Goal: Information Seeking & Learning: Learn about a topic

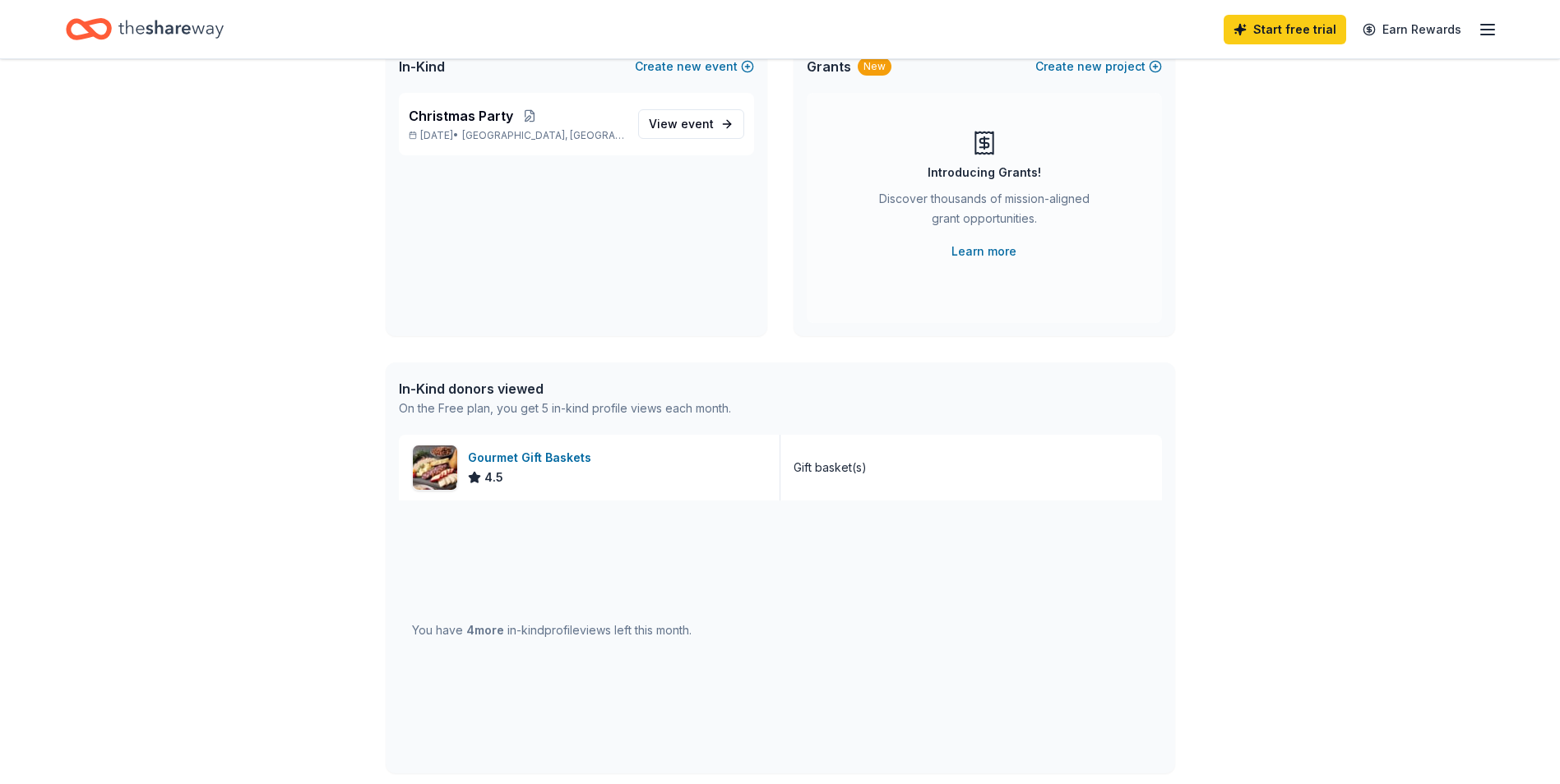
scroll to position [130, 0]
click at [437, 462] on img at bounding box center [435, 469] width 45 height 45
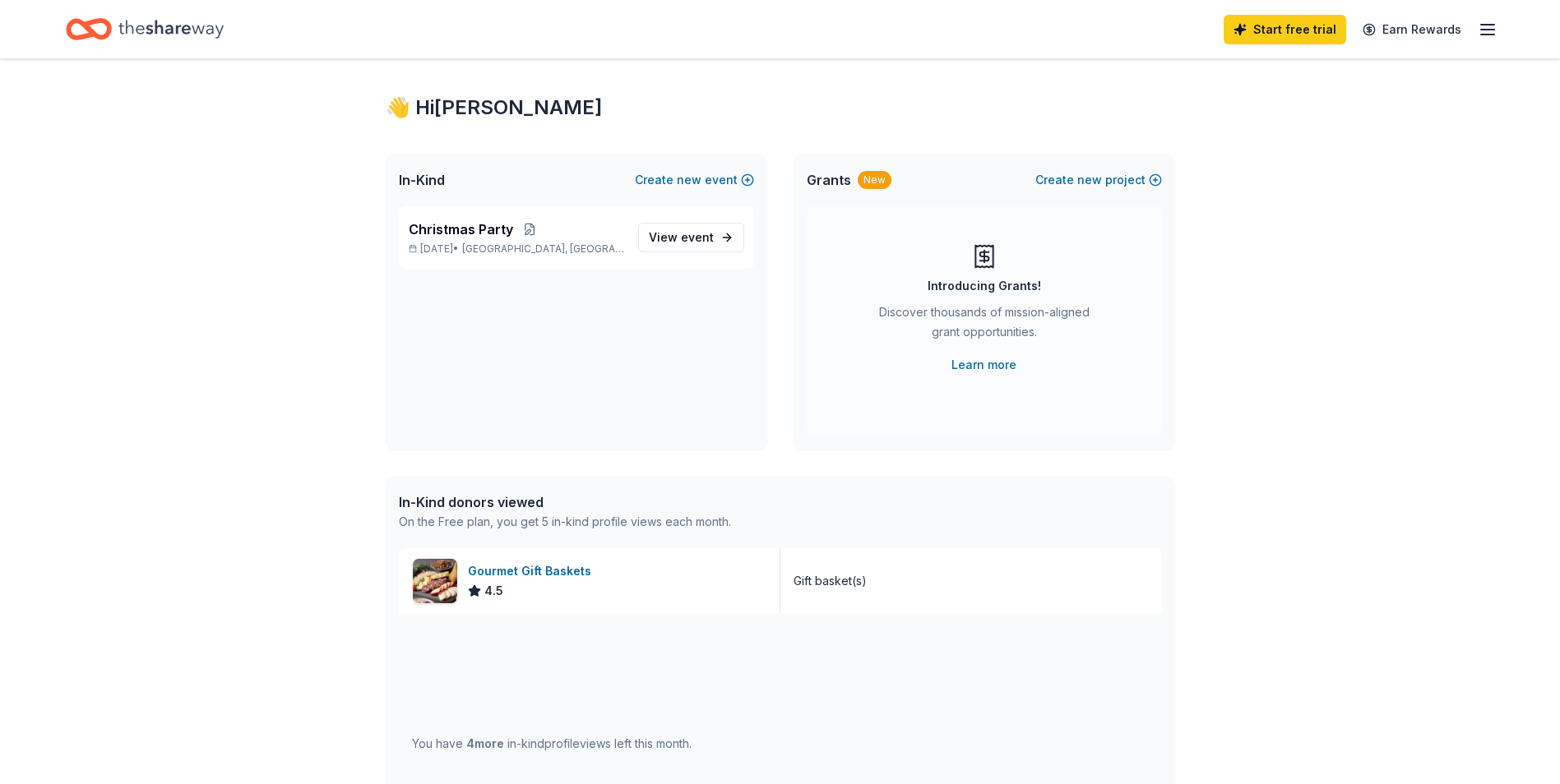
scroll to position [0, 0]
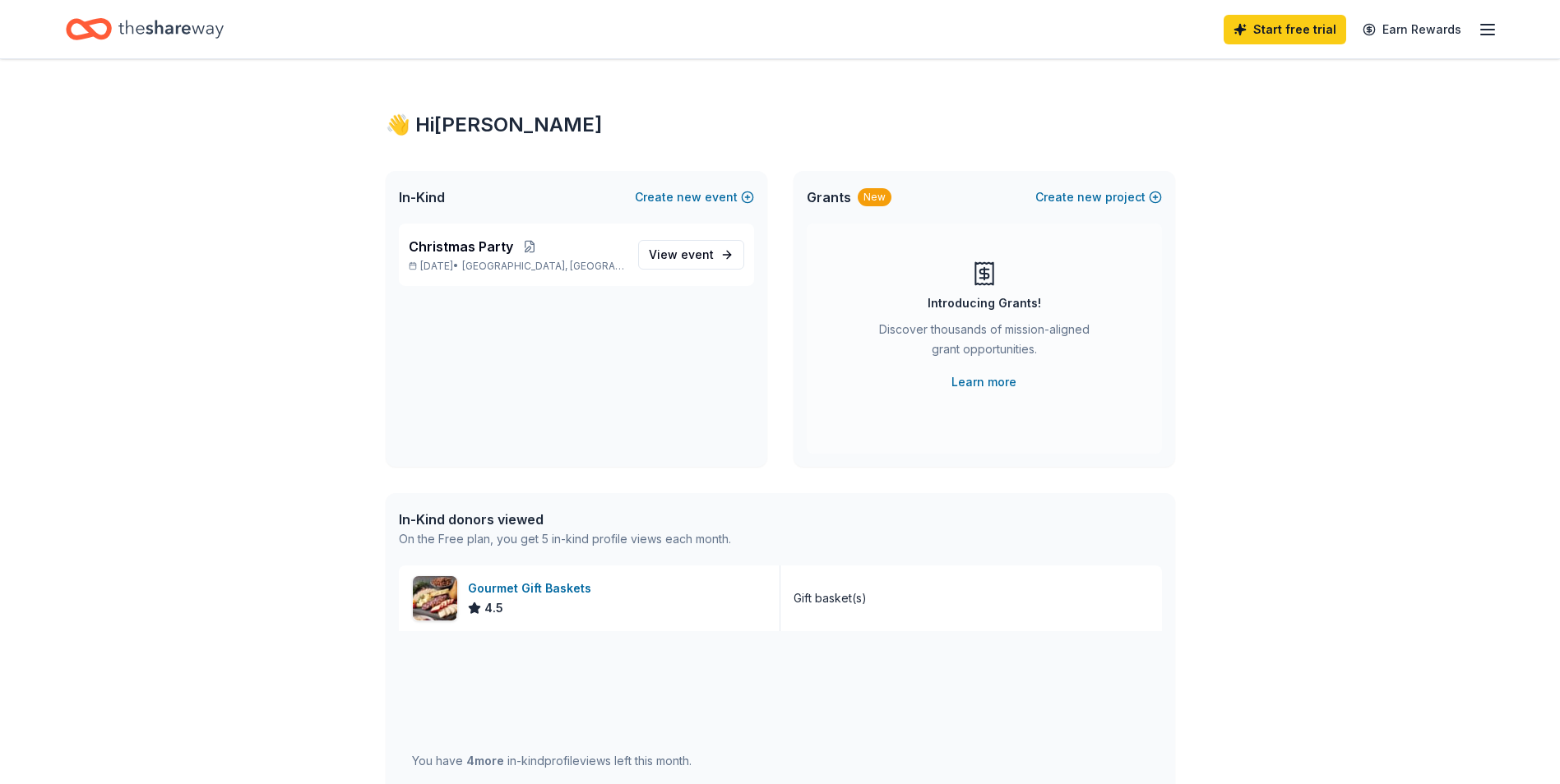
click at [1485, 27] on icon "button" at bounding box center [1487, 30] width 20 height 20
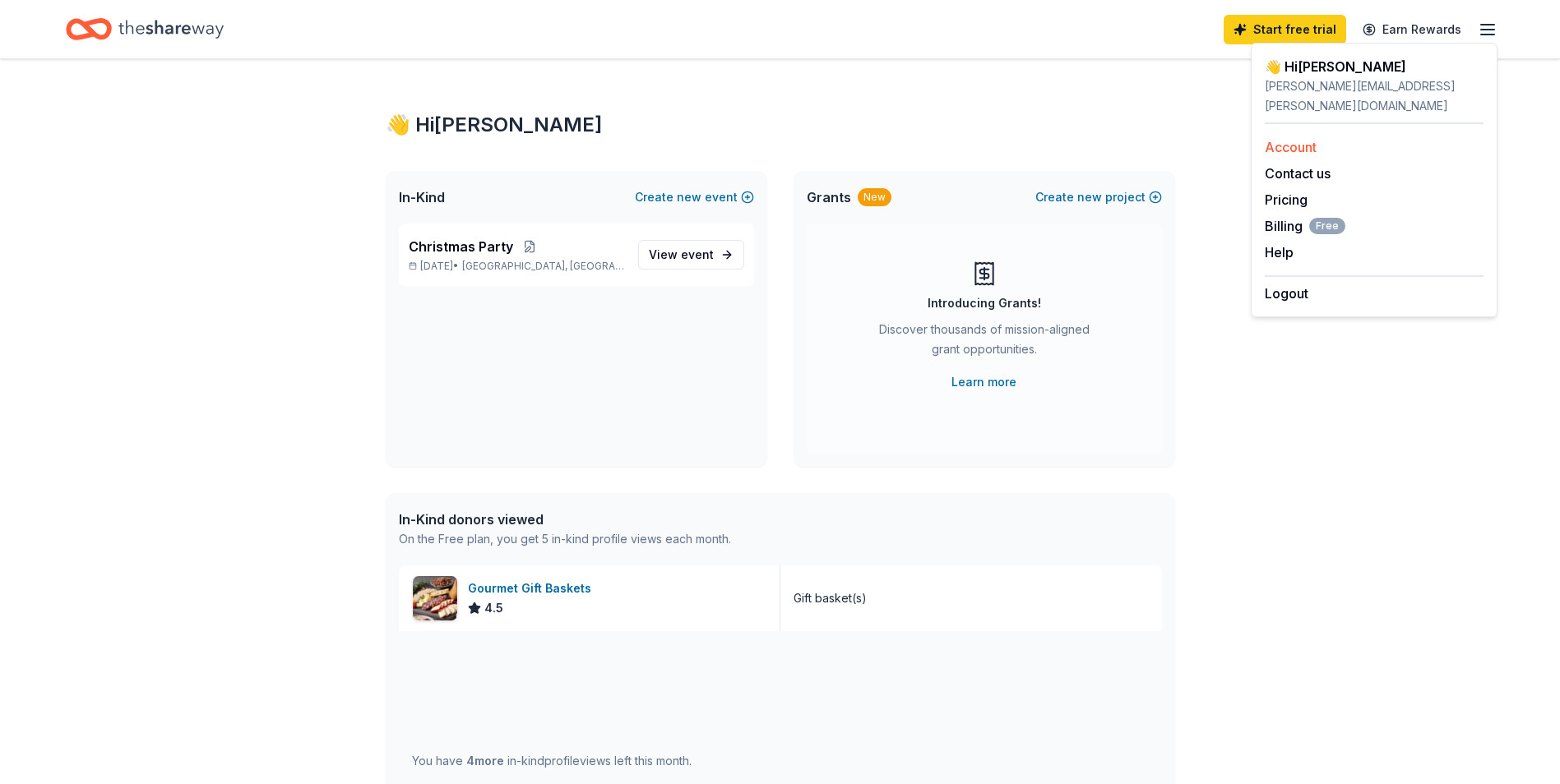
click at [1296, 139] on link "Account" at bounding box center [1290, 147] width 52 height 16
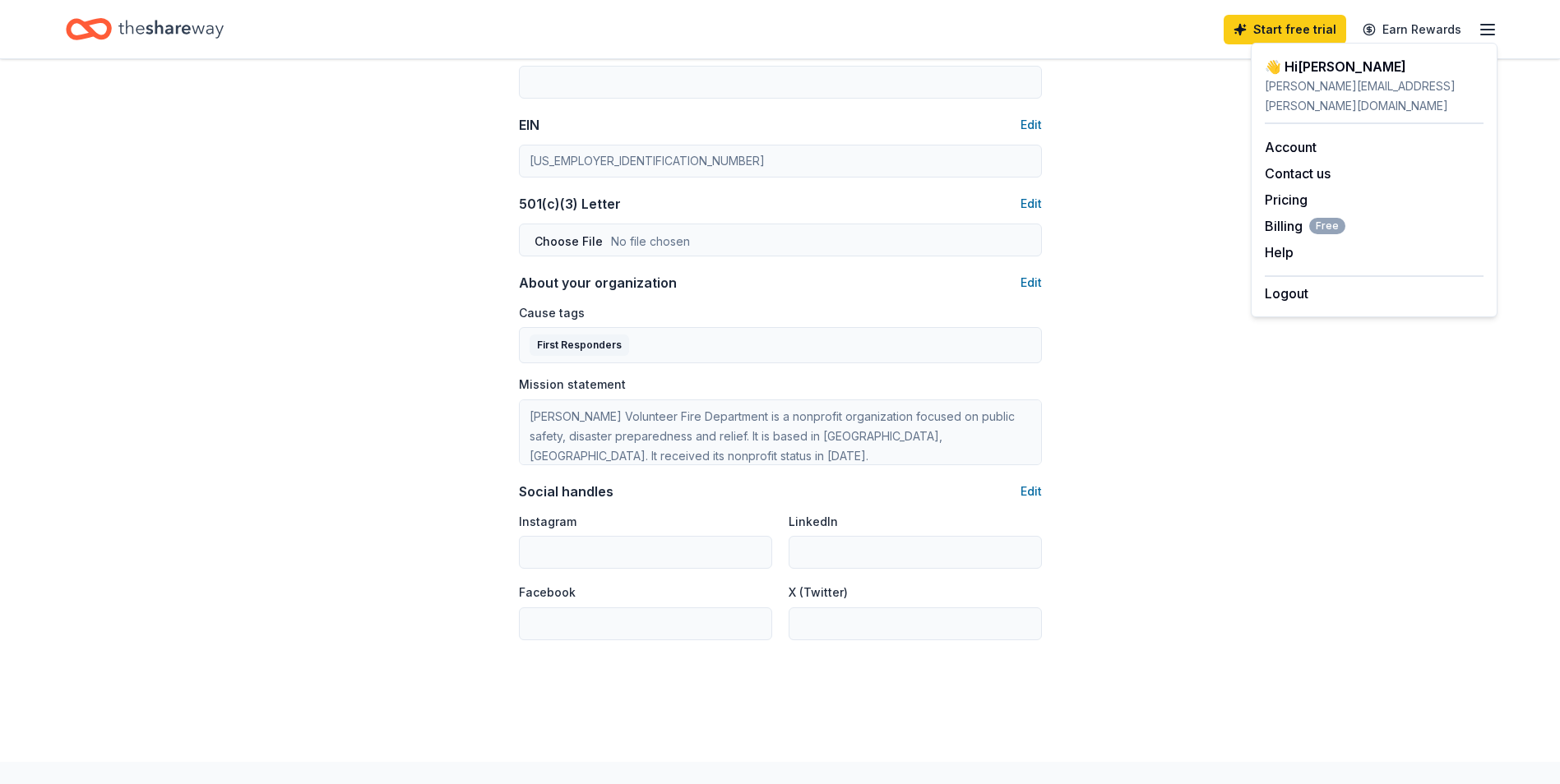
scroll to position [862, 0]
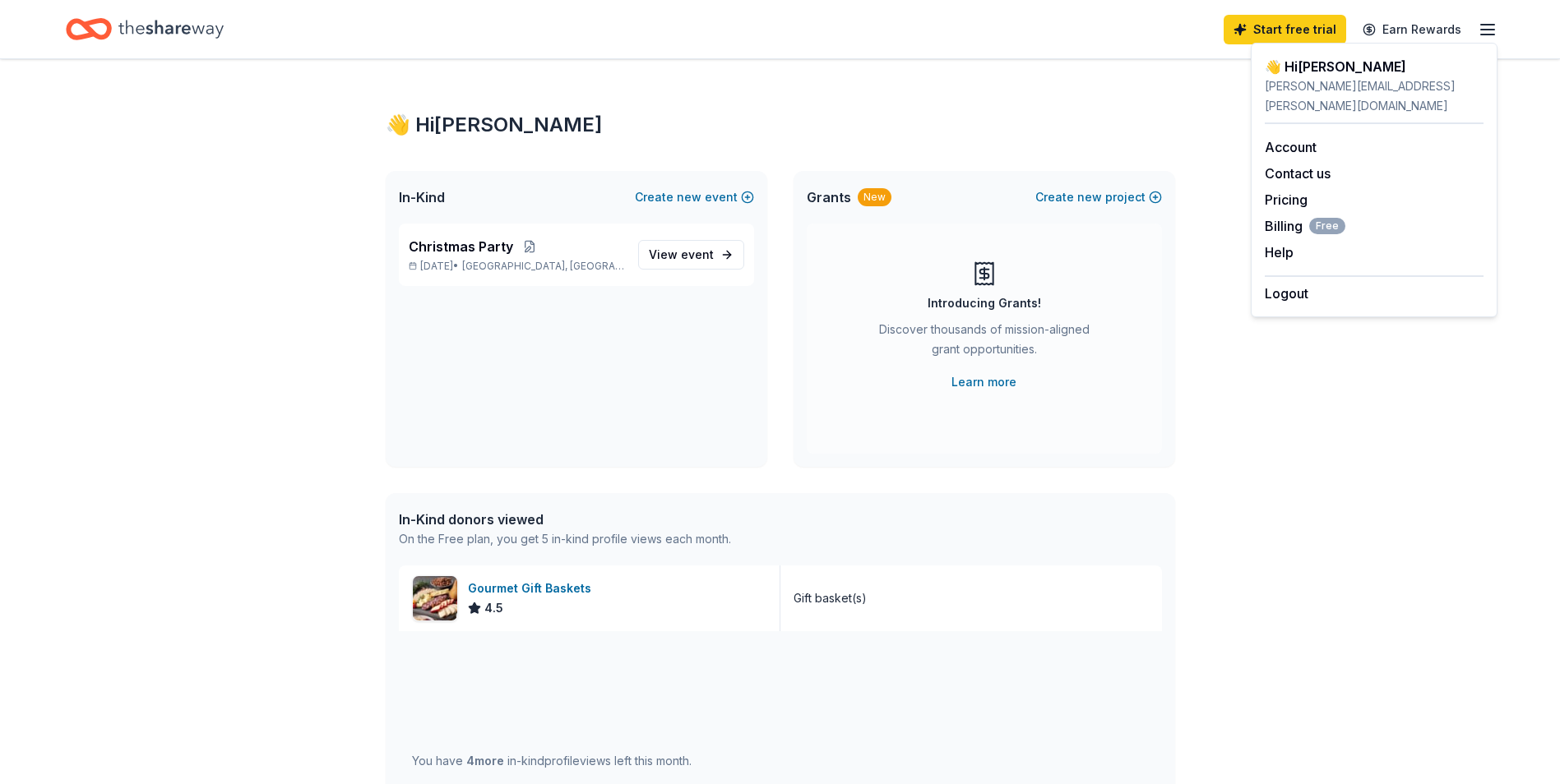
click at [157, 252] on div "👋 Hi Courtney In-Kind Create new event Christmas Party Dec 13, 2025 • Hardin, T…" at bounding box center [780, 633] width 1560 height 1147
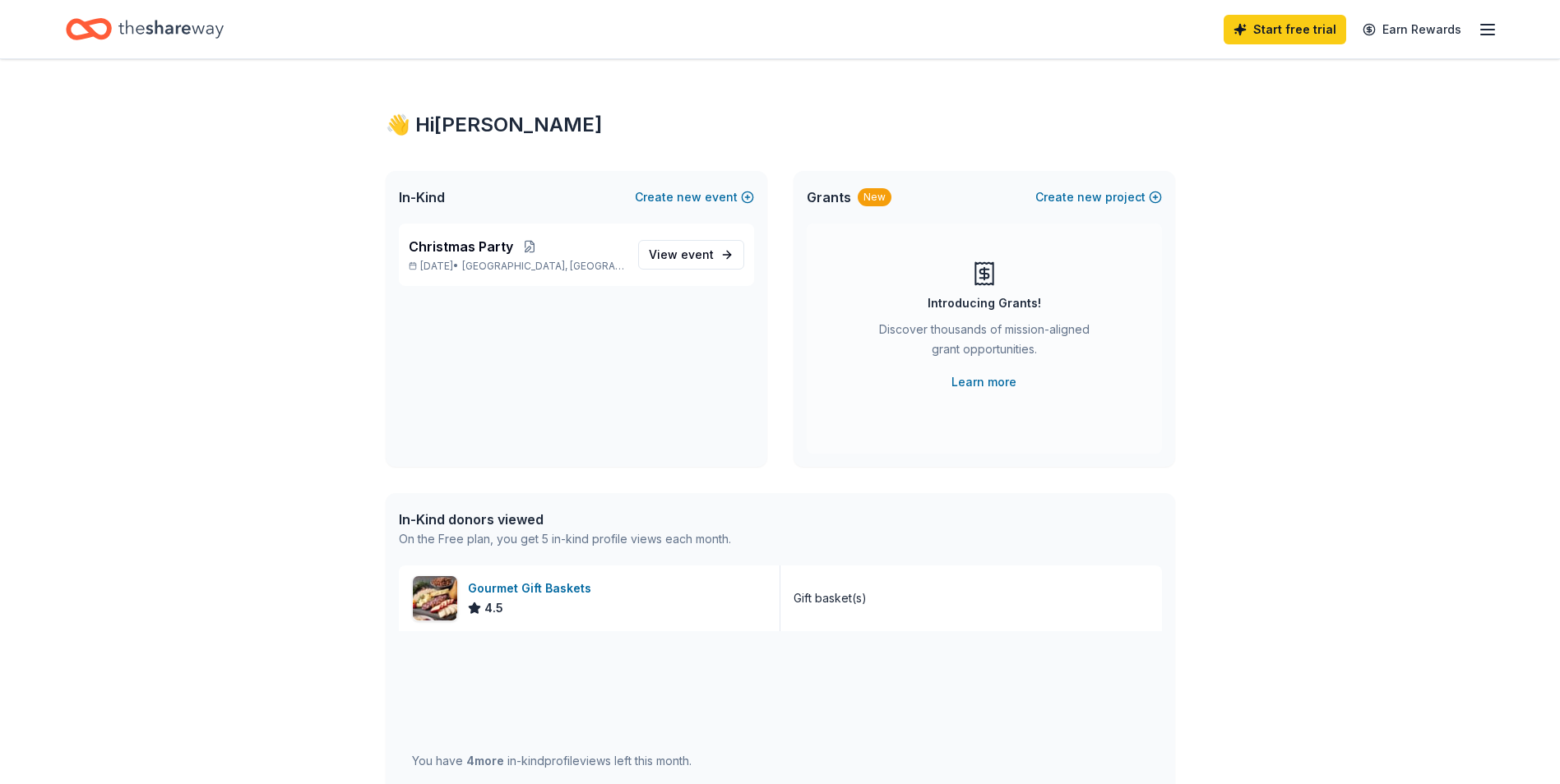
click at [1492, 25] on icon "button" at bounding box center [1487, 30] width 20 height 20
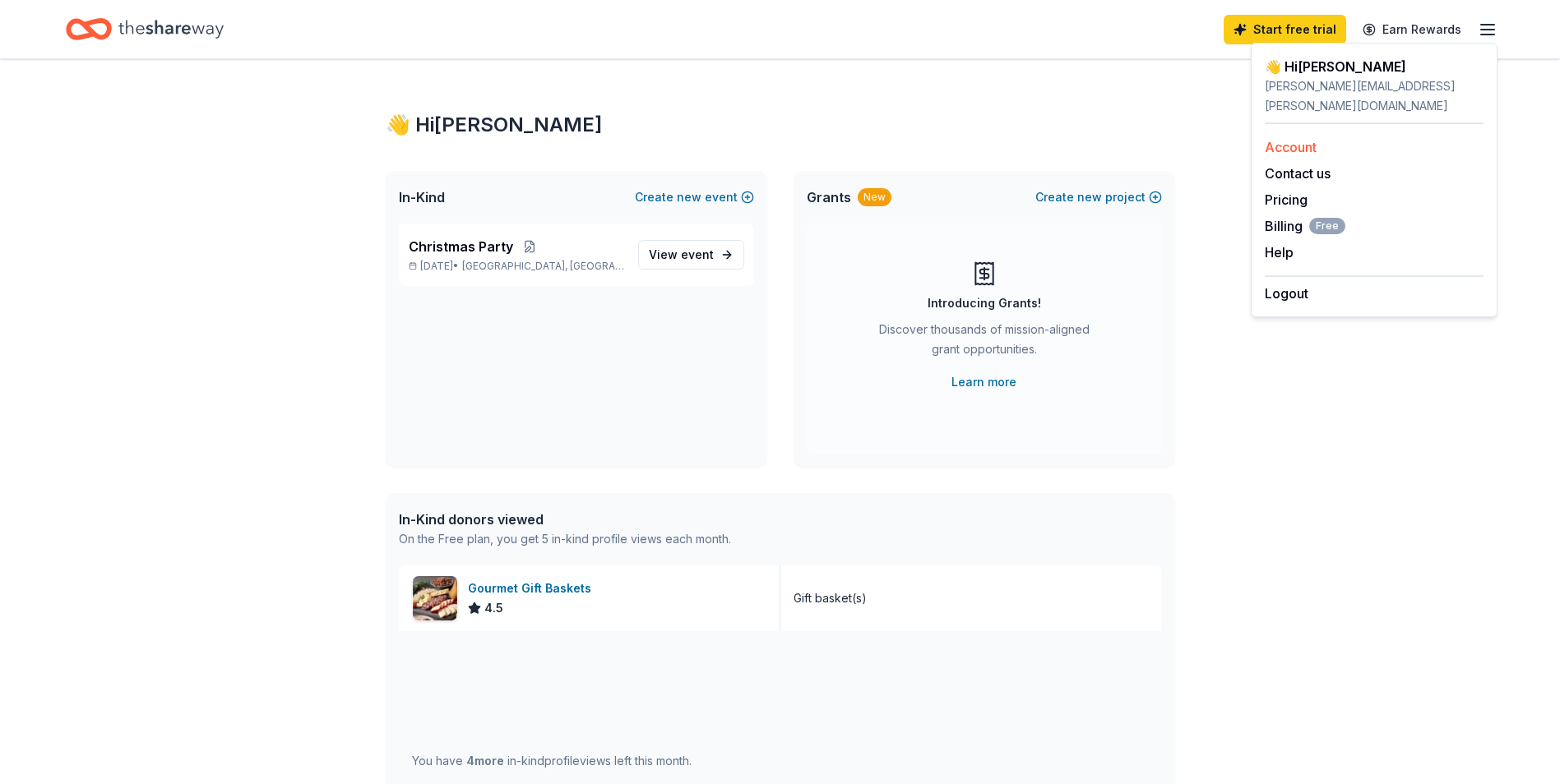
click at [1293, 139] on link "Account" at bounding box center [1290, 147] width 52 height 16
click at [206, 254] on div "👋 Hi Courtney In-Kind Create new event Christmas Party Dec 13, 2025 • Hardin, T…" at bounding box center [780, 633] width 1560 height 1147
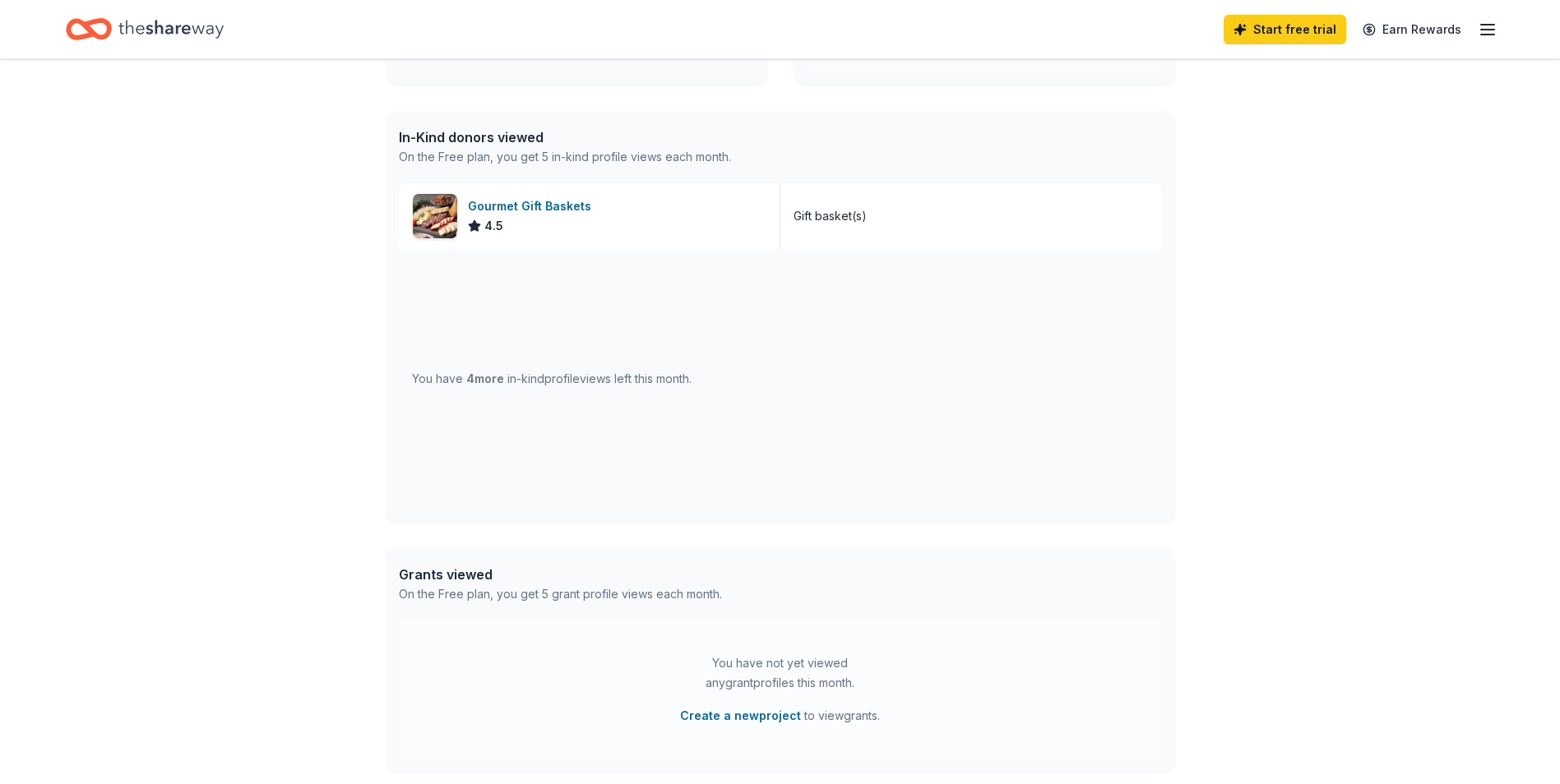
scroll to position [411, 0]
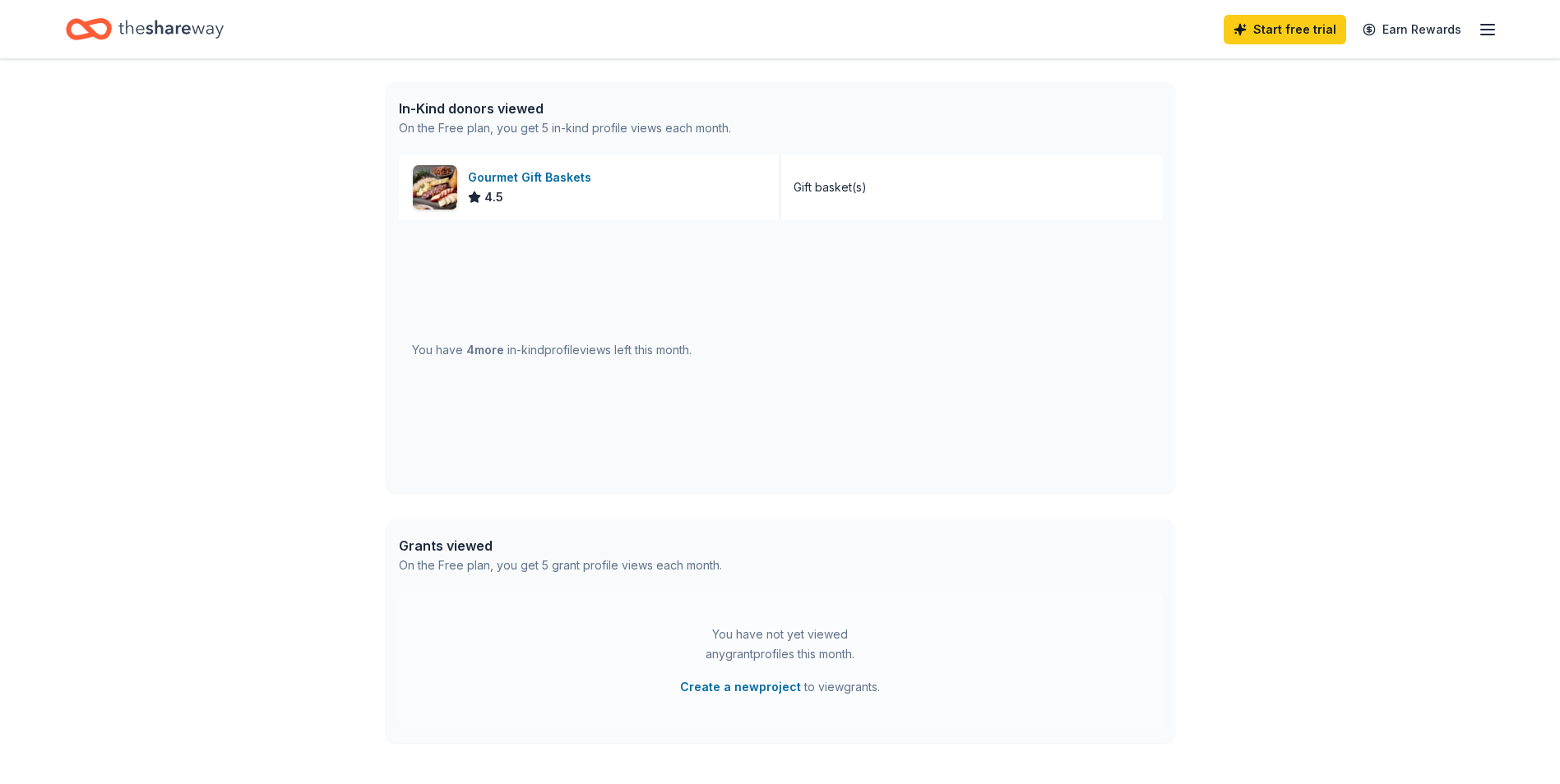
click at [651, 349] on div "You have 4 more in-kind profile views left this month." at bounding box center [552, 350] width 279 height 20
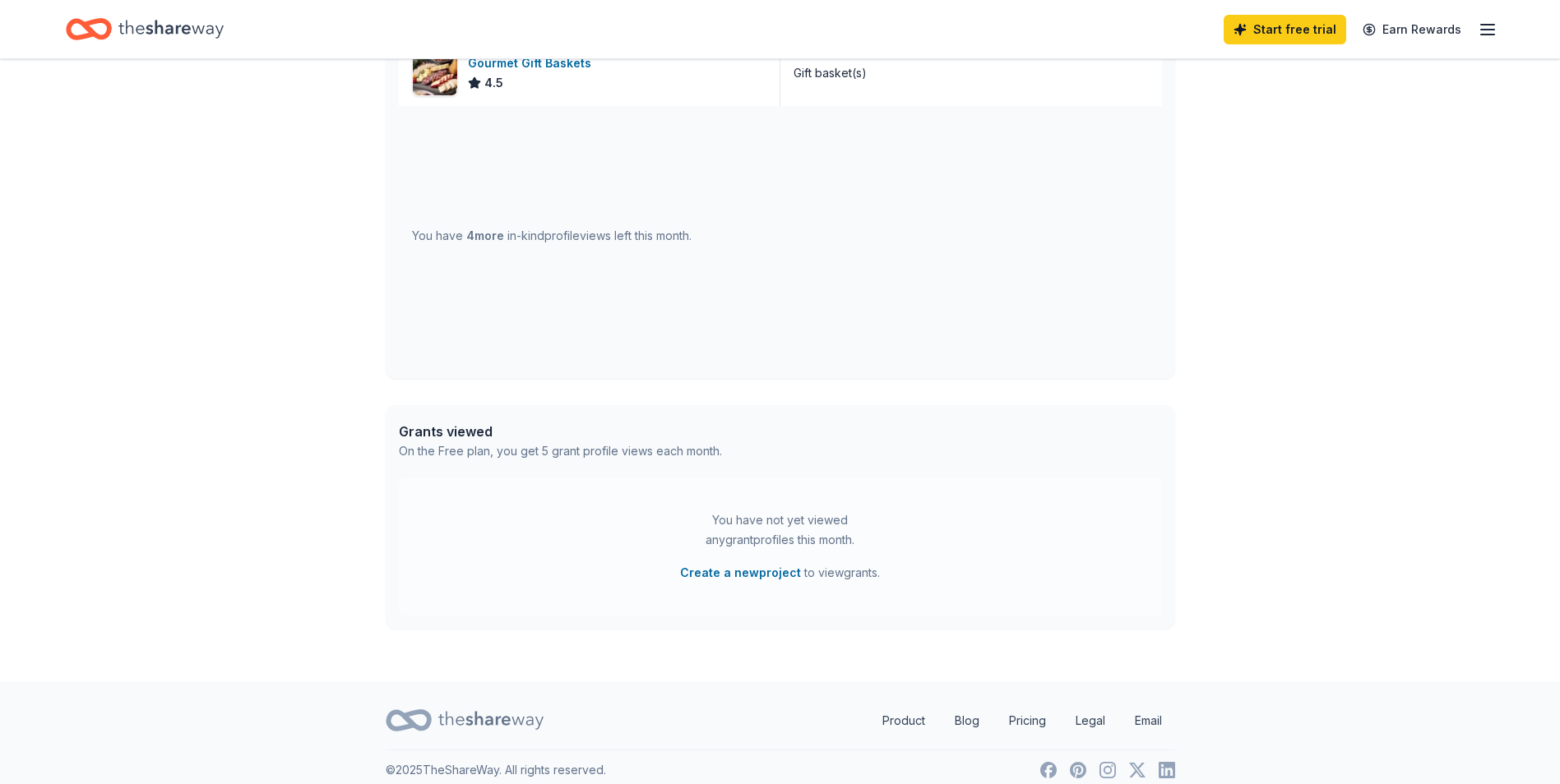
scroll to position [541, 0]
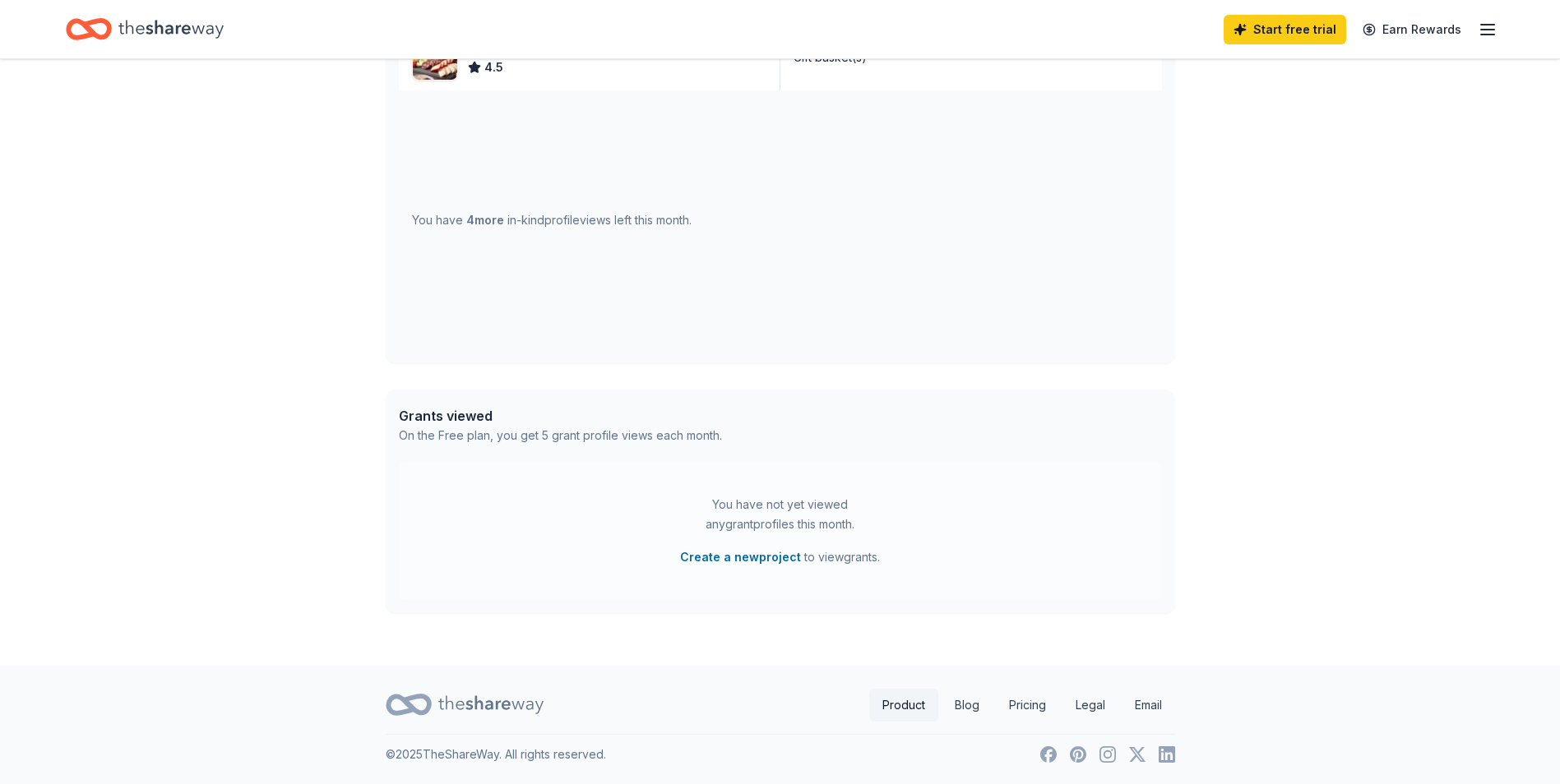
click at [906, 703] on link "Product" at bounding box center [904, 705] width 69 height 33
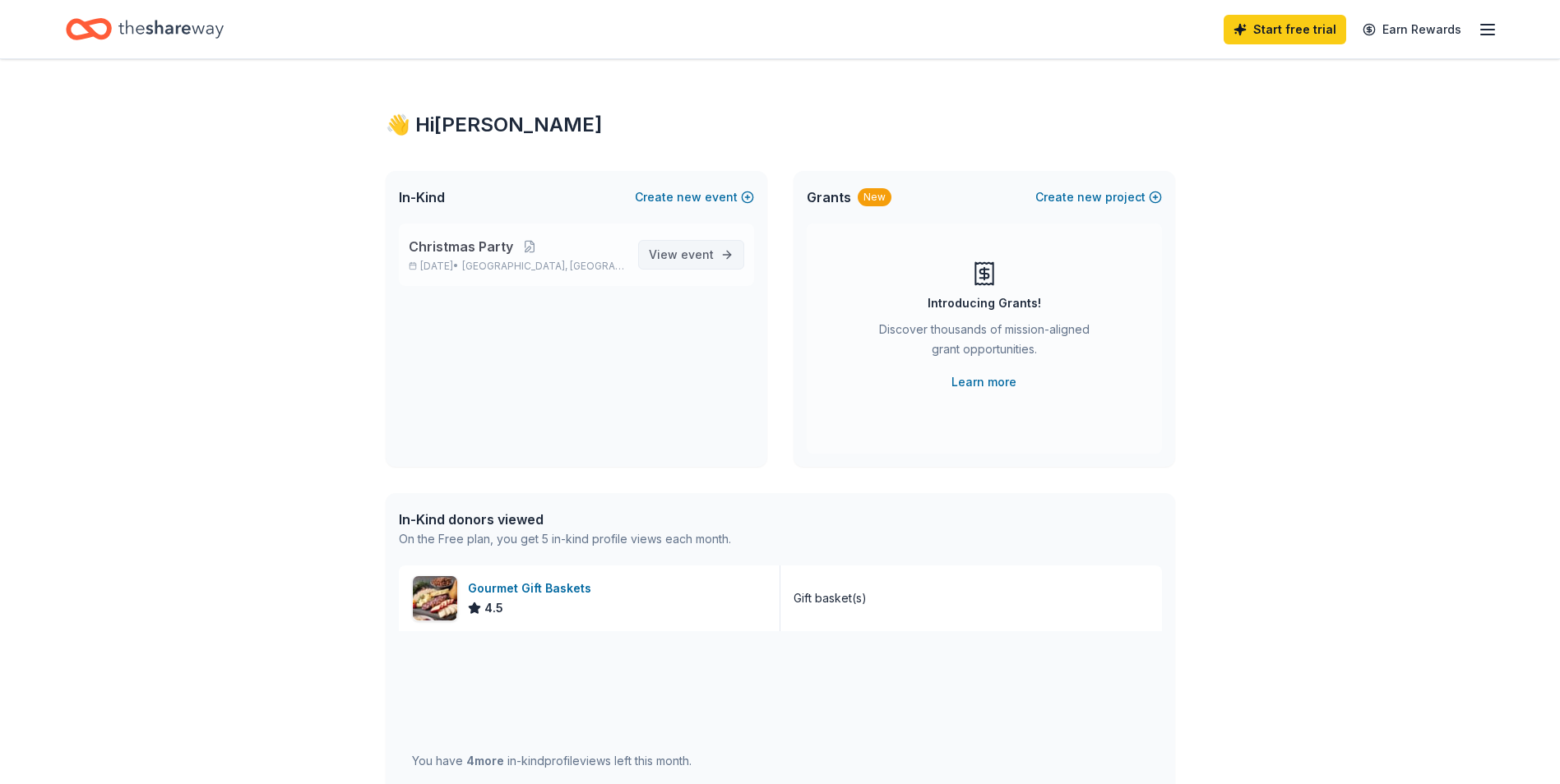
click at [678, 259] on span "View event" at bounding box center [681, 255] width 65 height 20
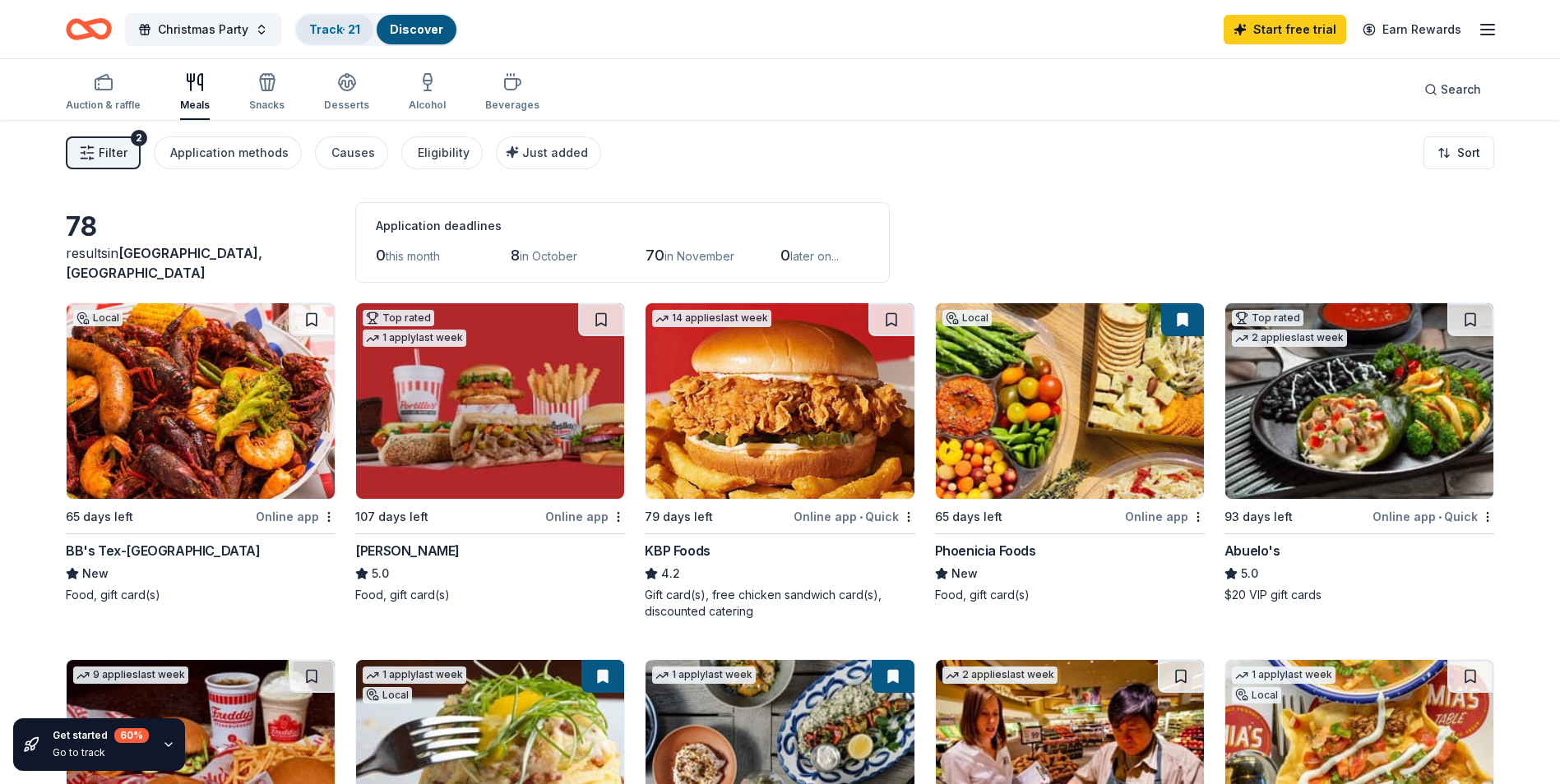
click at [334, 34] on link "Track · 21" at bounding box center [334, 30] width 51 height 14
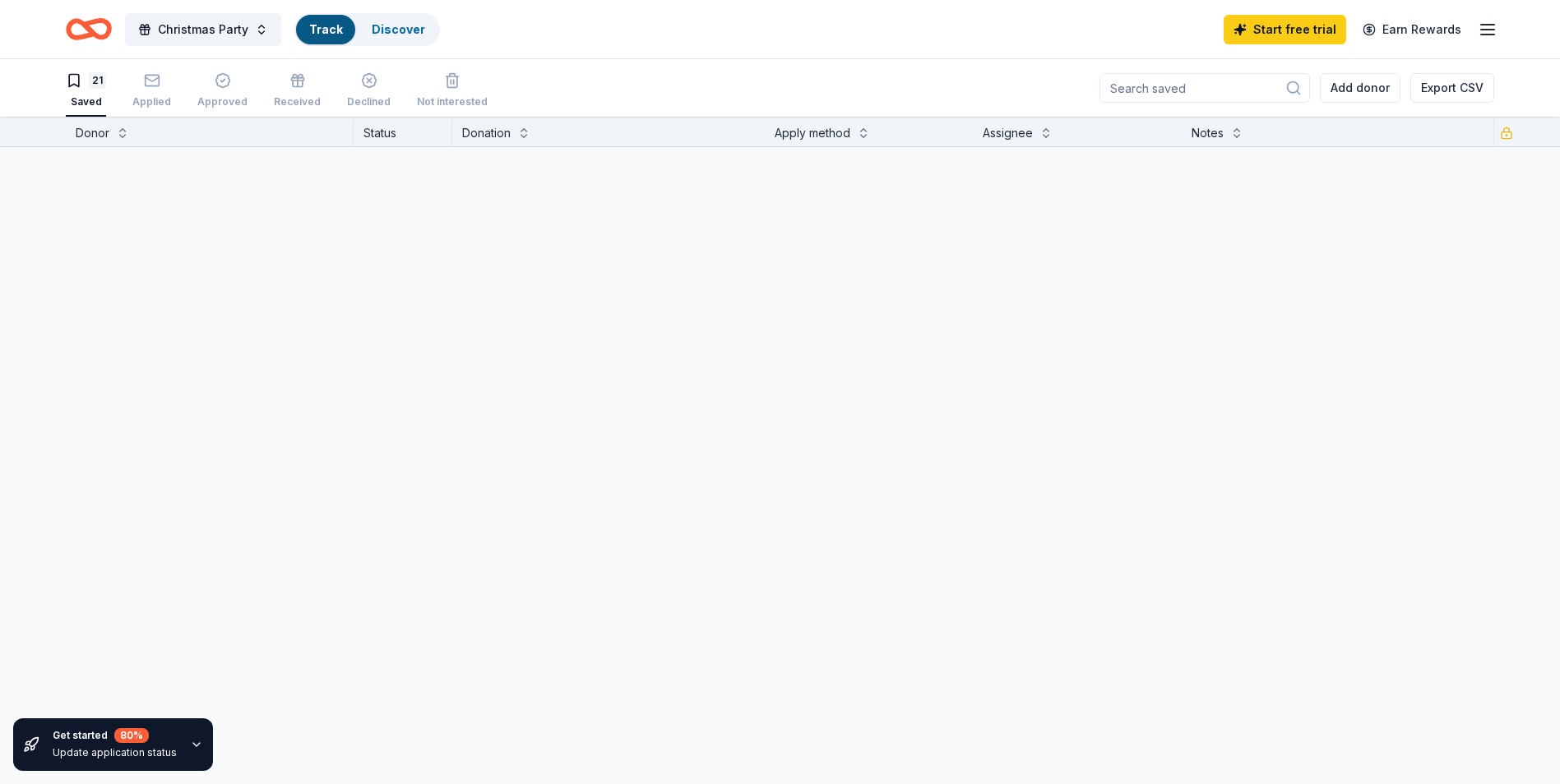
scroll to position [1, 0]
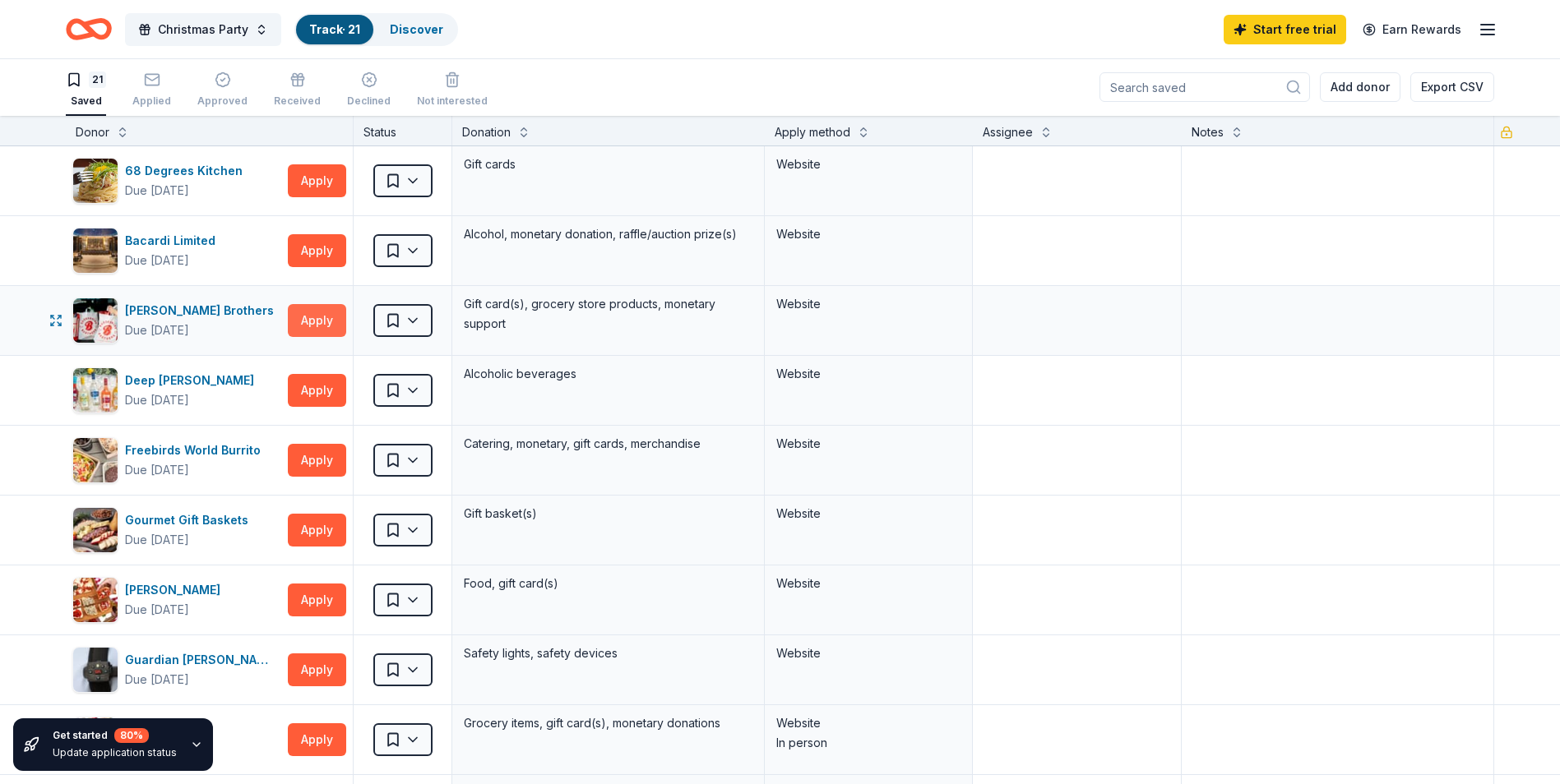
click at [313, 322] on button "Apply" at bounding box center [316, 320] width 58 height 33
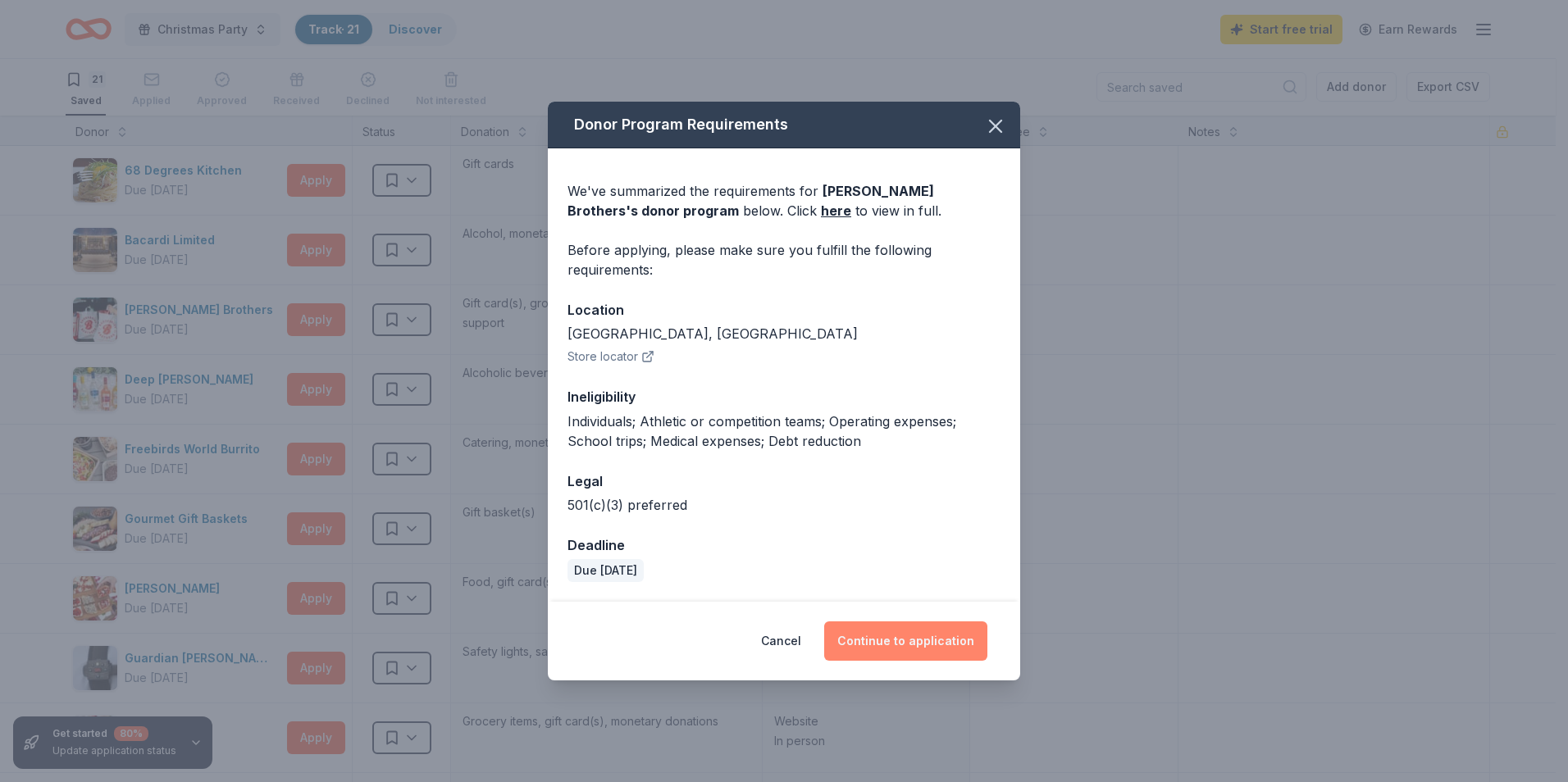
click at [894, 642] on button "Continue to application" at bounding box center [905, 641] width 163 height 39
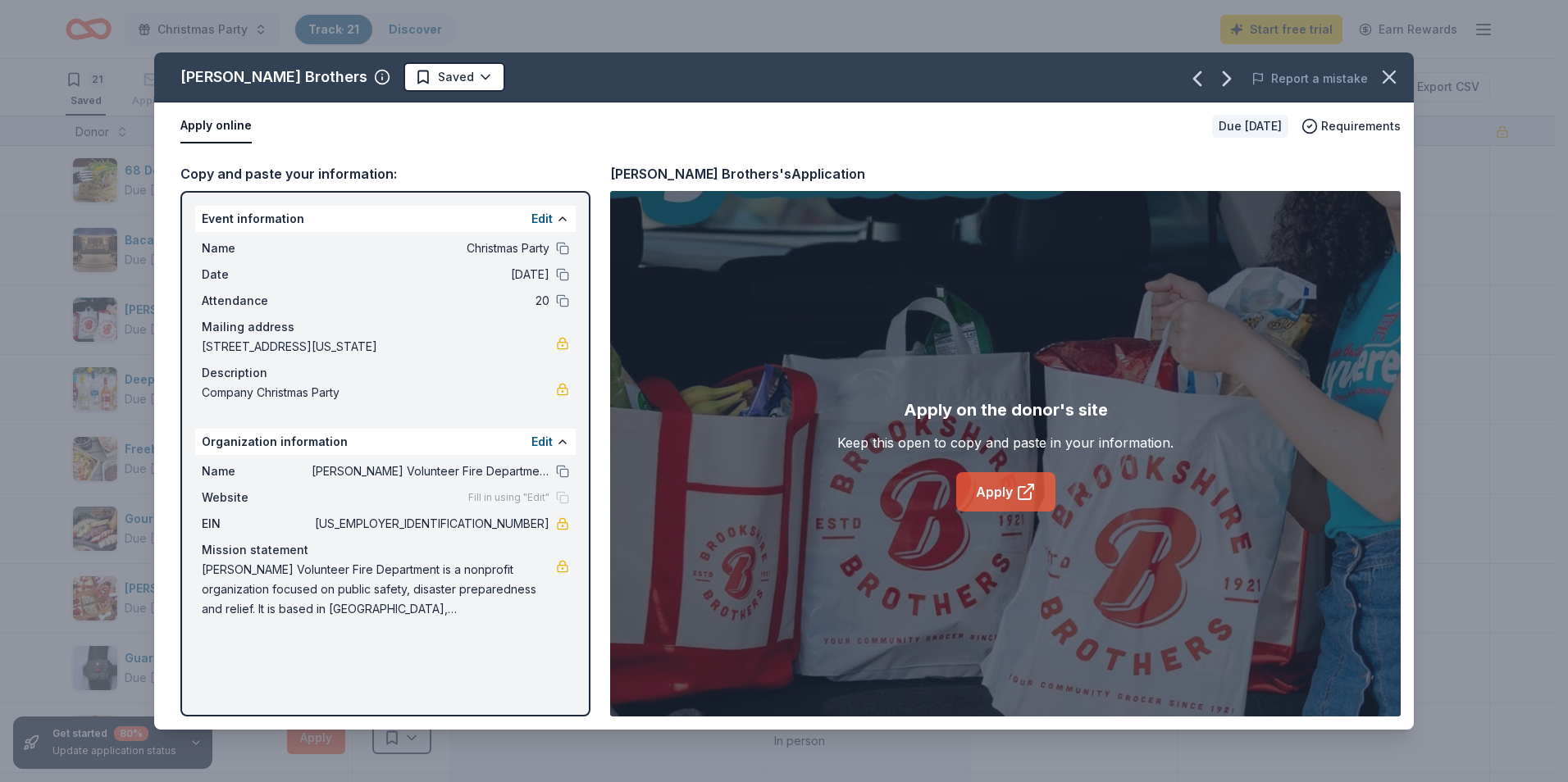
click at [979, 472] on link "Apply" at bounding box center [1005, 492] width 99 height 39
click at [522, 524] on span "76-0522348" at bounding box center [430, 524] width 238 height 20
click at [557, 526] on link at bounding box center [563, 523] width 13 height 13
click at [648, 114] on div "Apply online" at bounding box center [689, 126] width 1019 height 35
click at [394, 368] on div "Description" at bounding box center [385, 373] width 367 height 20
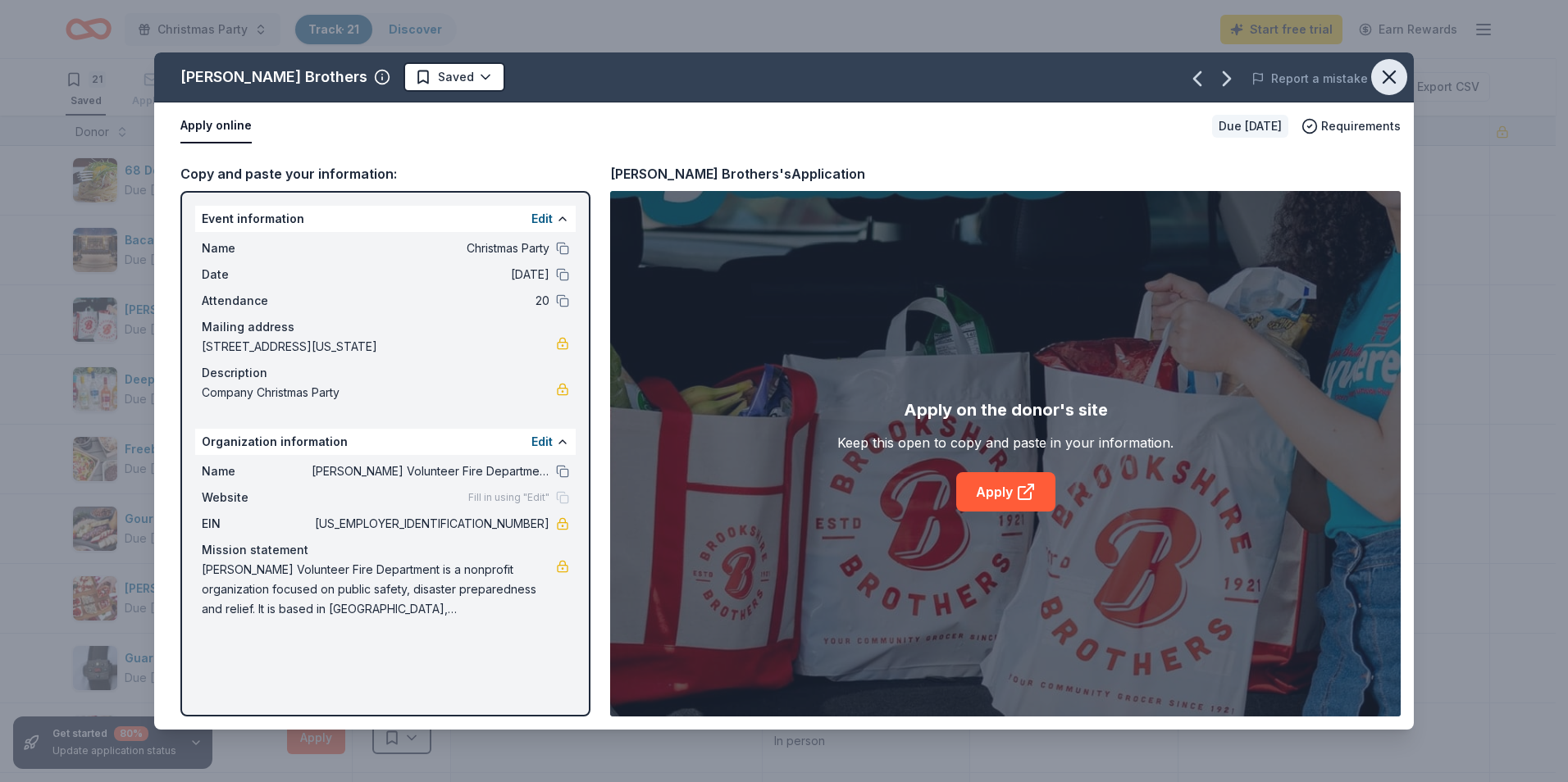
click at [1383, 71] on icon "button" at bounding box center [1389, 77] width 12 height 12
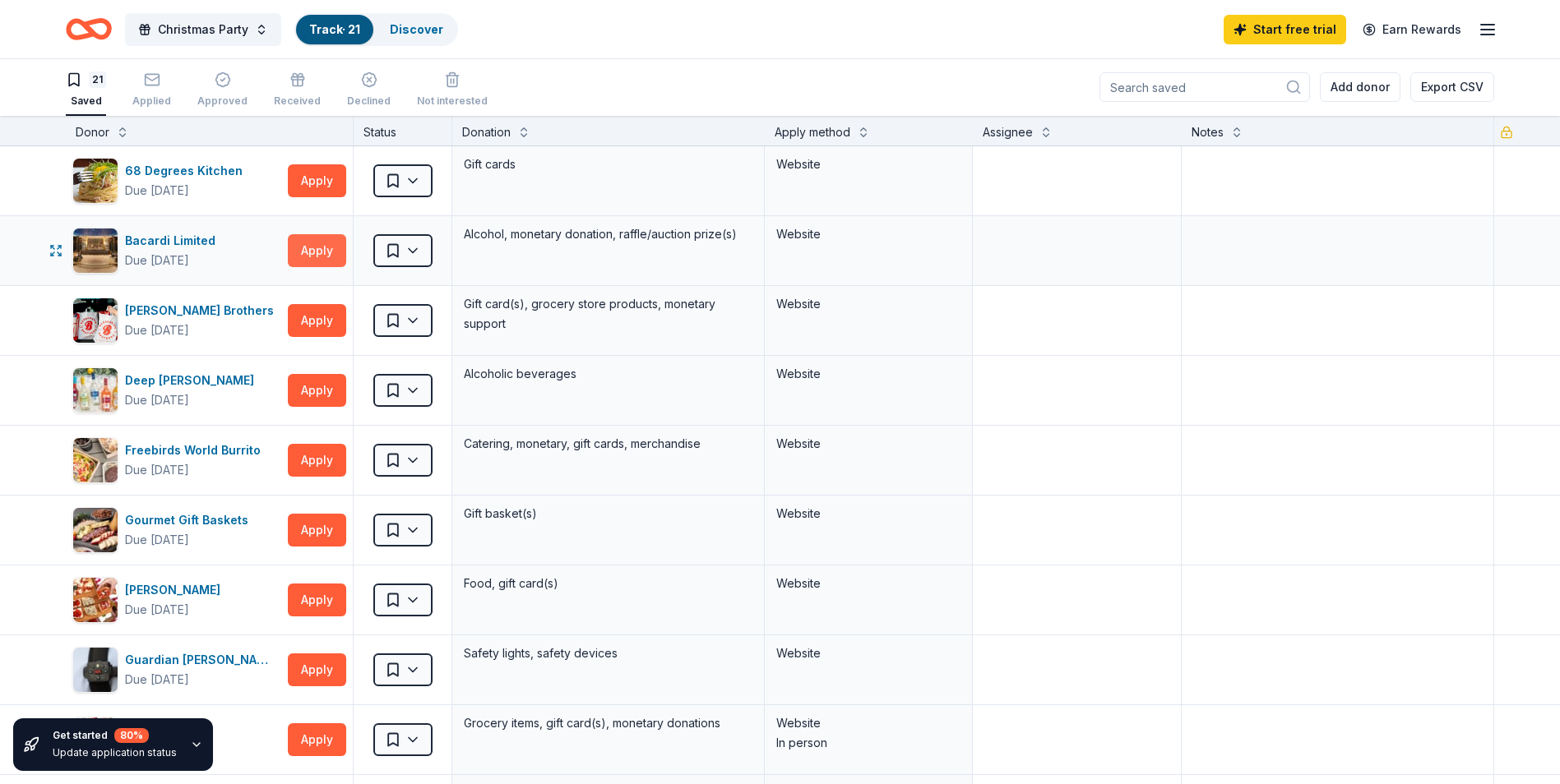
click at [310, 245] on button "Apply" at bounding box center [316, 251] width 58 height 33
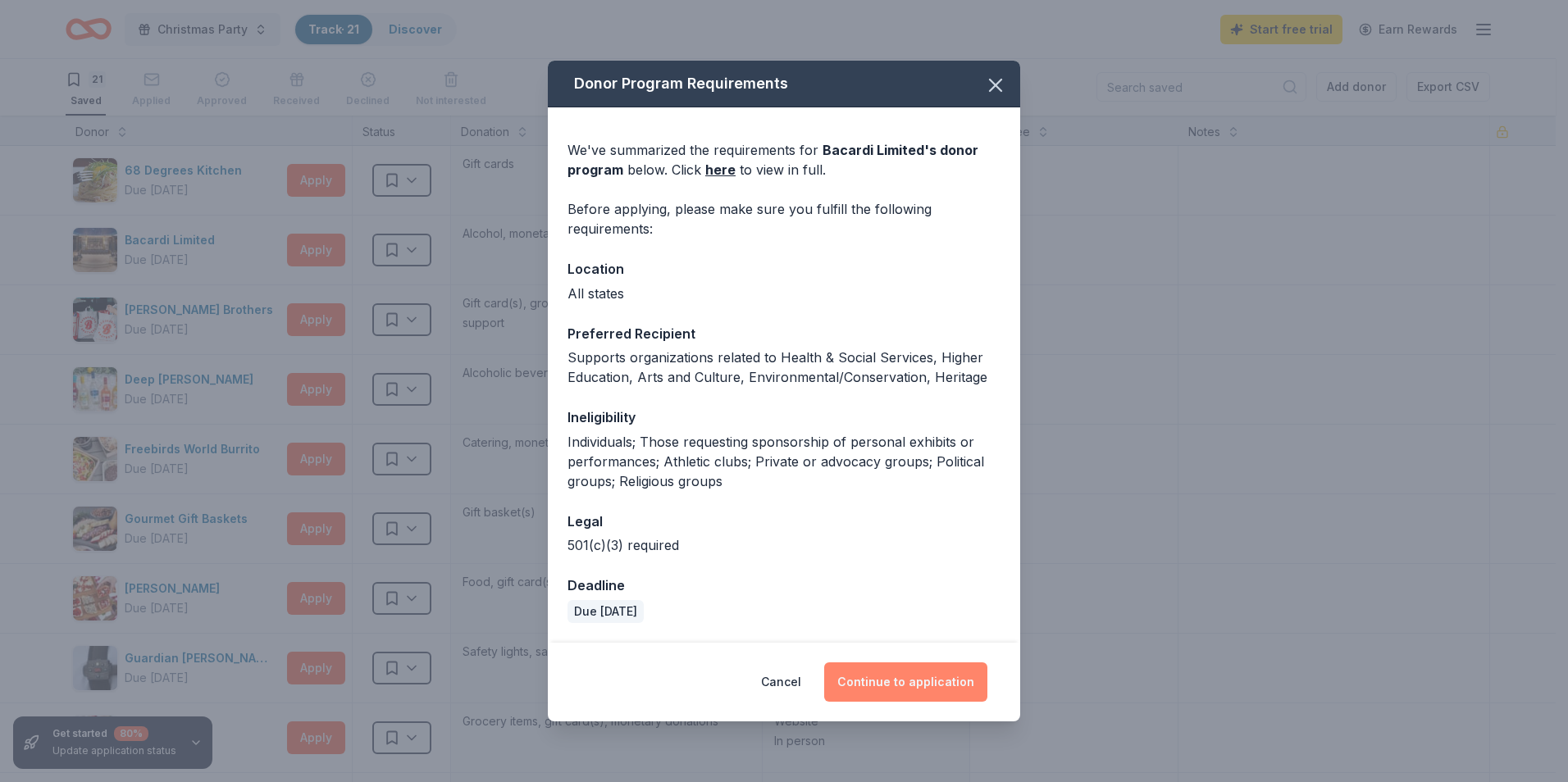
click at [894, 684] on button "Continue to application" at bounding box center [905, 682] width 163 height 39
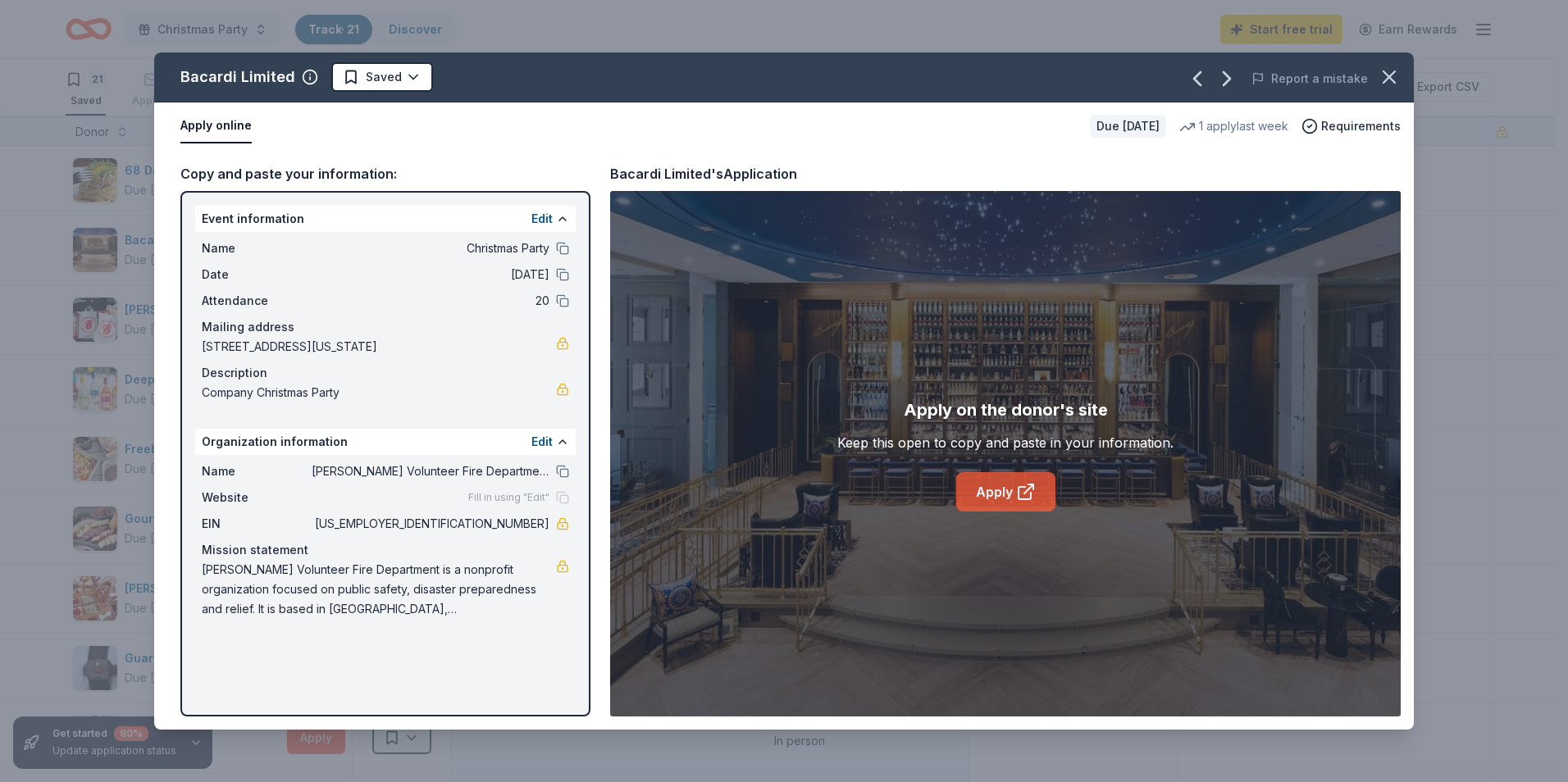
click at [1035, 494] on icon at bounding box center [1026, 492] width 20 height 20
click at [999, 479] on link "Apply" at bounding box center [1005, 492] width 99 height 39
click at [1385, 75] on icon "button" at bounding box center [1389, 77] width 23 height 23
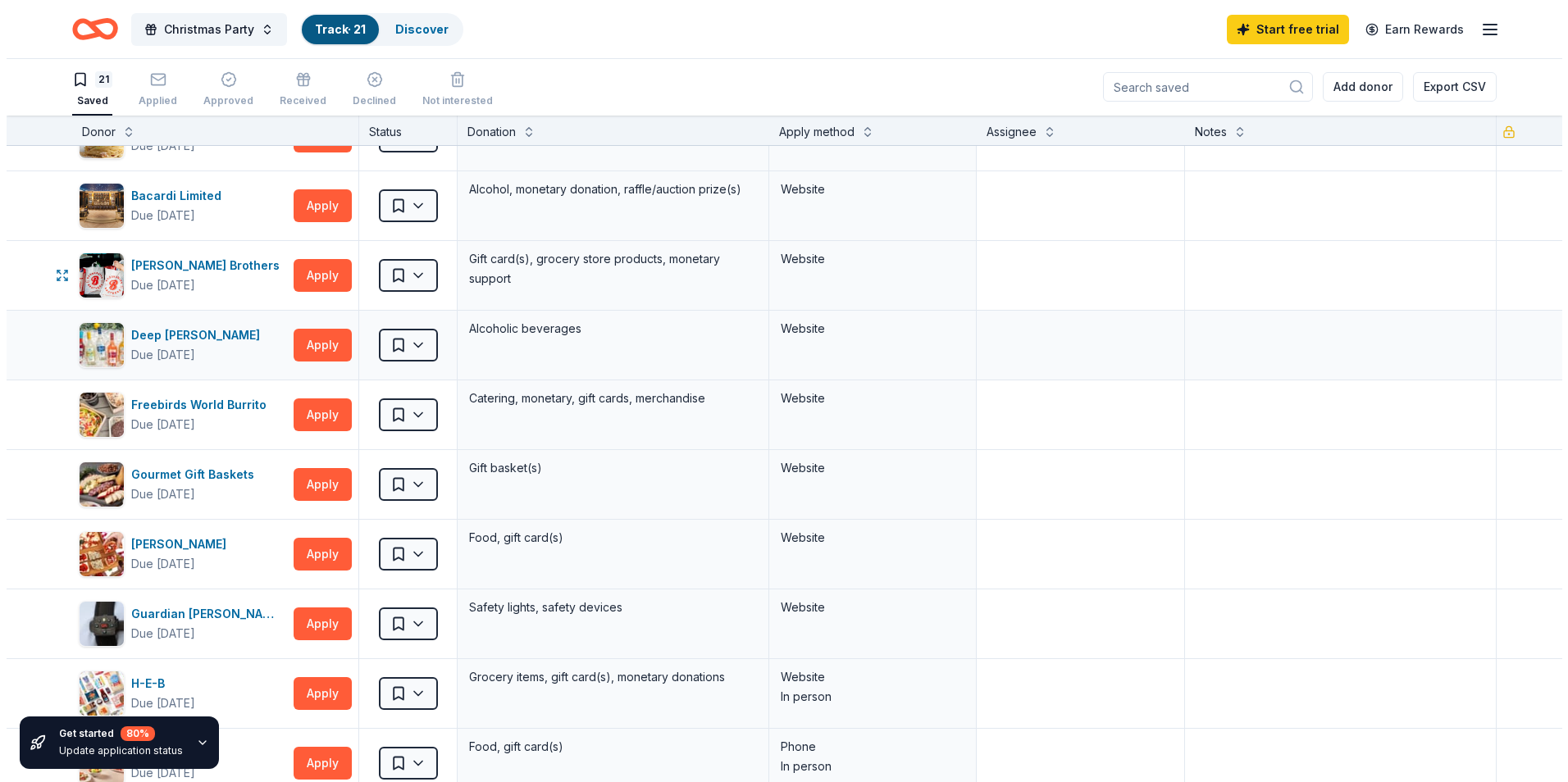
scroll to position [82, 0]
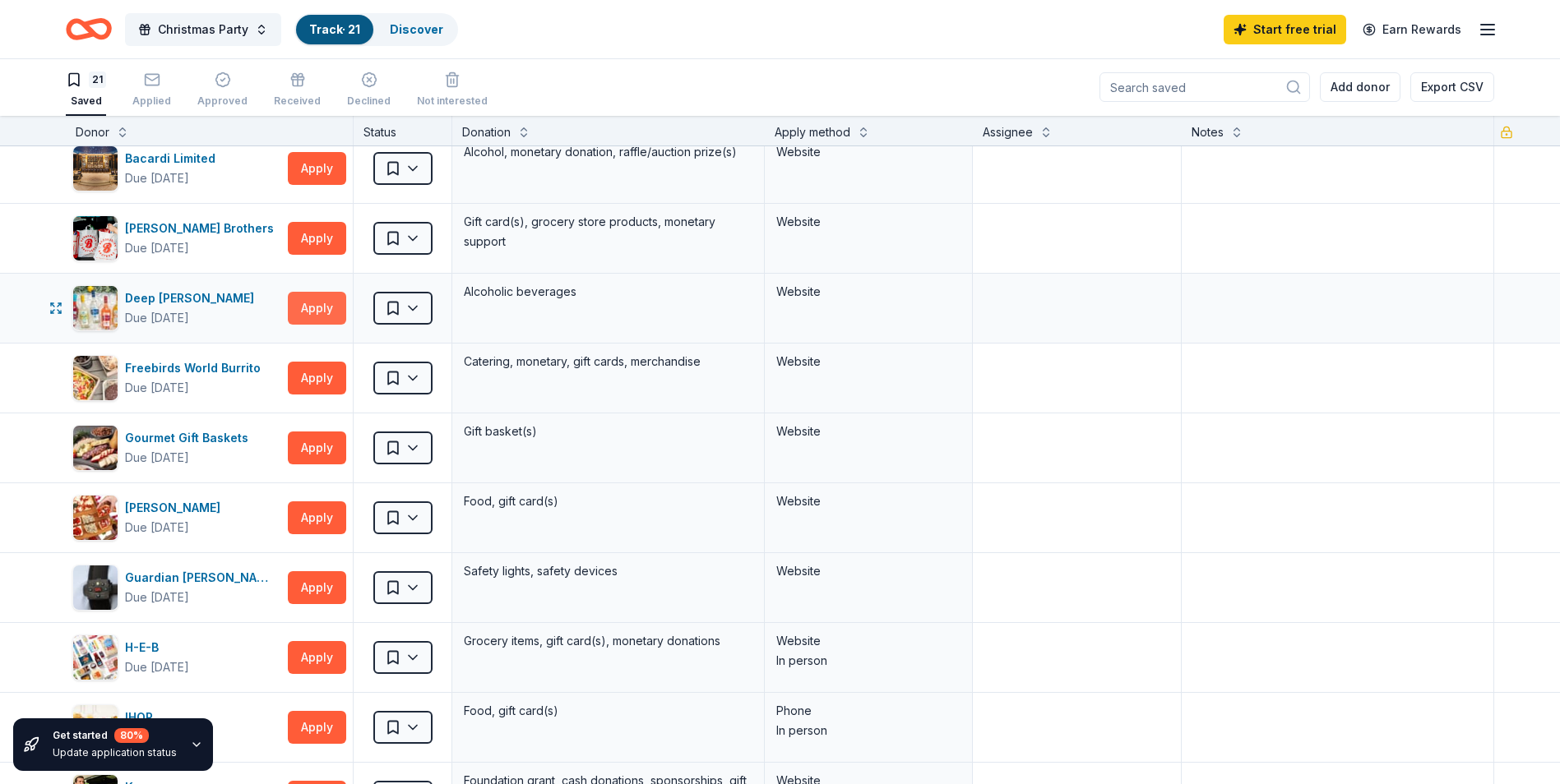
click at [293, 317] on button "Apply" at bounding box center [316, 308] width 58 height 33
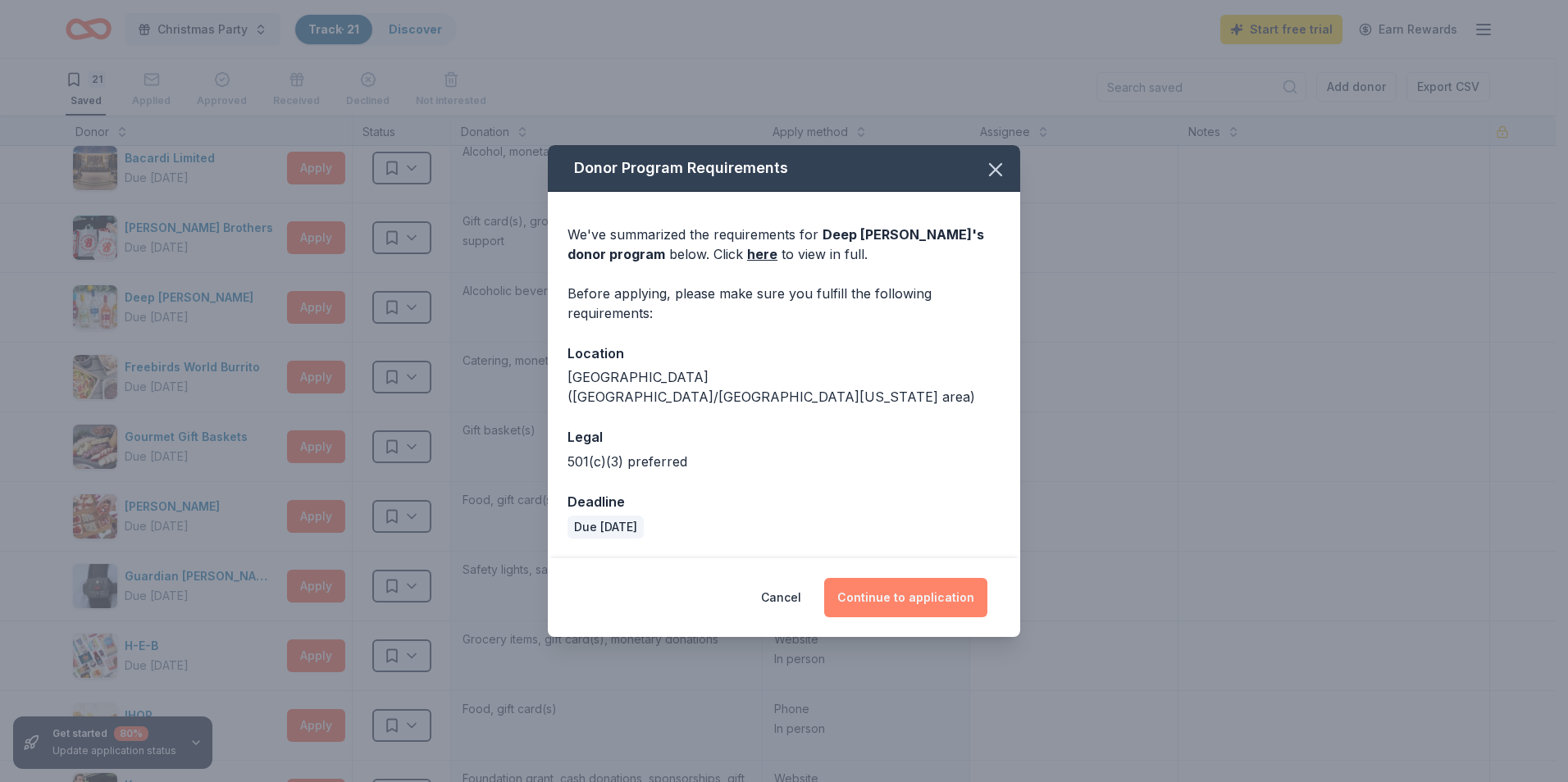
click at [913, 585] on button "Continue to application" at bounding box center [905, 597] width 163 height 39
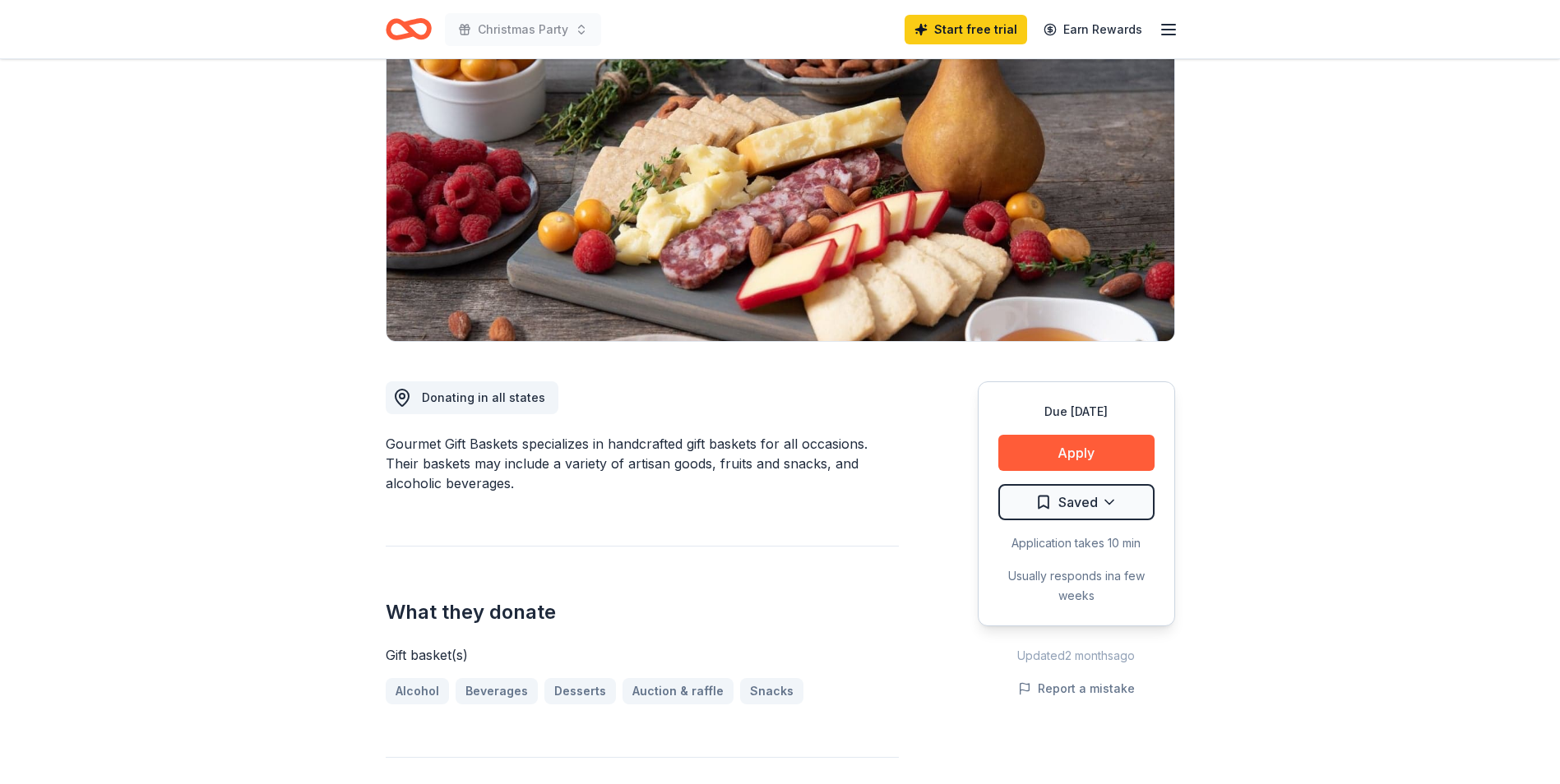
scroll to position [165, 0]
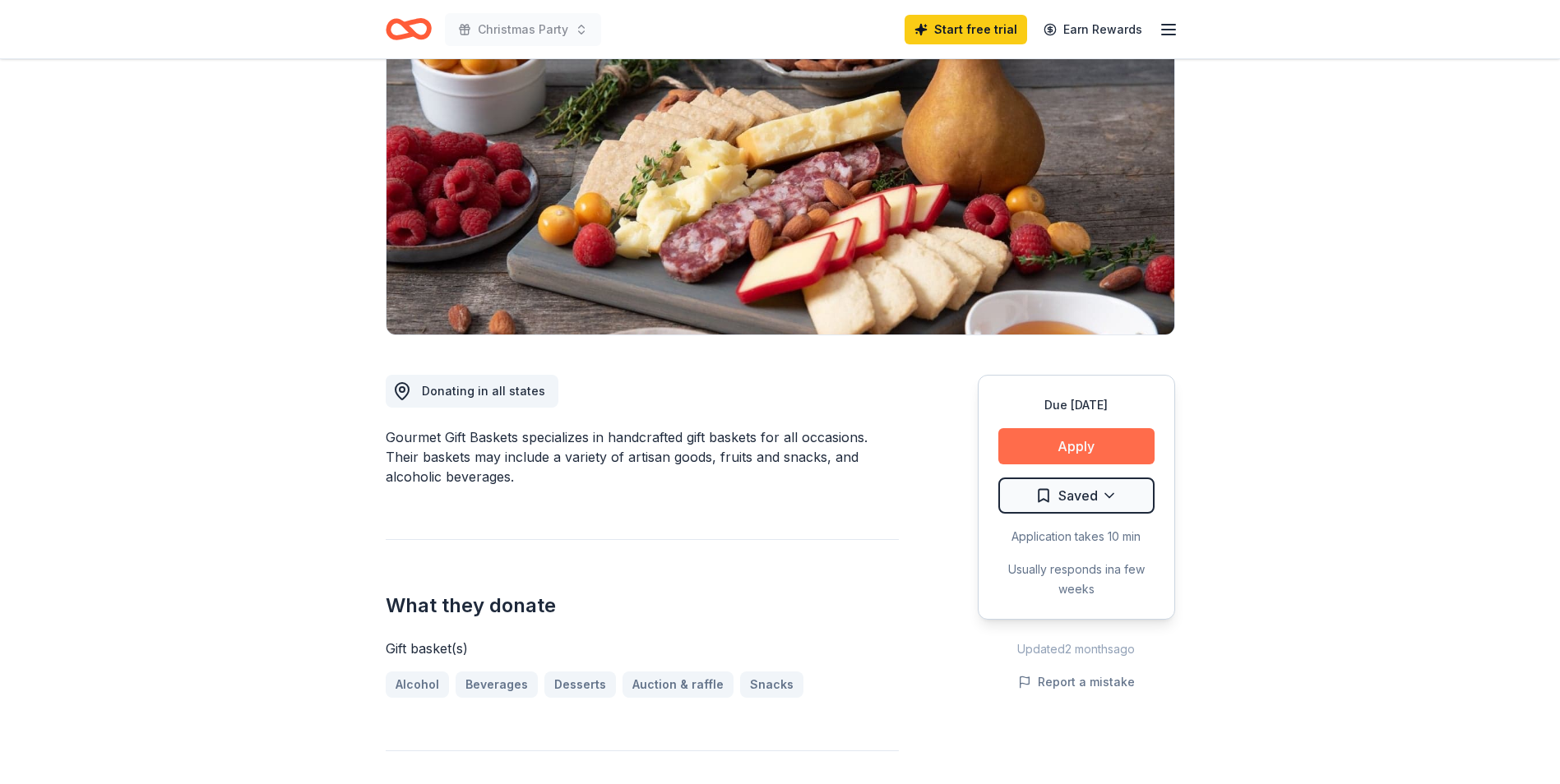
click at [1056, 438] on button "Apply" at bounding box center [1076, 446] width 156 height 36
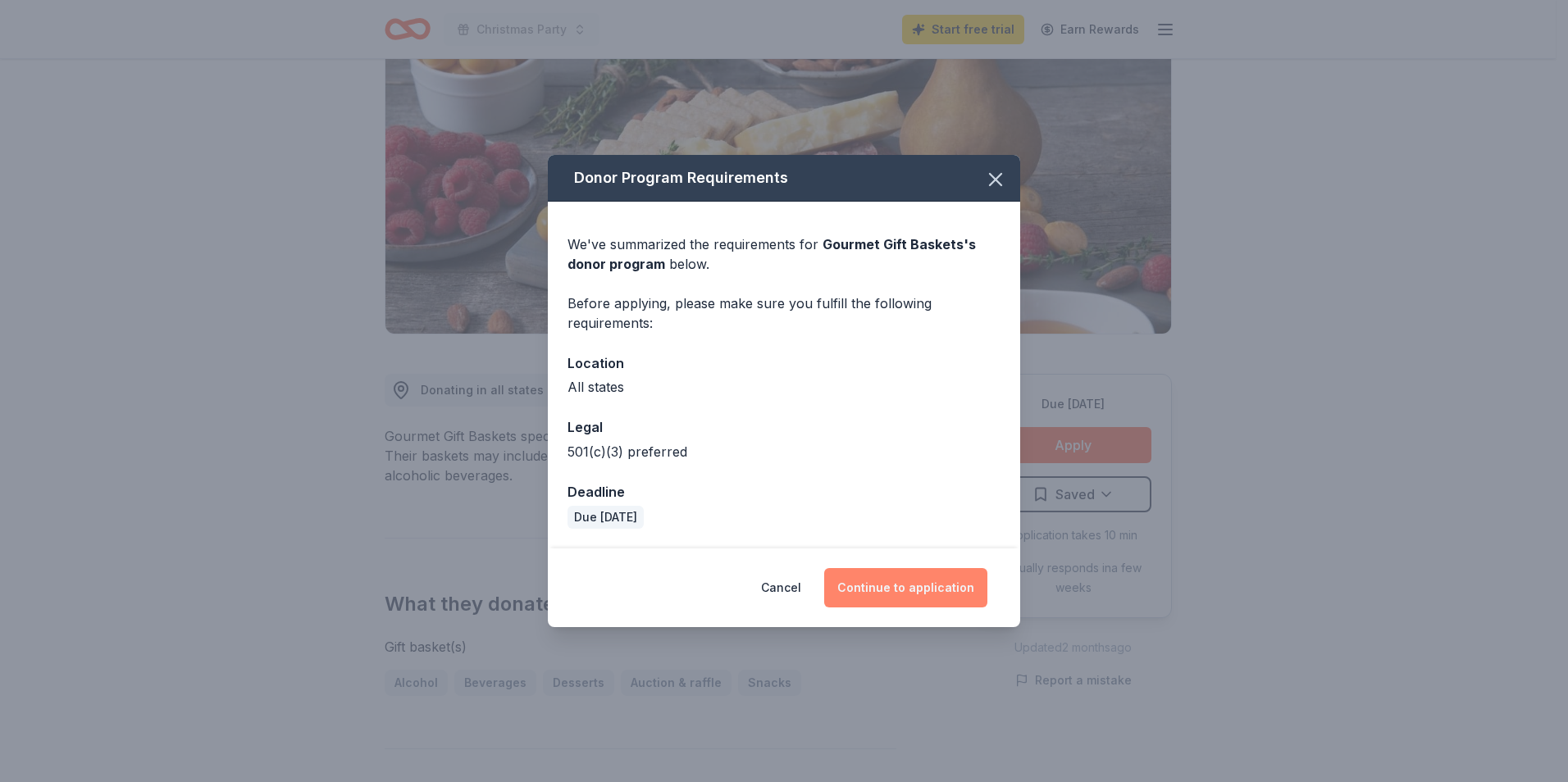
click at [907, 579] on button "Continue to application" at bounding box center [905, 587] width 163 height 39
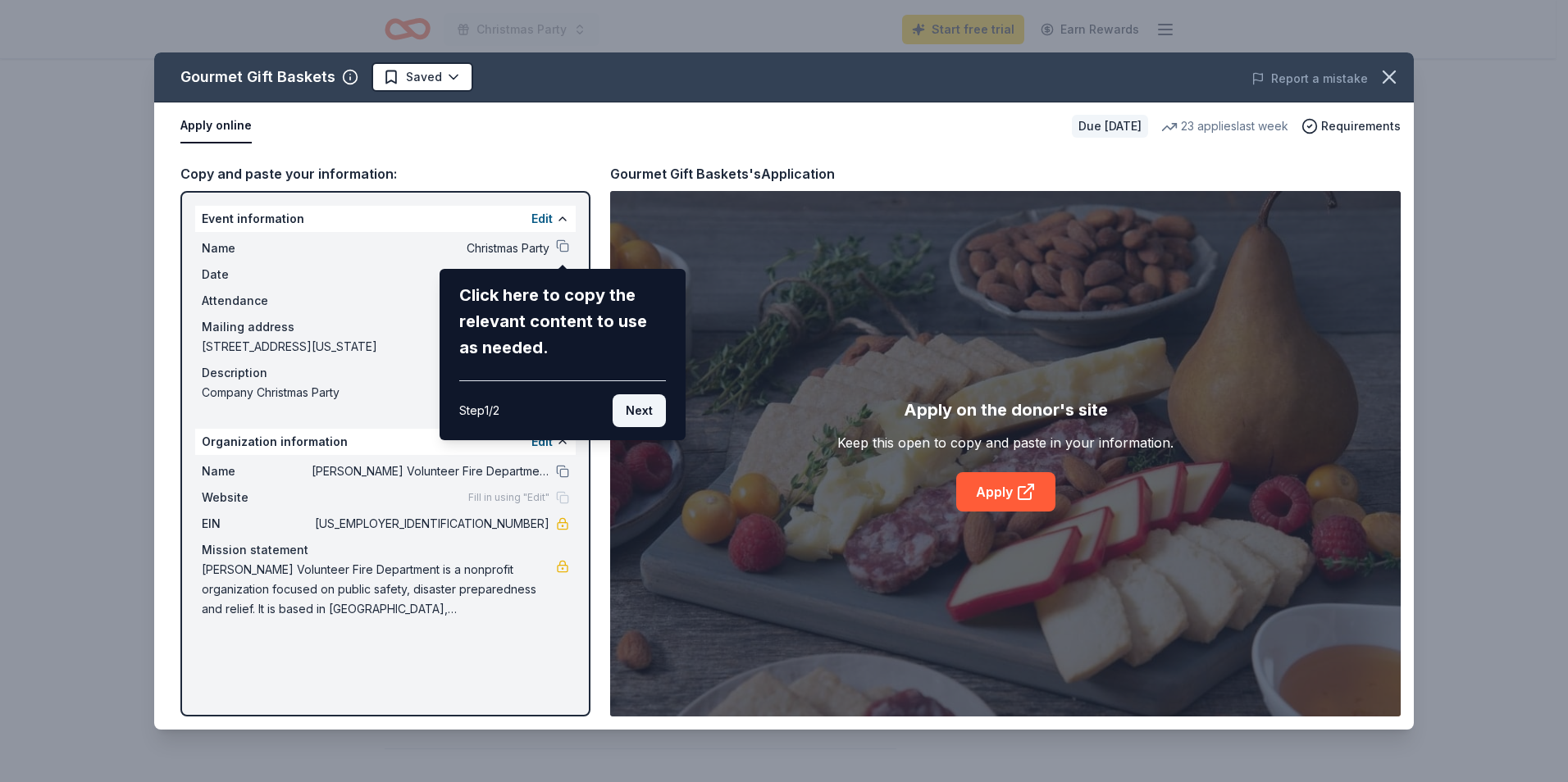
click at [638, 414] on button "Next" at bounding box center [639, 411] width 54 height 33
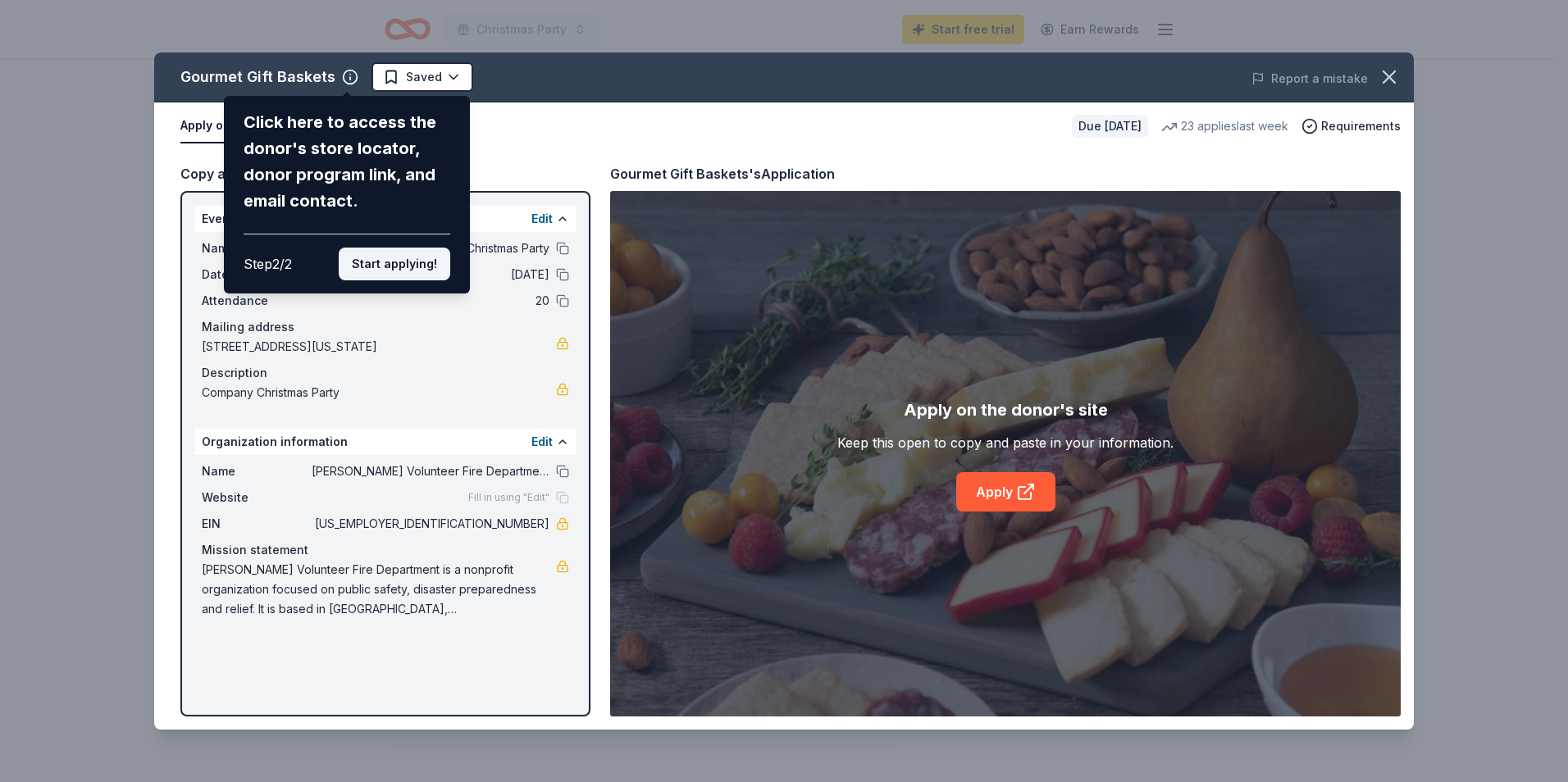
click at [405, 266] on button "Start applying!" at bounding box center [394, 263] width 112 height 33
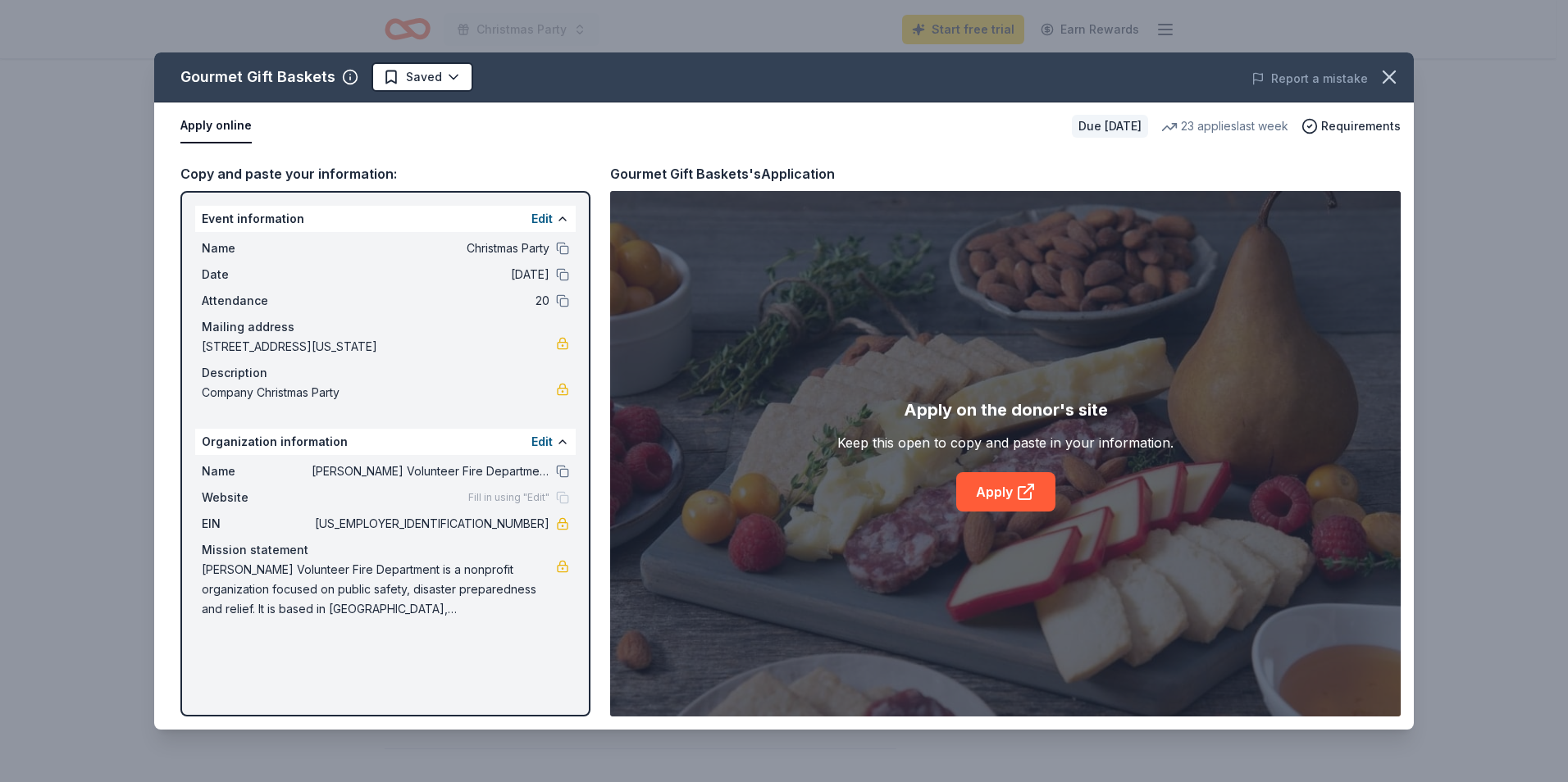
click at [344, 76] on div "Gourmet Gift Baskets Saved Report a mistake Apply online Due in 114 days 23 app…" at bounding box center [784, 391] width 1259 height 677
click at [346, 78] on icon "button" at bounding box center [350, 77] width 16 height 16
click at [538, 216] on button "Edit" at bounding box center [542, 219] width 21 height 20
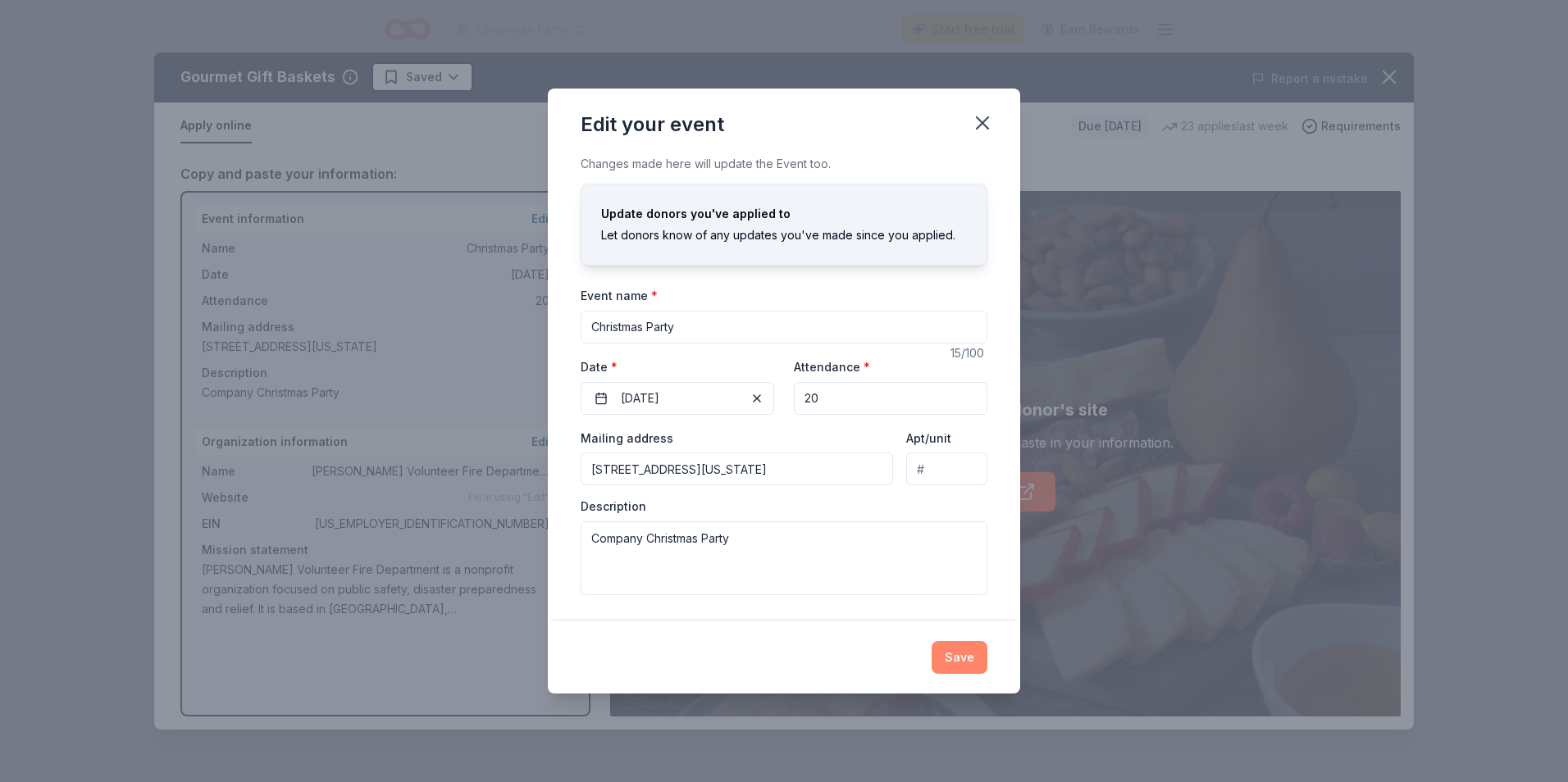
click at [971, 657] on button "Save" at bounding box center [959, 657] width 55 height 33
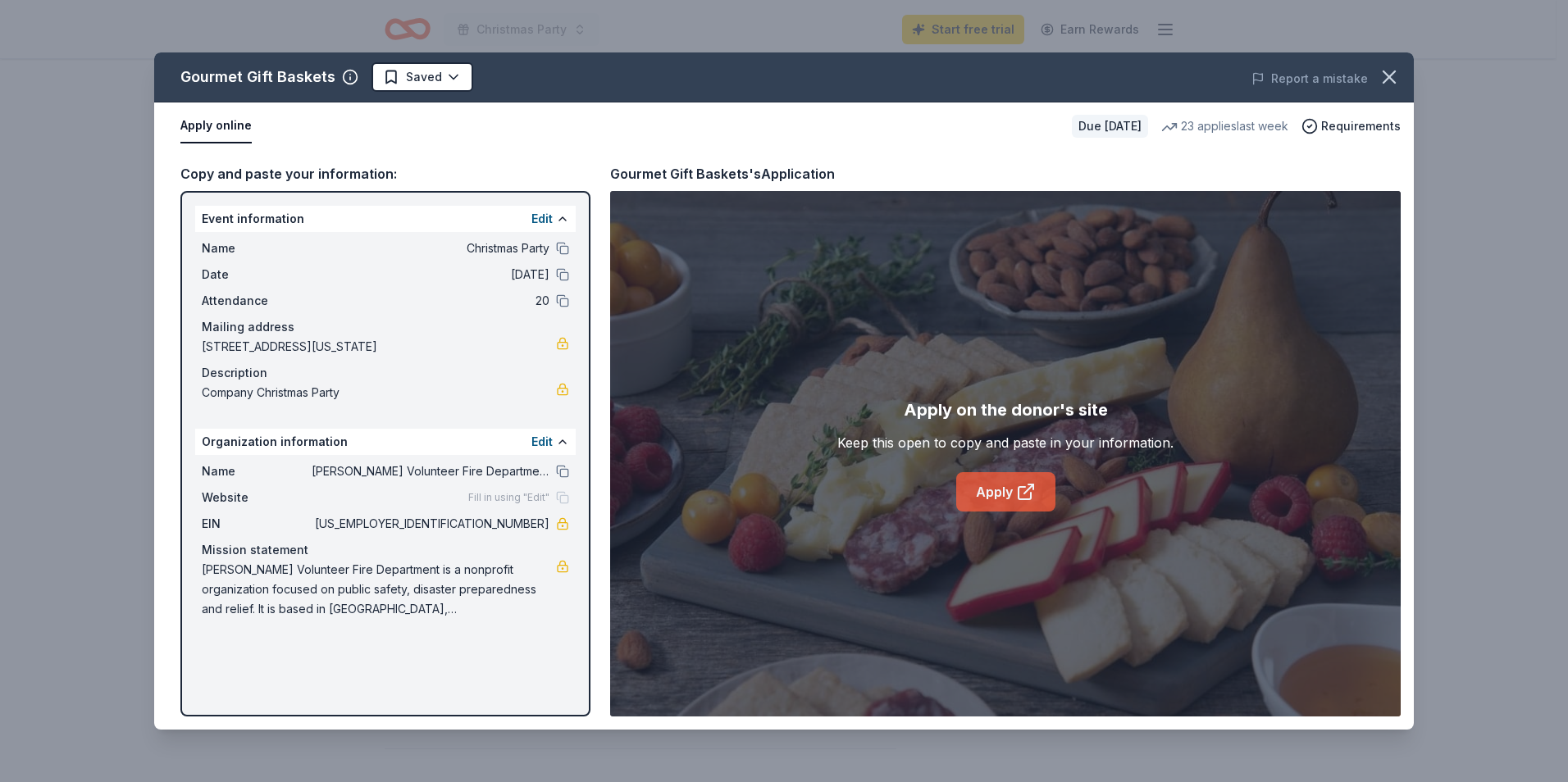
click at [980, 501] on link "Apply" at bounding box center [1005, 492] width 99 height 39
drag, startPoint x: 533, startPoint y: 611, endPoint x: 237, endPoint y: 575, distance: 298.2
click at [237, 575] on span "Hardin Volunteer Fire Department is a nonprofit organization focused on public …" at bounding box center [379, 589] width 354 height 59
click at [1389, 74] on icon "button" at bounding box center [1389, 77] width 23 height 23
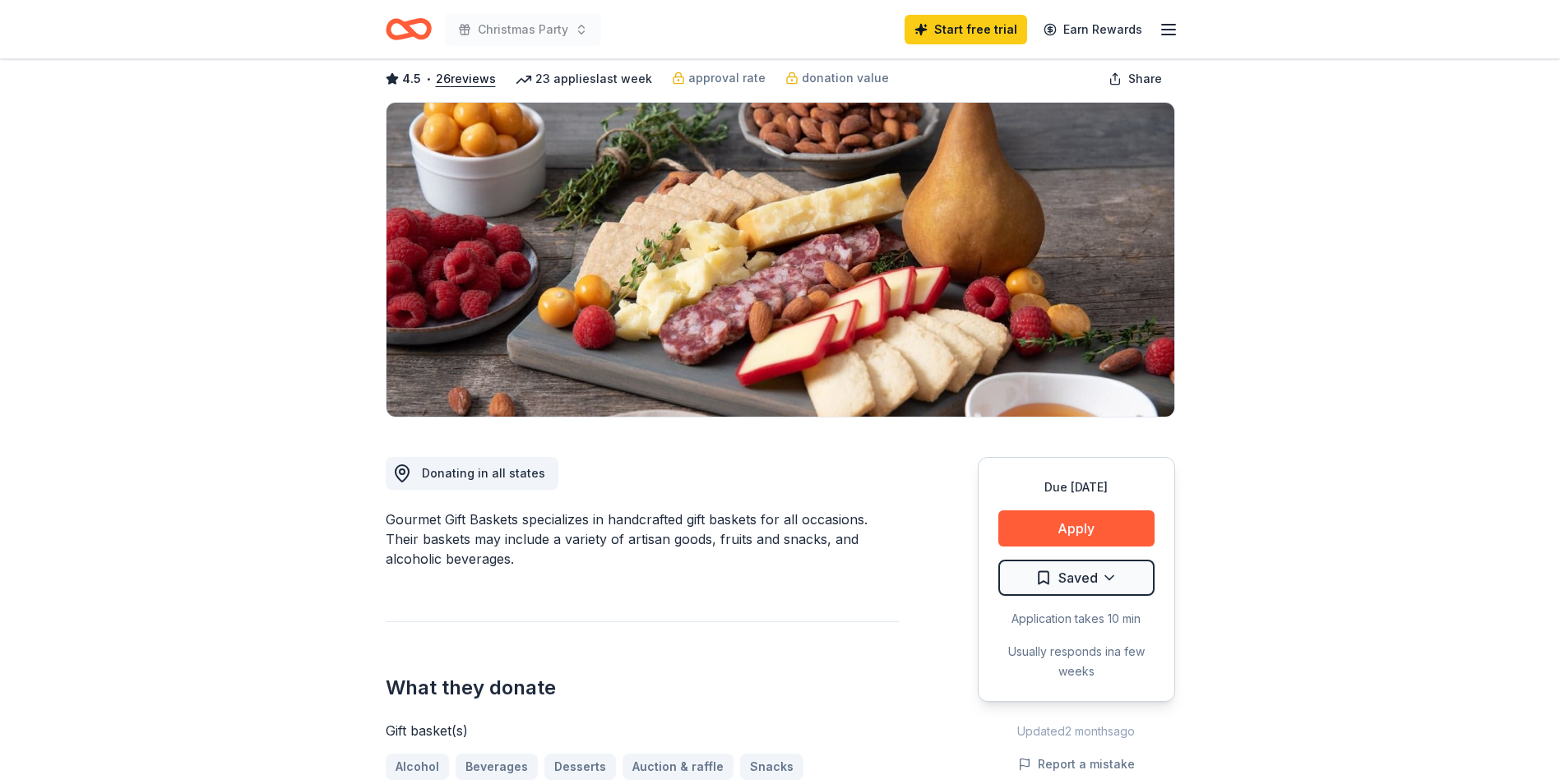
scroll to position [0, 0]
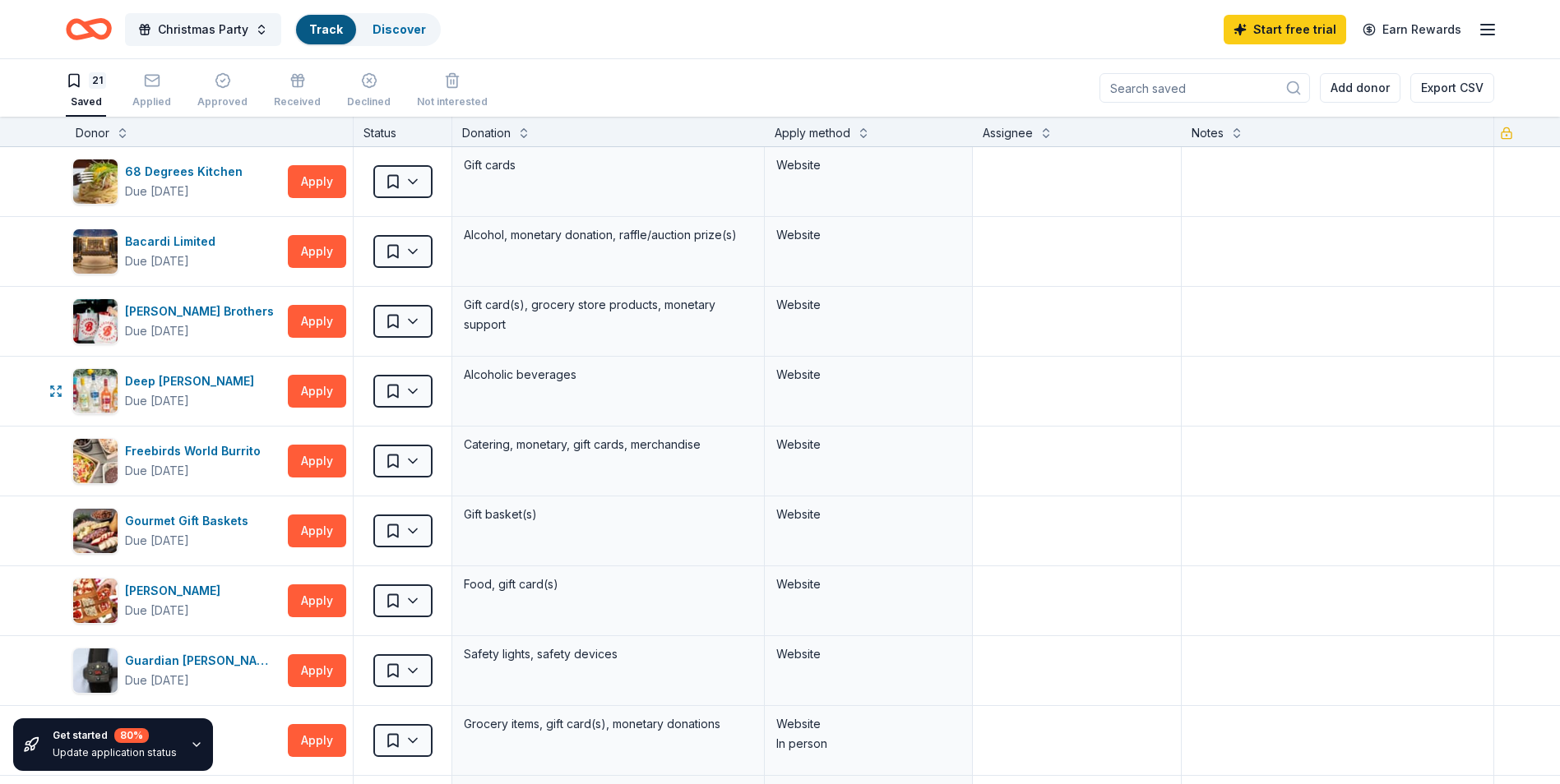
scroll to position [1, 0]
click at [315, 254] on button "Apply" at bounding box center [316, 251] width 58 height 33
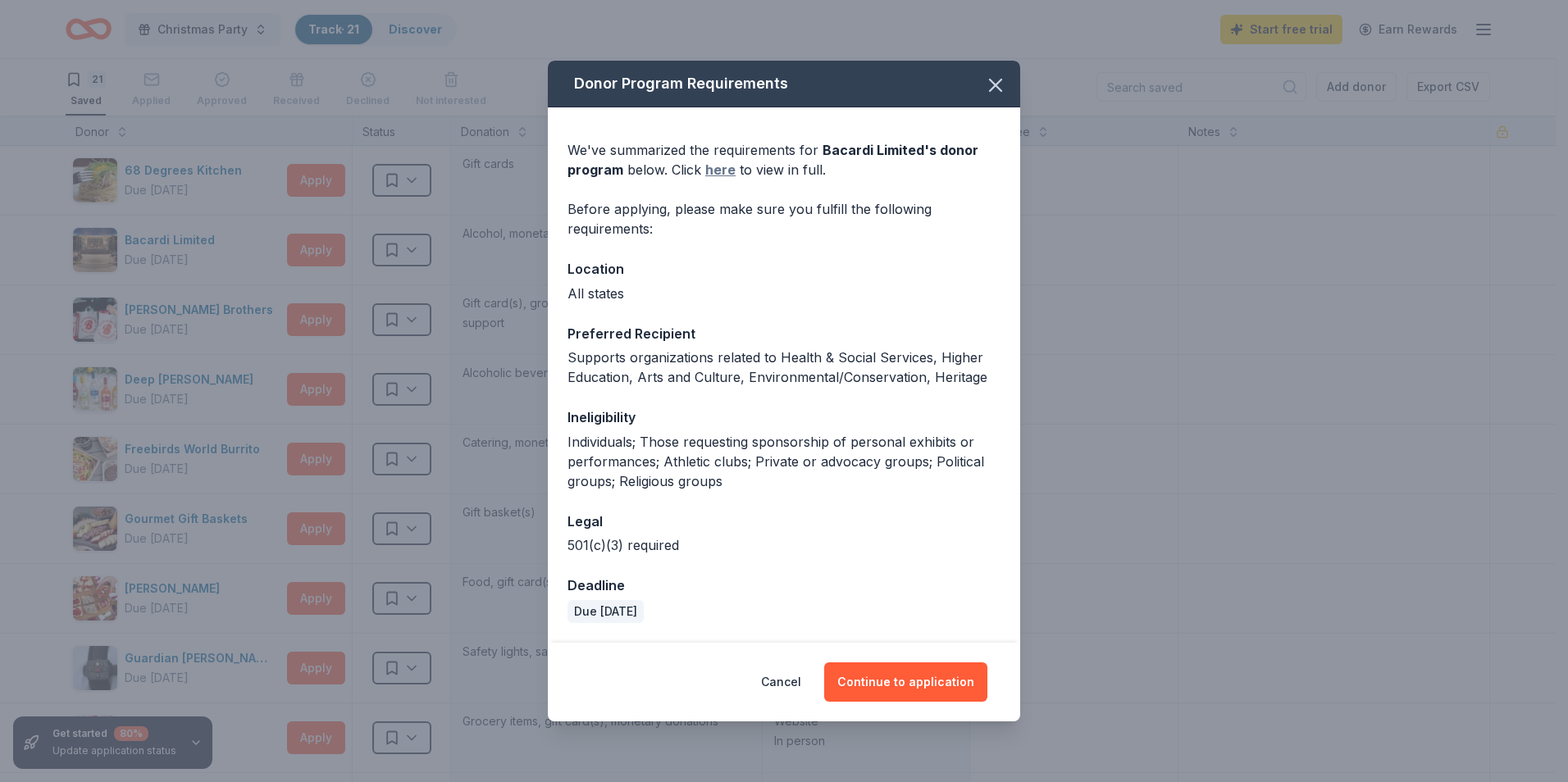
click at [717, 172] on link "here" at bounding box center [721, 170] width 30 height 20
click at [994, 85] on icon "button" at bounding box center [995, 85] width 12 height 12
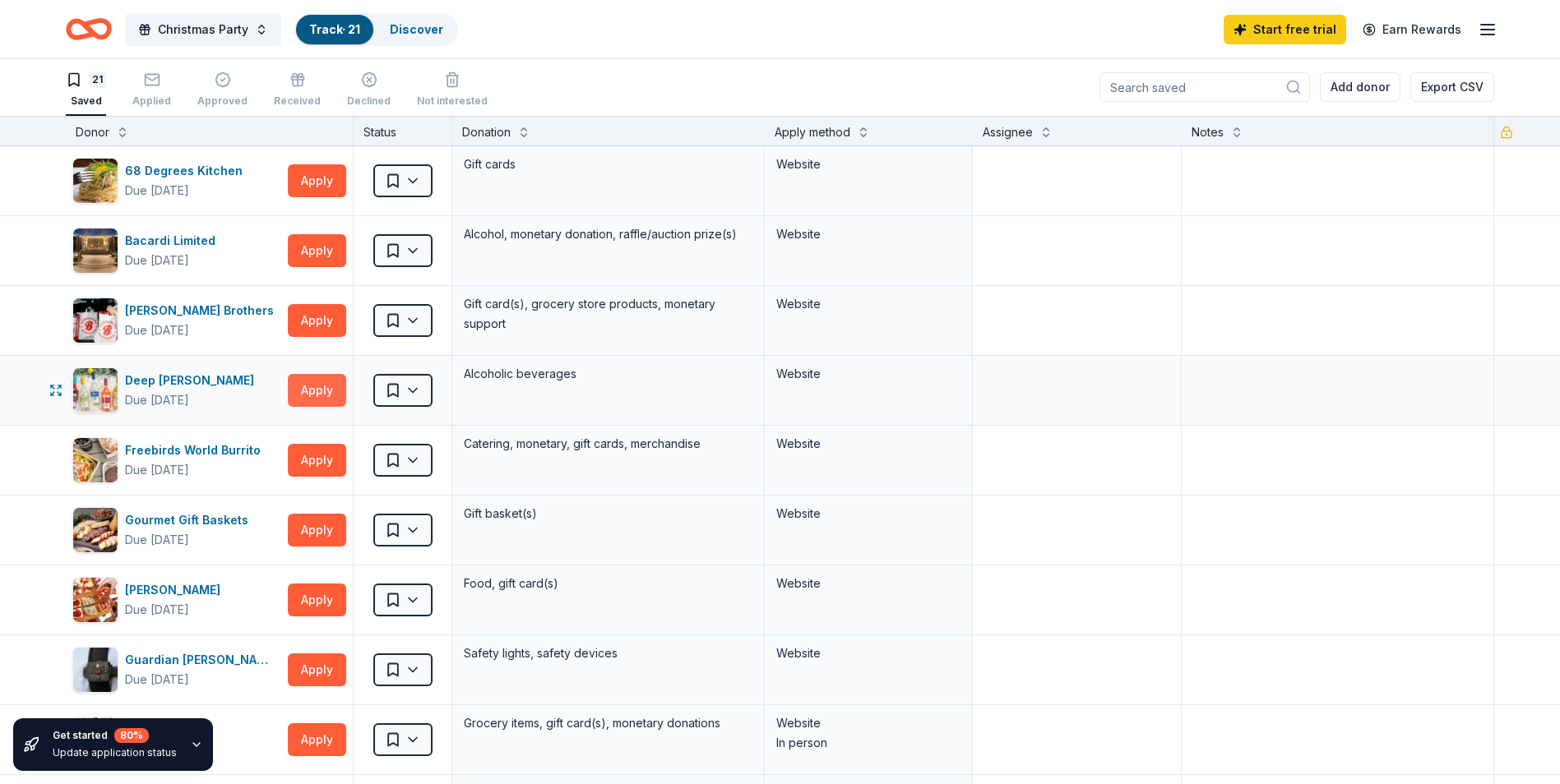
click at [313, 388] on button "Apply" at bounding box center [316, 390] width 58 height 33
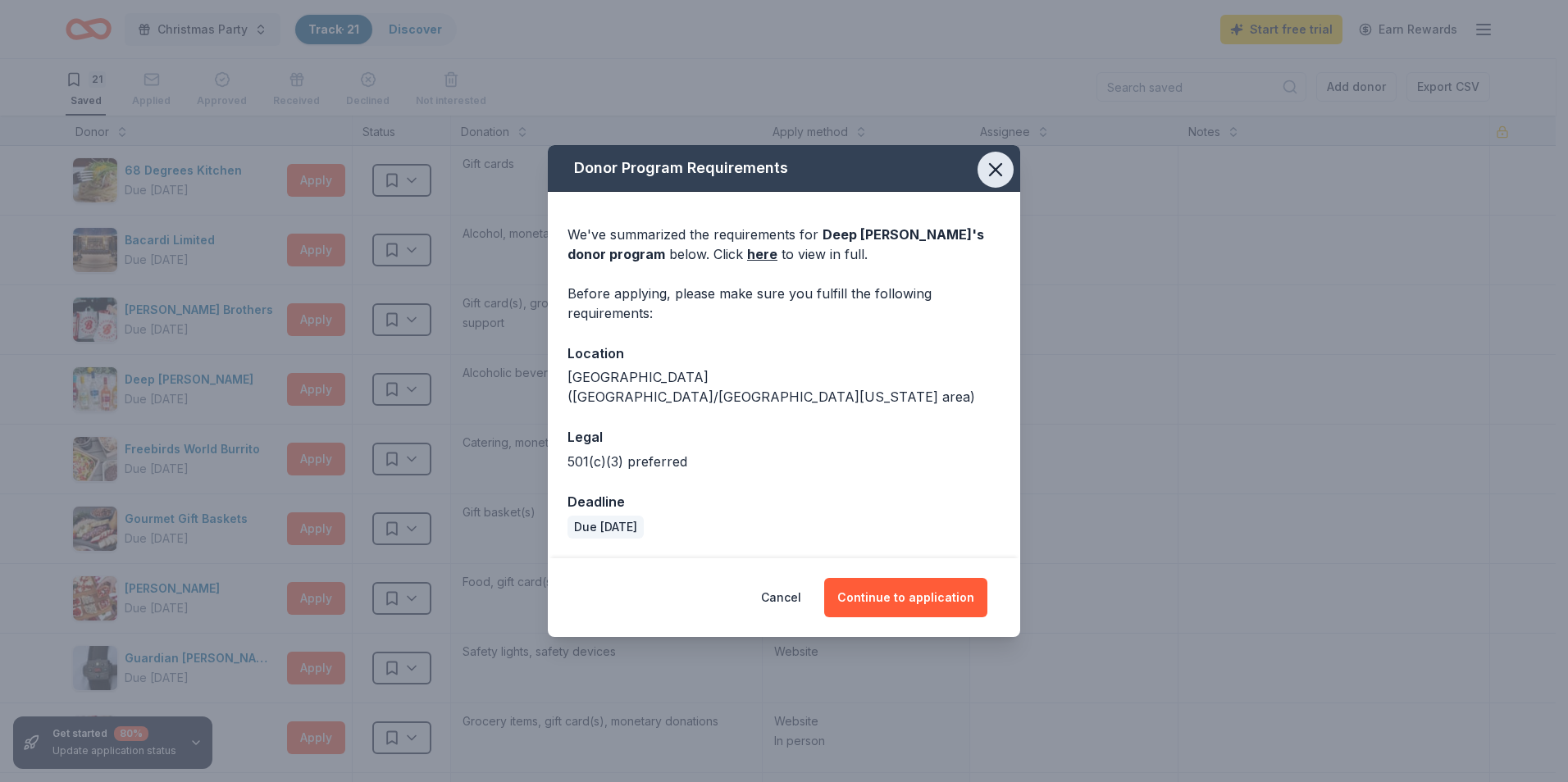
click at [991, 181] on icon "button" at bounding box center [996, 170] width 23 height 23
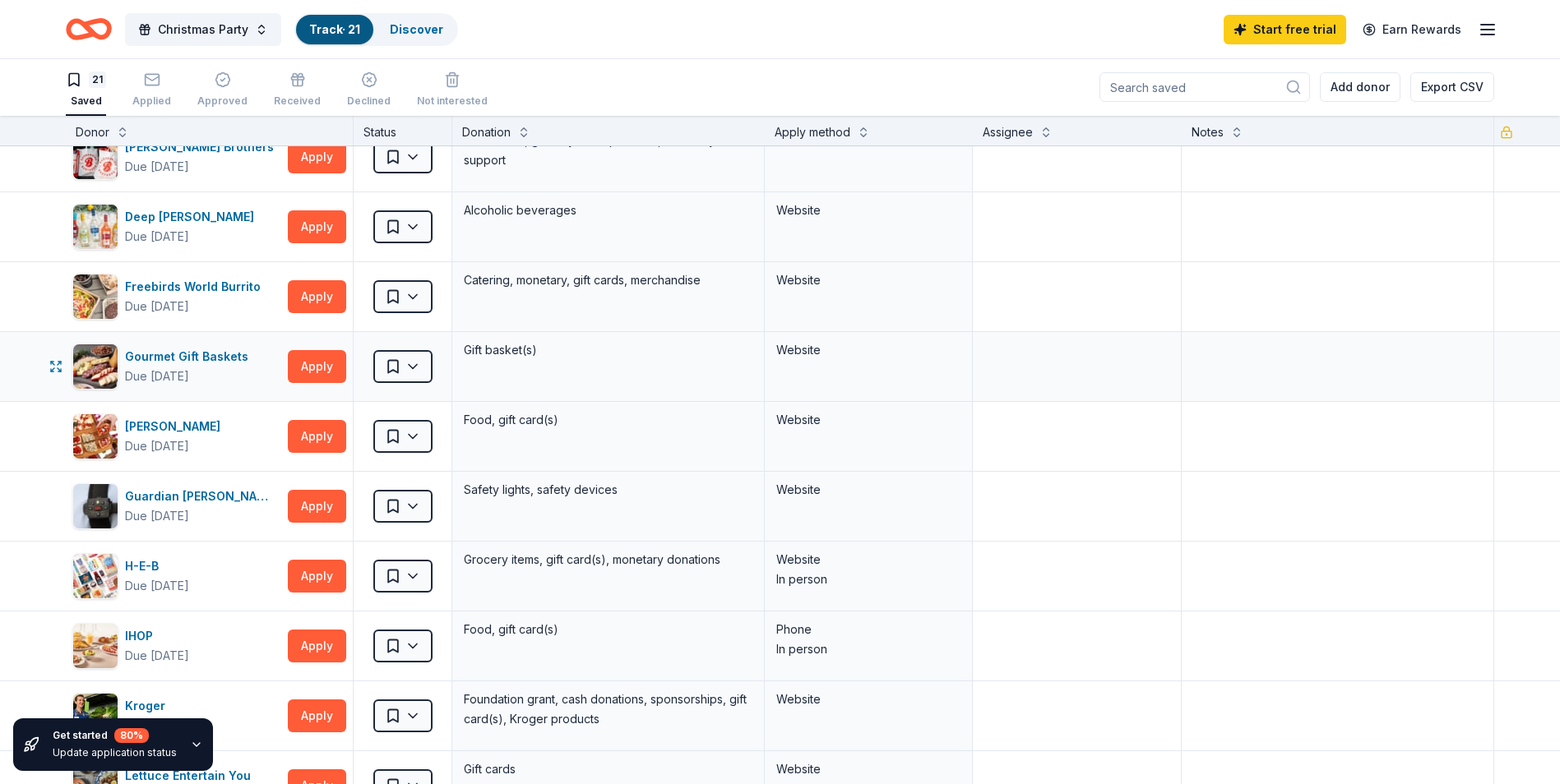
scroll to position [165, 0]
click at [323, 299] on button "Apply" at bounding box center [316, 295] width 58 height 33
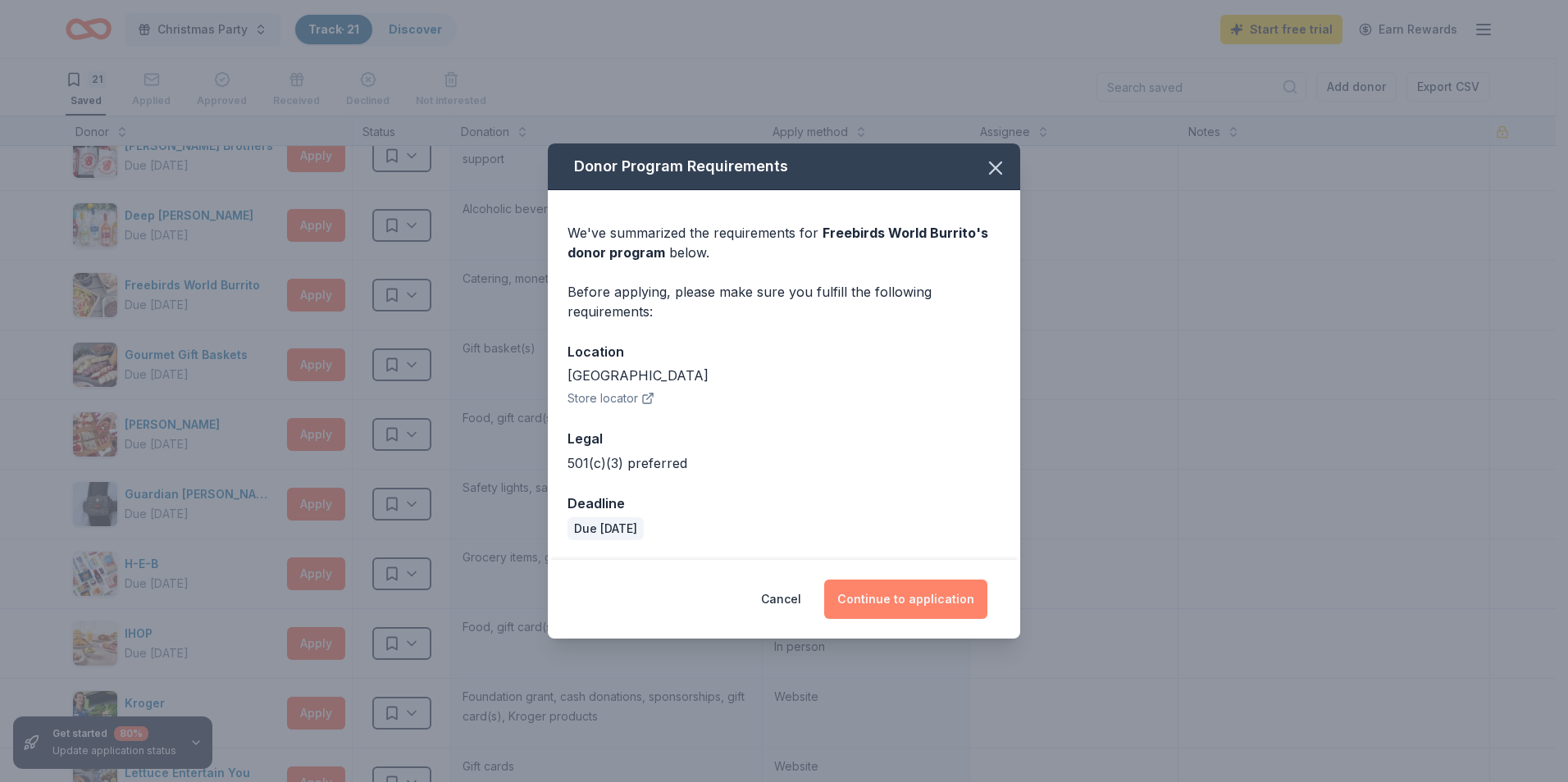
click at [886, 588] on button "Continue to application" at bounding box center [905, 599] width 163 height 39
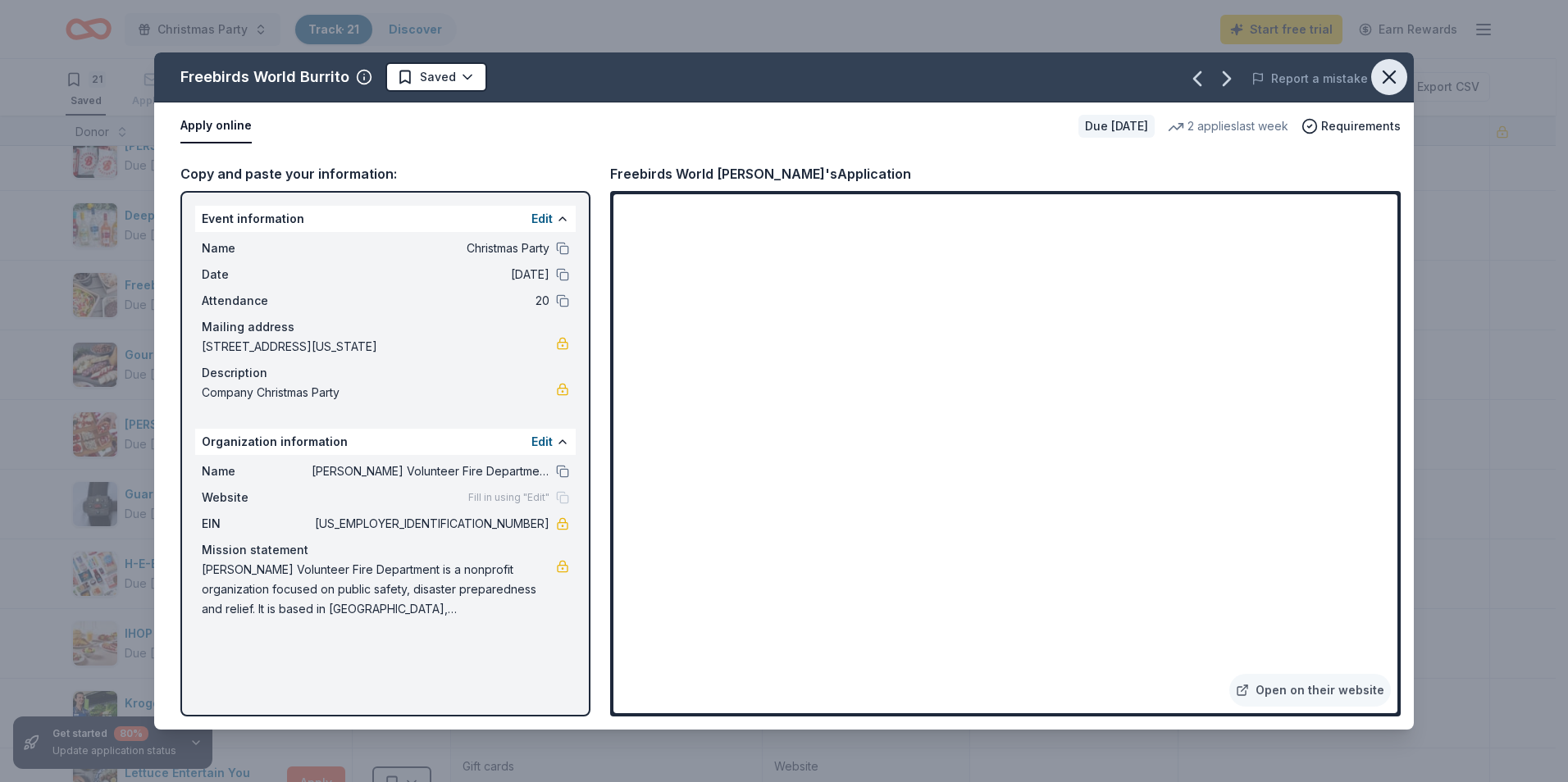
click at [1392, 78] on icon "button" at bounding box center [1389, 77] width 23 height 23
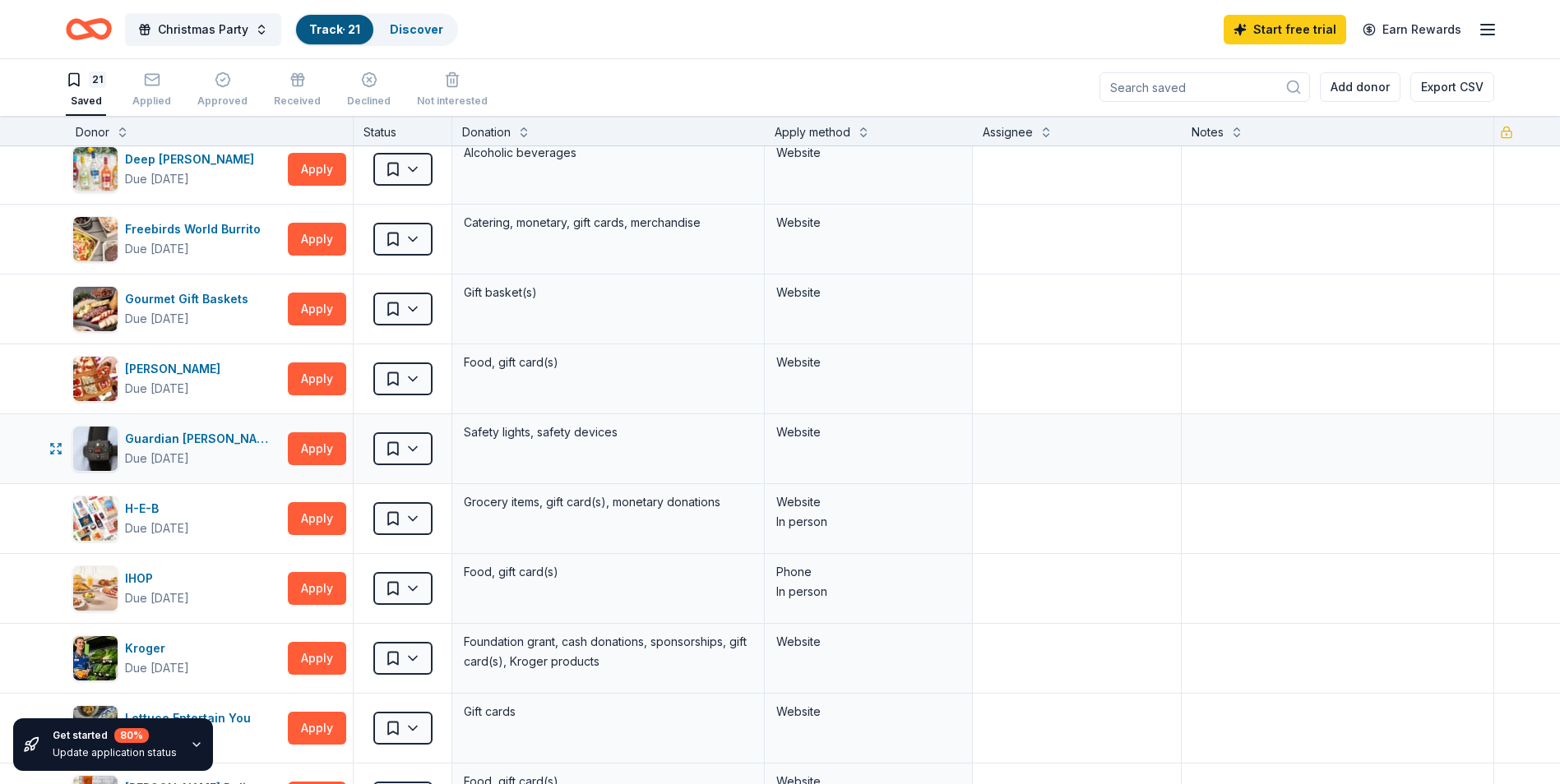
scroll to position [246, 0]
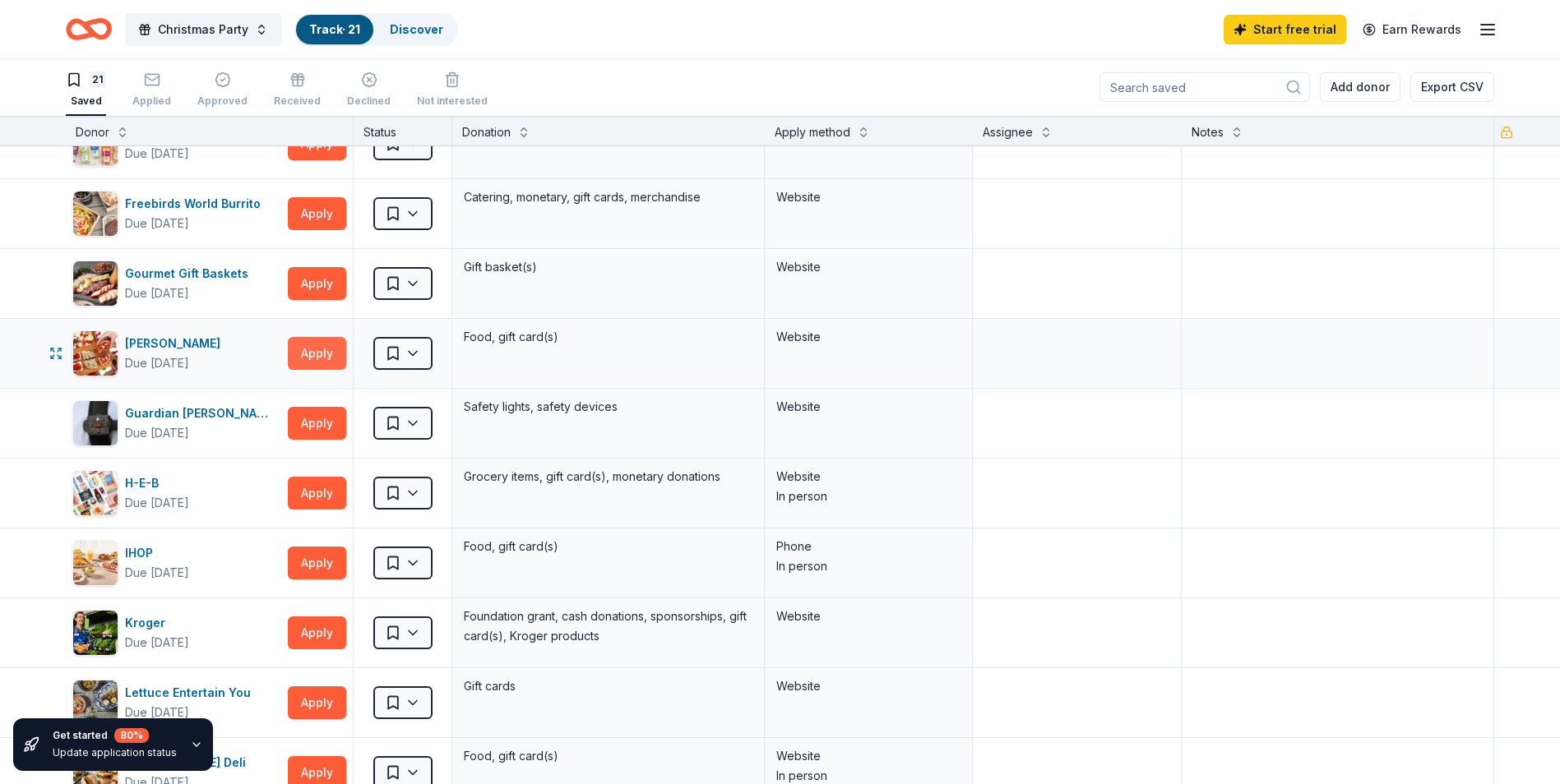
click at [316, 347] on button "Apply" at bounding box center [316, 353] width 58 height 33
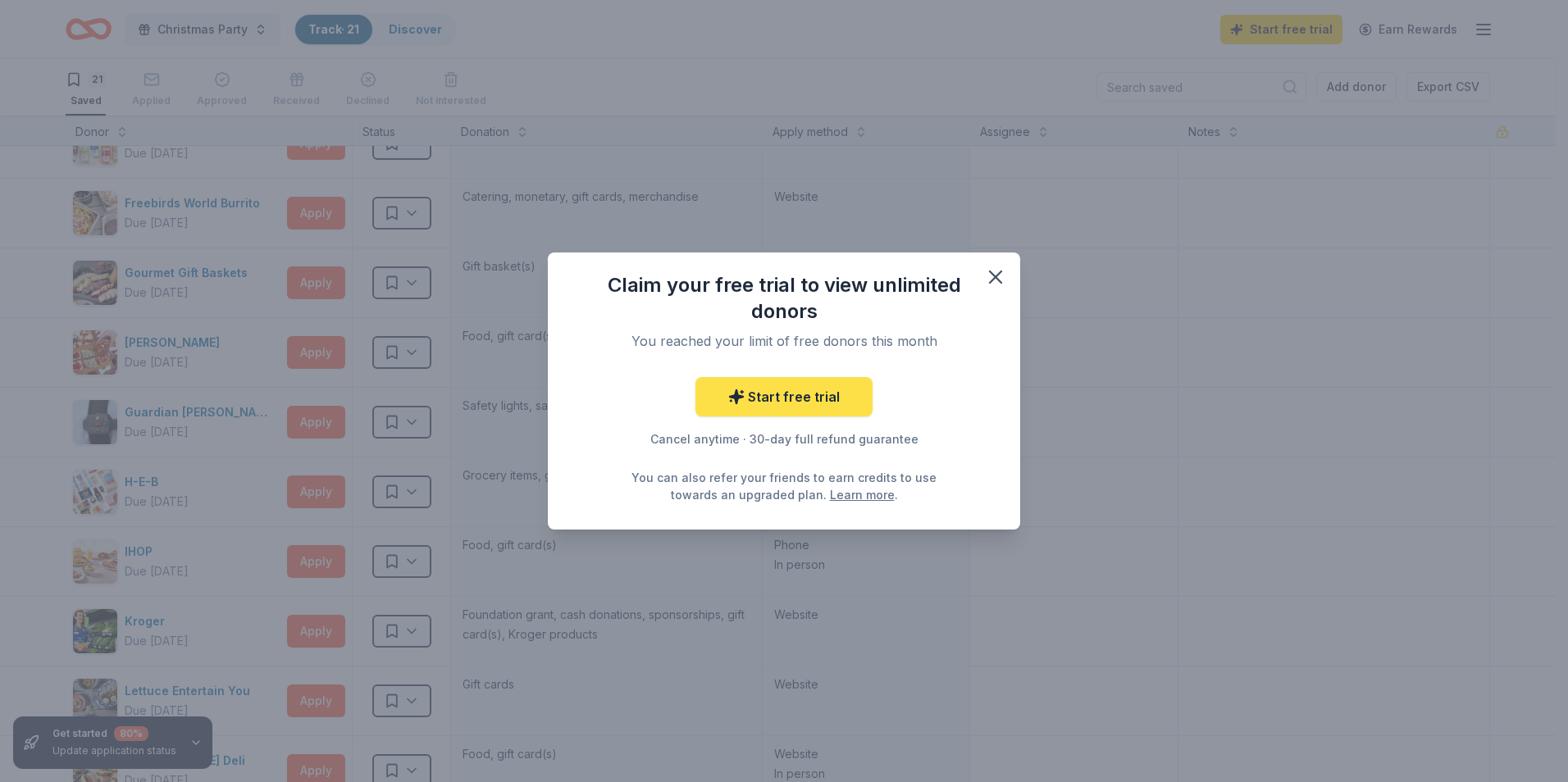
click at [806, 402] on link "Start free trial" at bounding box center [784, 396] width 177 height 39
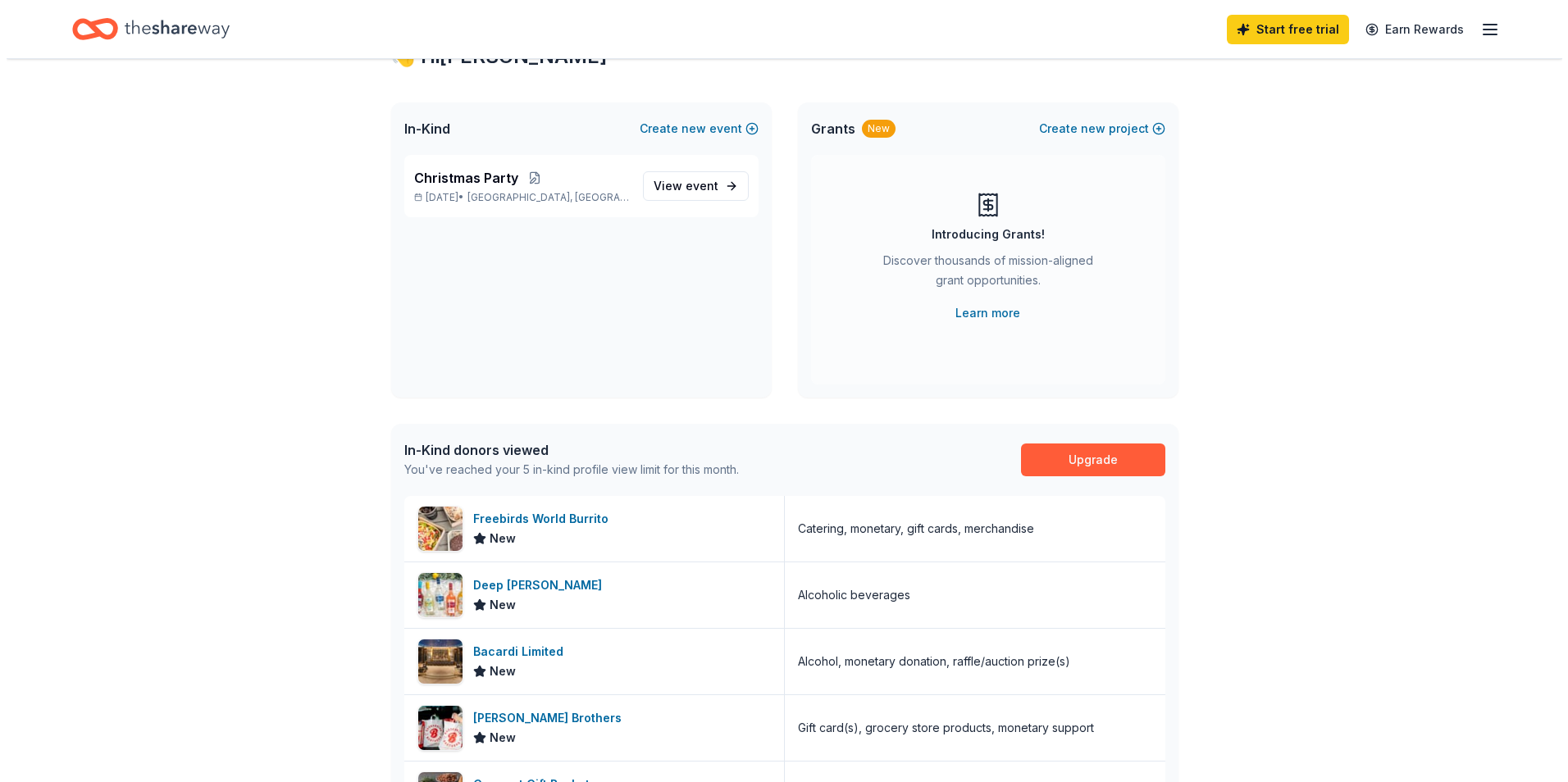
scroll to position [54, 0]
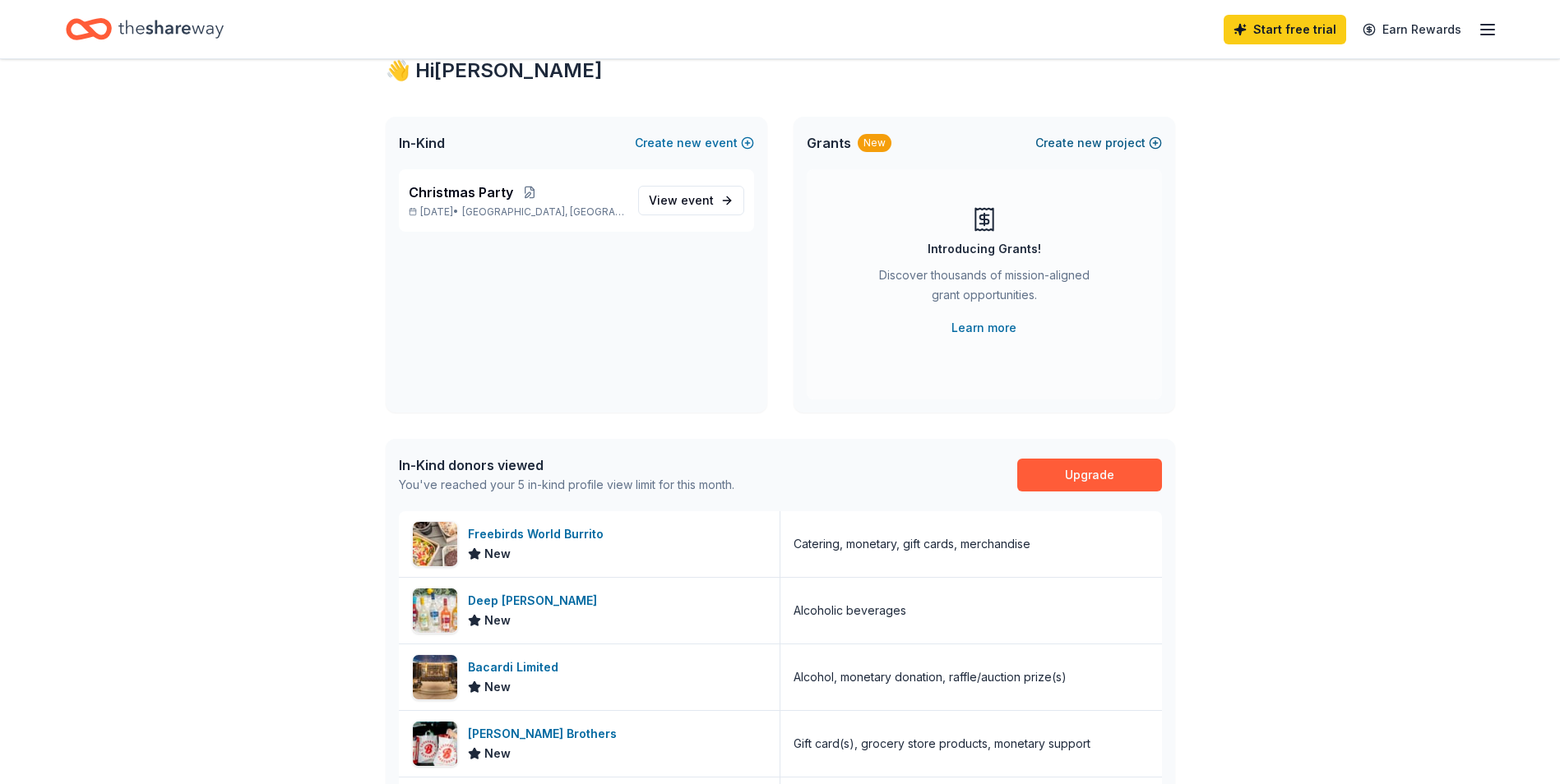
click at [1120, 135] on button "Create new project" at bounding box center [1098, 143] width 126 height 20
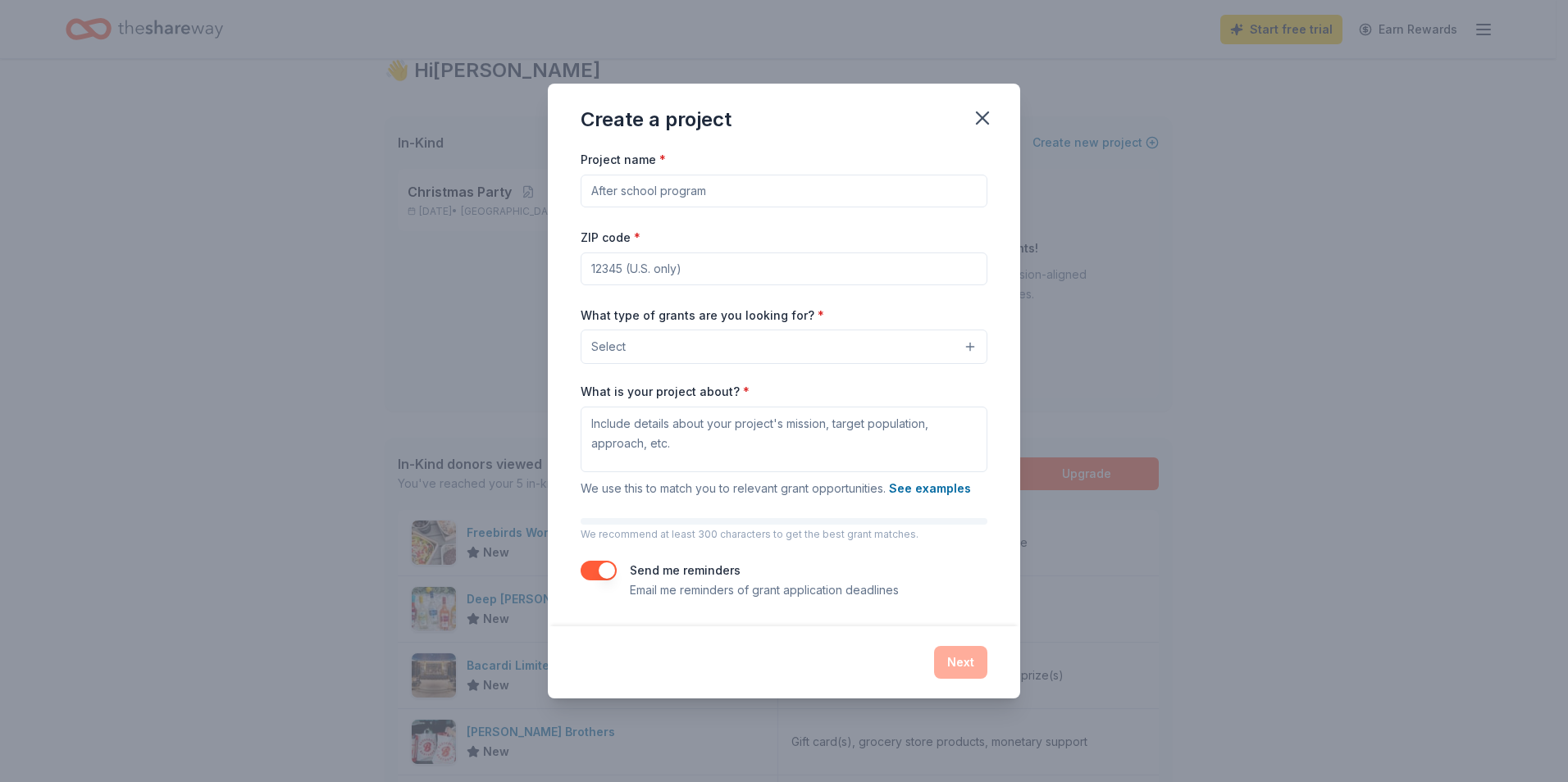
click at [736, 190] on input "Project name *" at bounding box center [783, 191] width 406 height 33
click at [706, 187] on input "Project name *" at bounding box center [783, 191] width 406 height 33
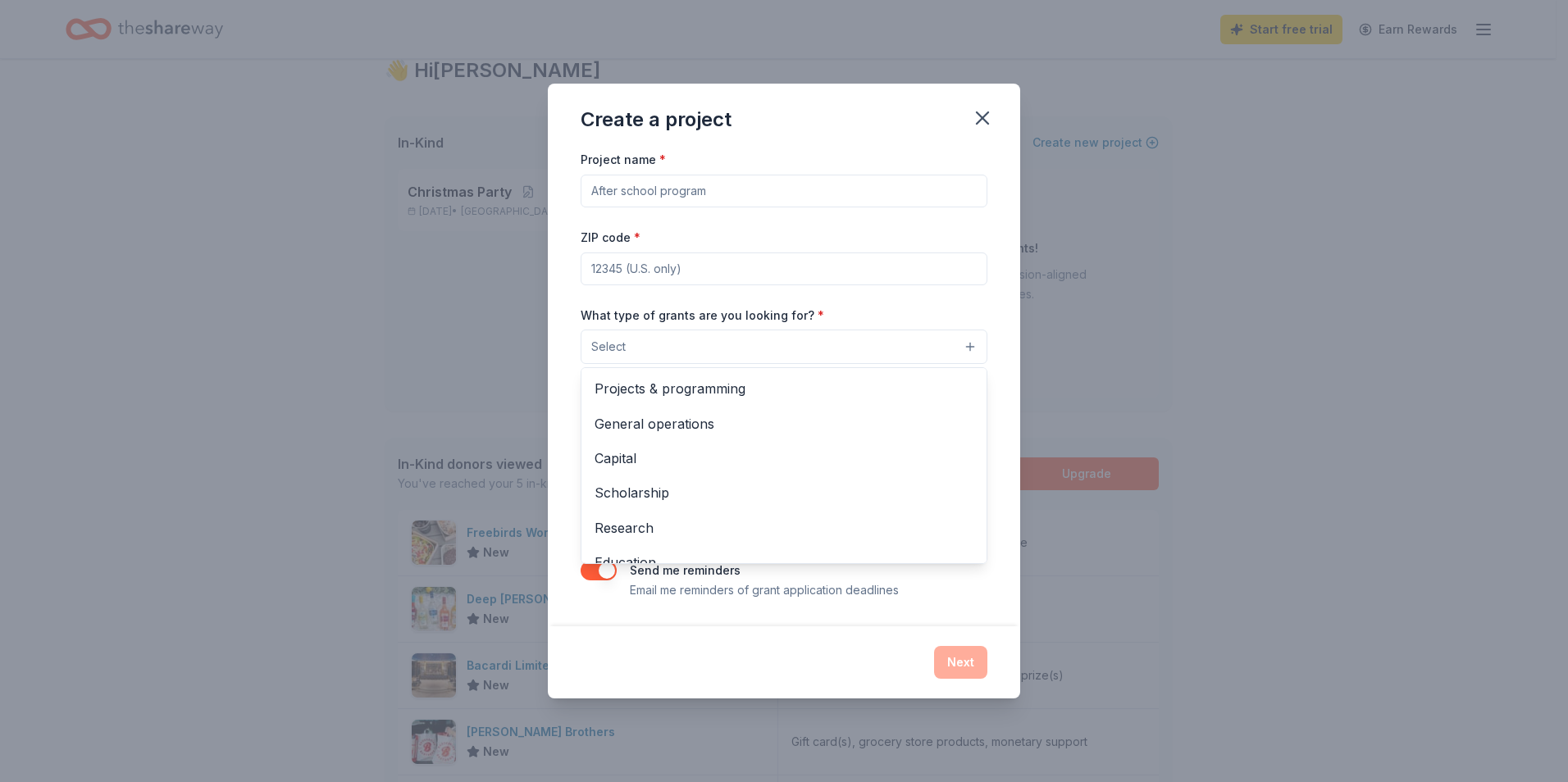
click at [705, 338] on button "Select" at bounding box center [783, 346] width 406 height 35
click at [675, 189] on div "Project name * ZIP code * What type of grants are you looking for? * Select Pro…" at bounding box center [783, 374] width 406 height 450
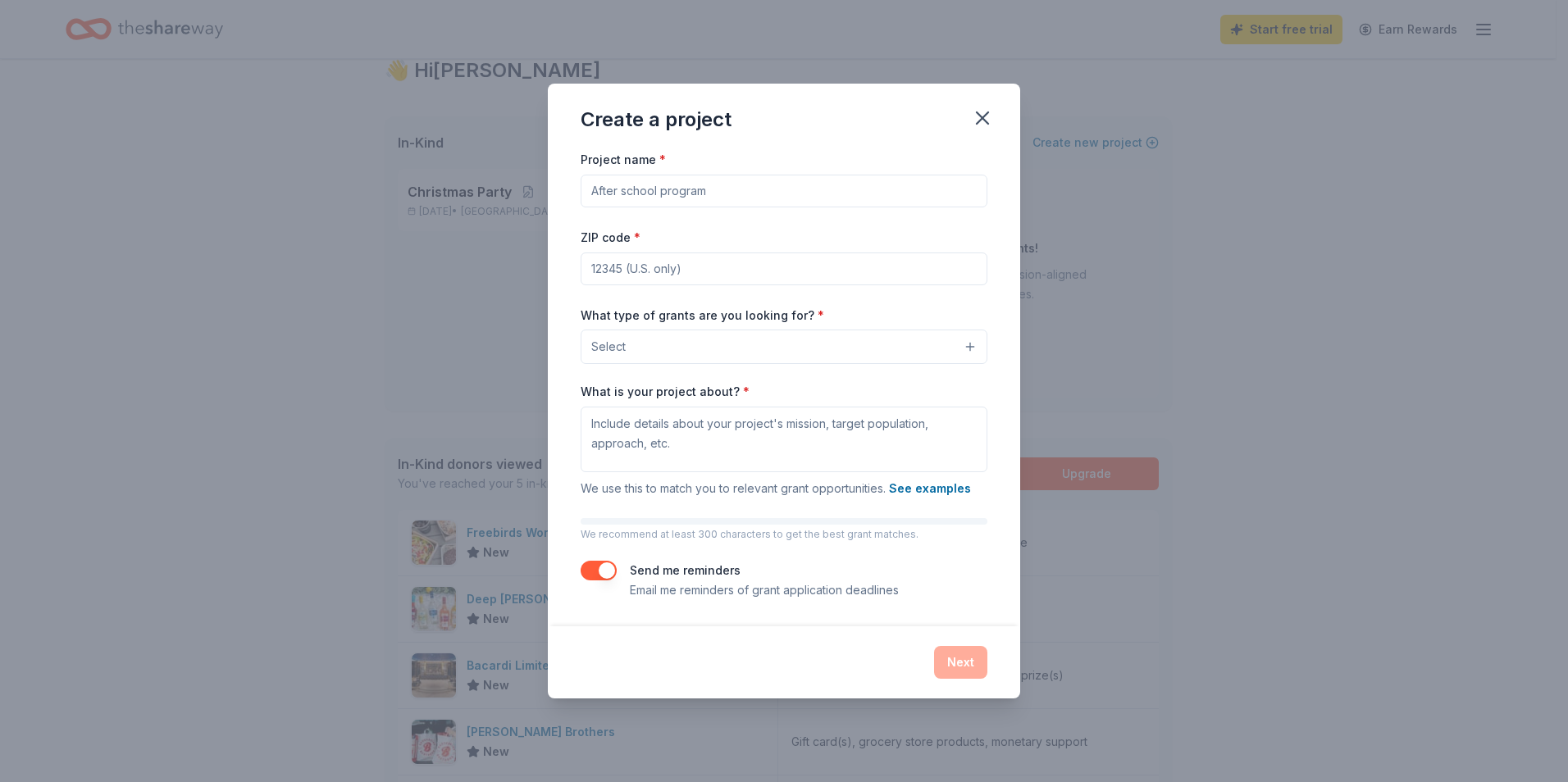
click at [675, 189] on input "Project name *" at bounding box center [783, 191] width 406 height 33
type input "Update"
click at [661, 261] on input "ZIP code *" at bounding box center [783, 269] width 406 height 33
type input "77575"
click at [636, 354] on button "Select" at bounding box center [783, 346] width 406 height 35
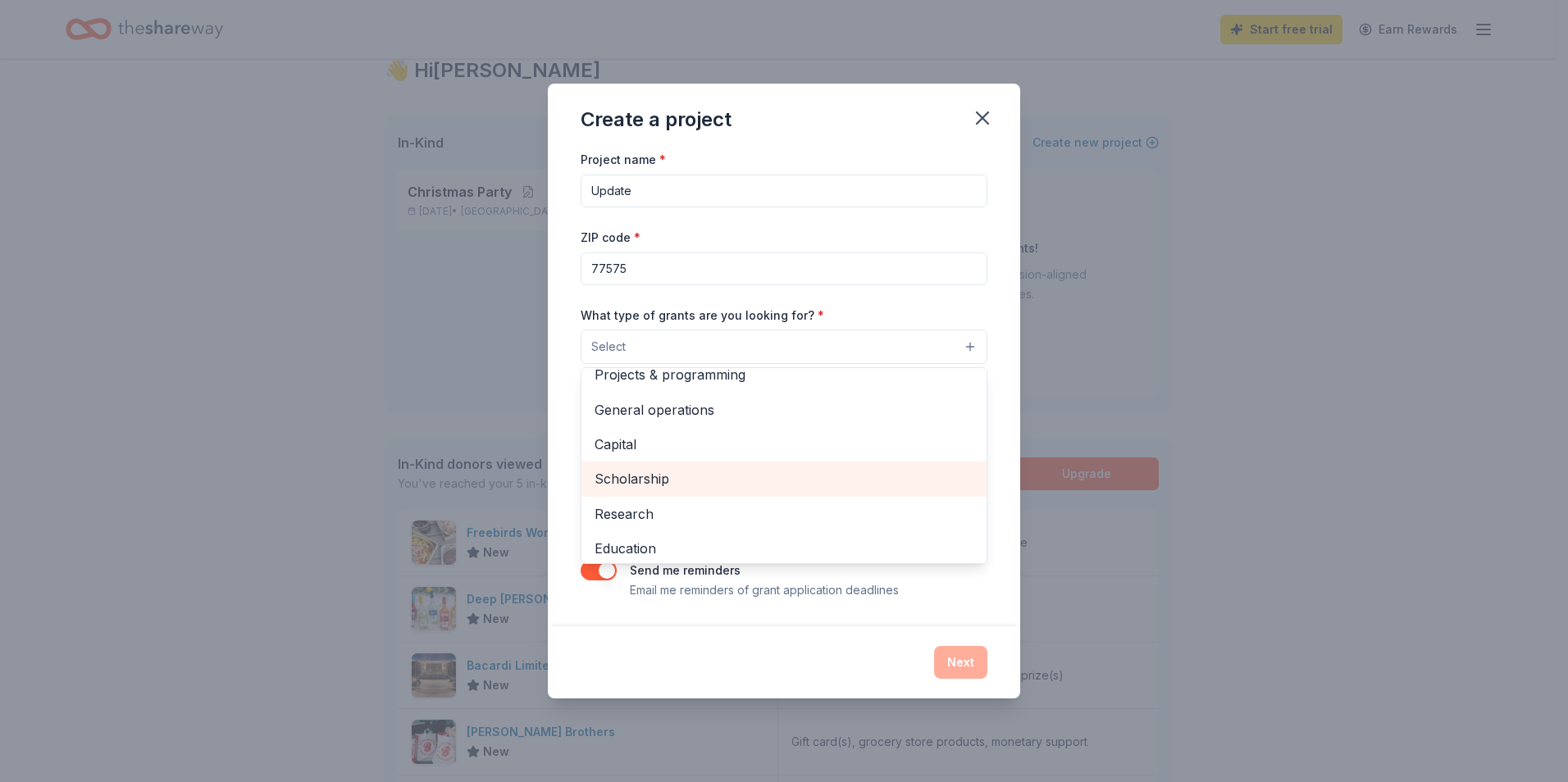
scroll to position [0, 0]
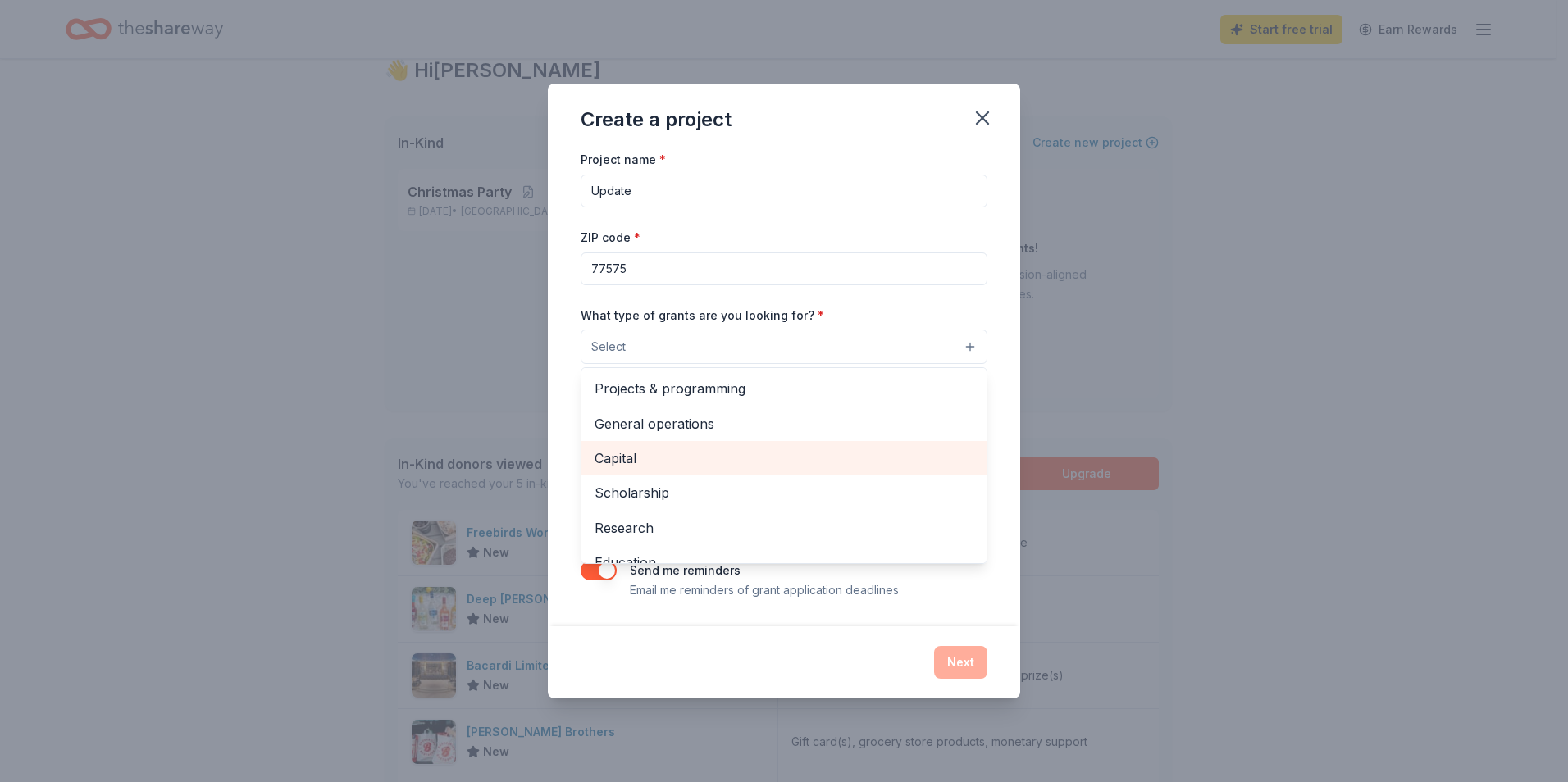
click at [754, 462] on span "Capital" at bounding box center [784, 458] width 379 height 21
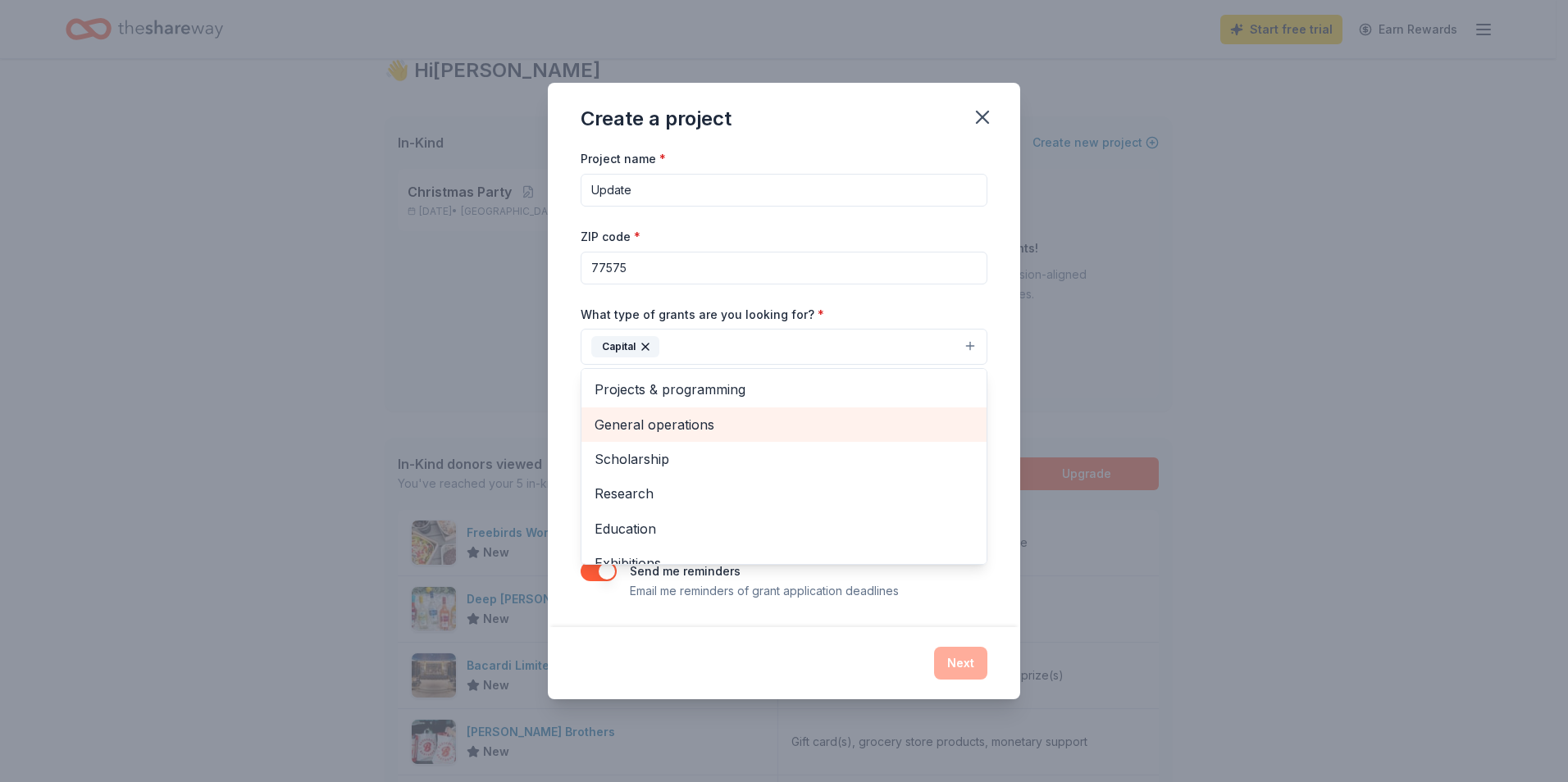
click at [823, 417] on span "General operations" at bounding box center [784, 425] width 379 height 21
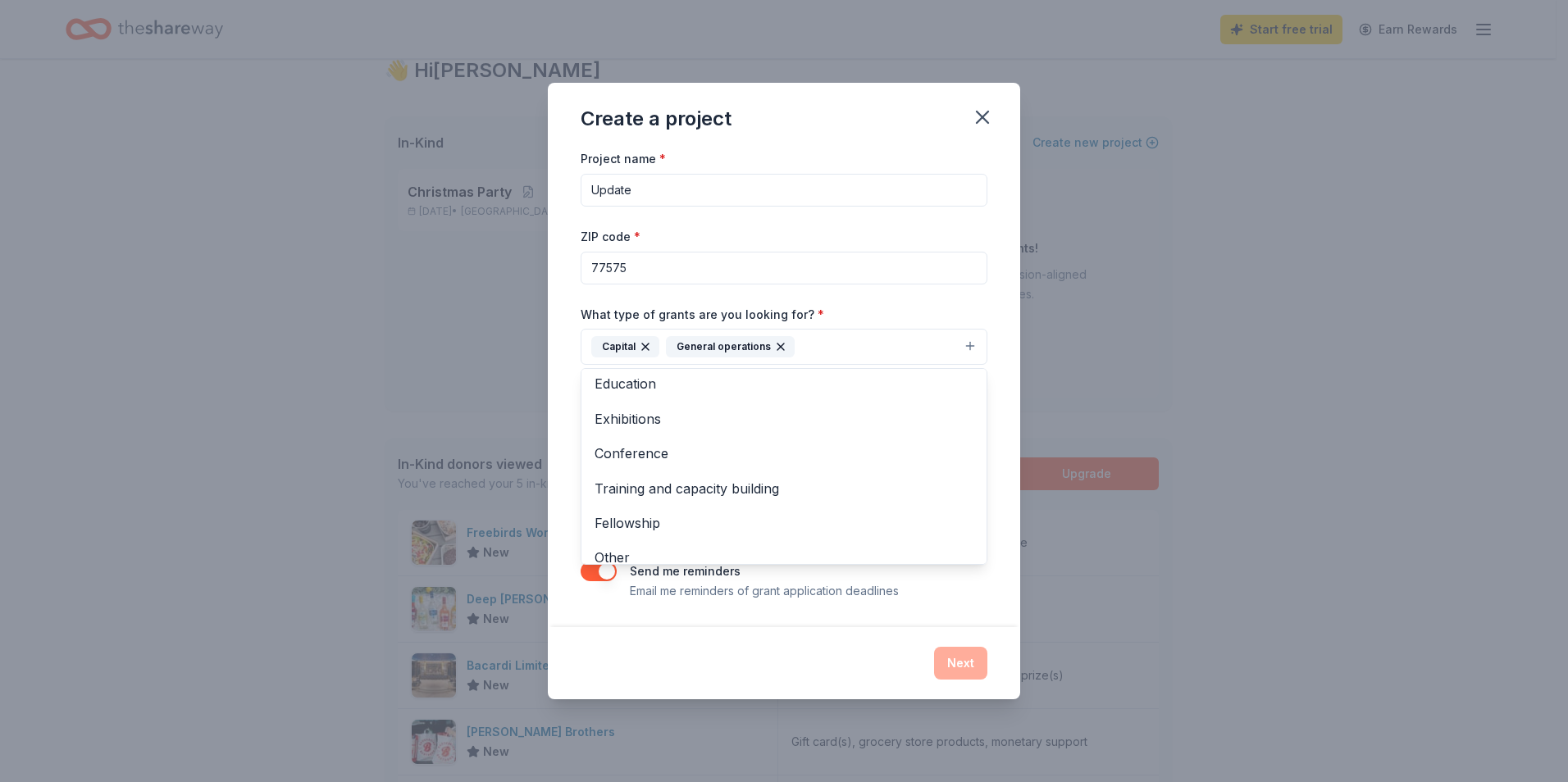
scroll to position [125, 0]
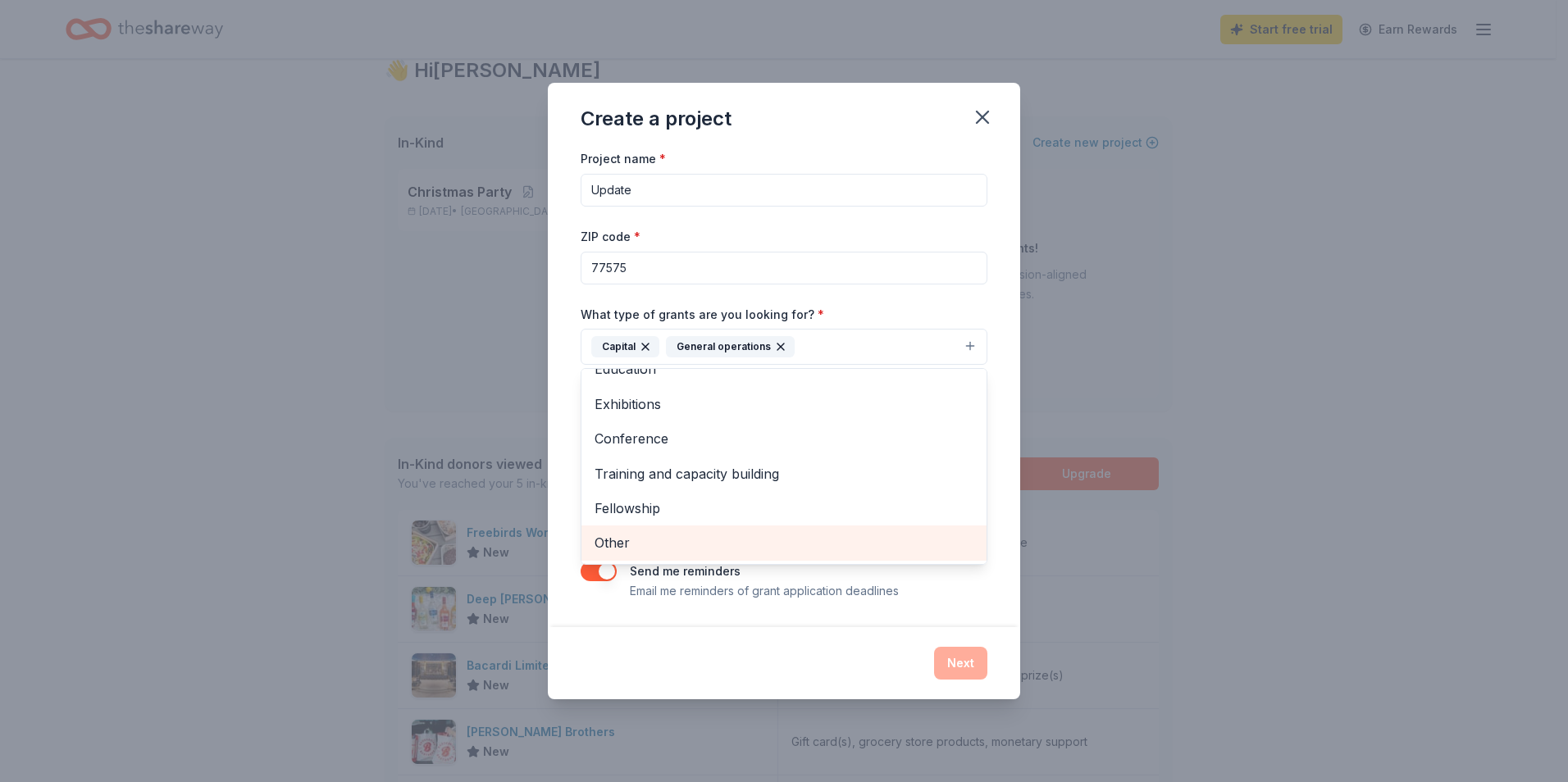
click at [788, 528] on div "Other" at bounding box center [784, 543] width 405 height 35
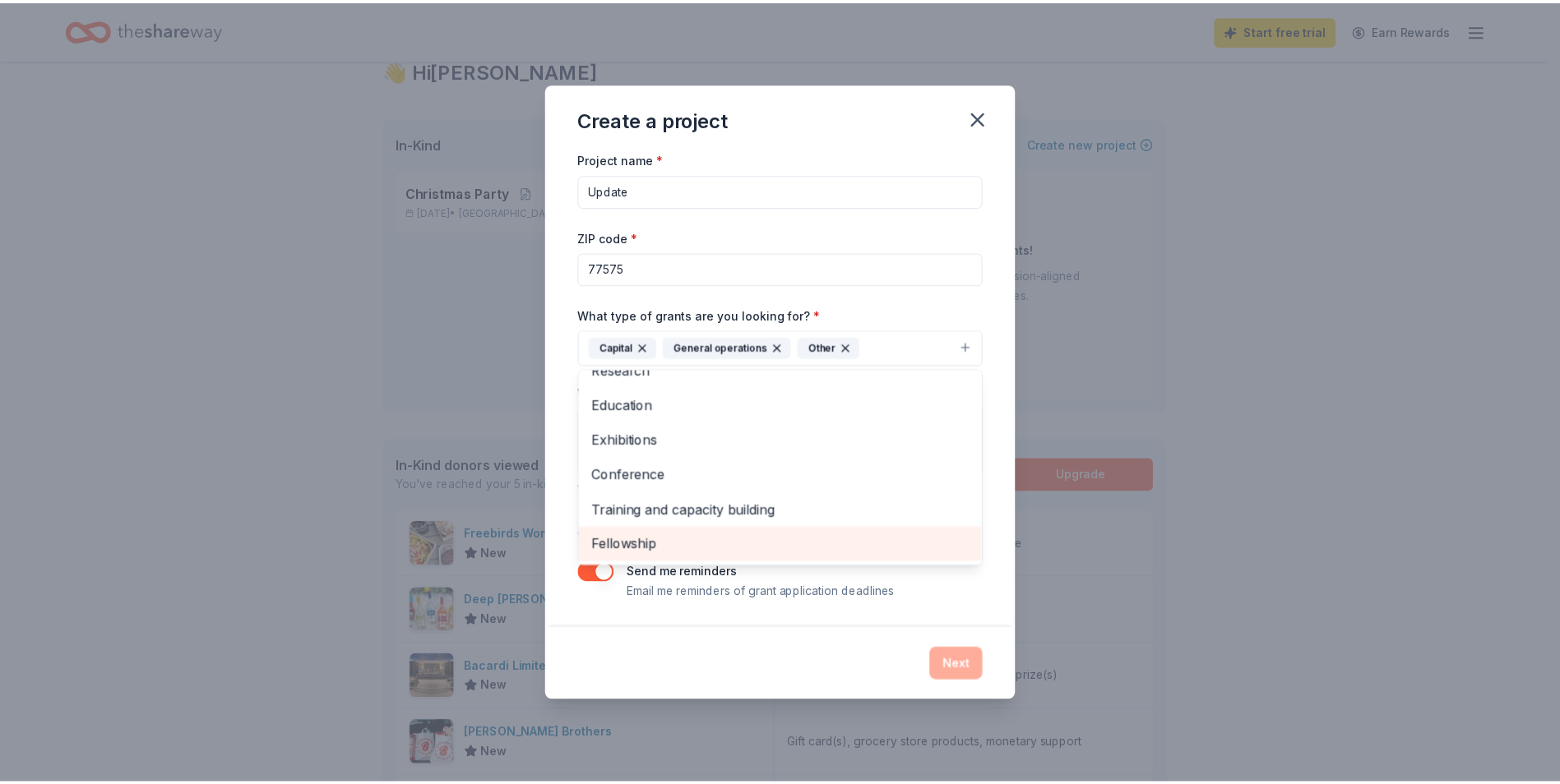
scroll to position [89, 0]
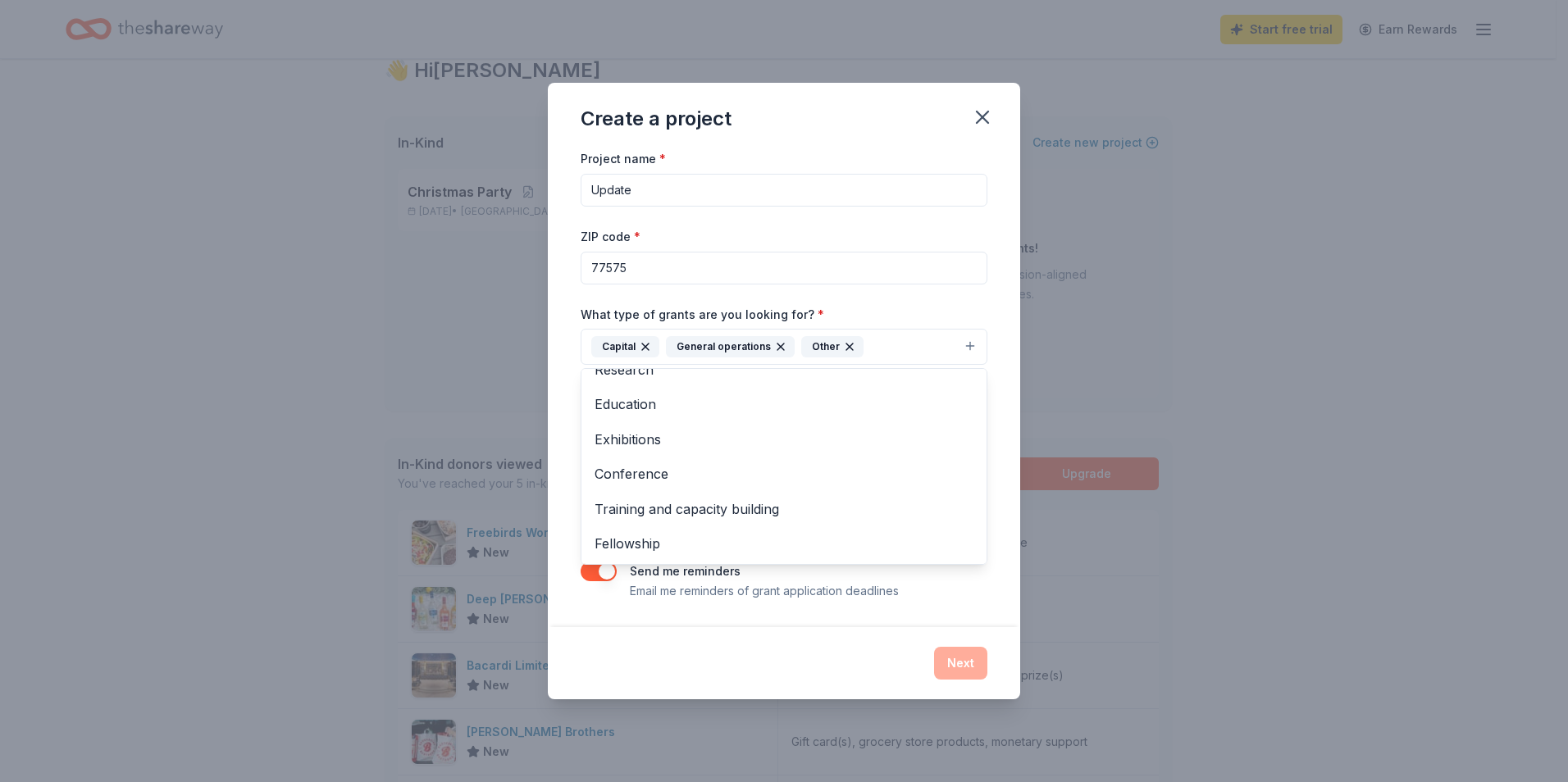
click at [1012, 523] on div "Project name * Update ZIP code * 77575 What type of grants are you looking for?…" at bounding box center [783, 387] width 472 height 478
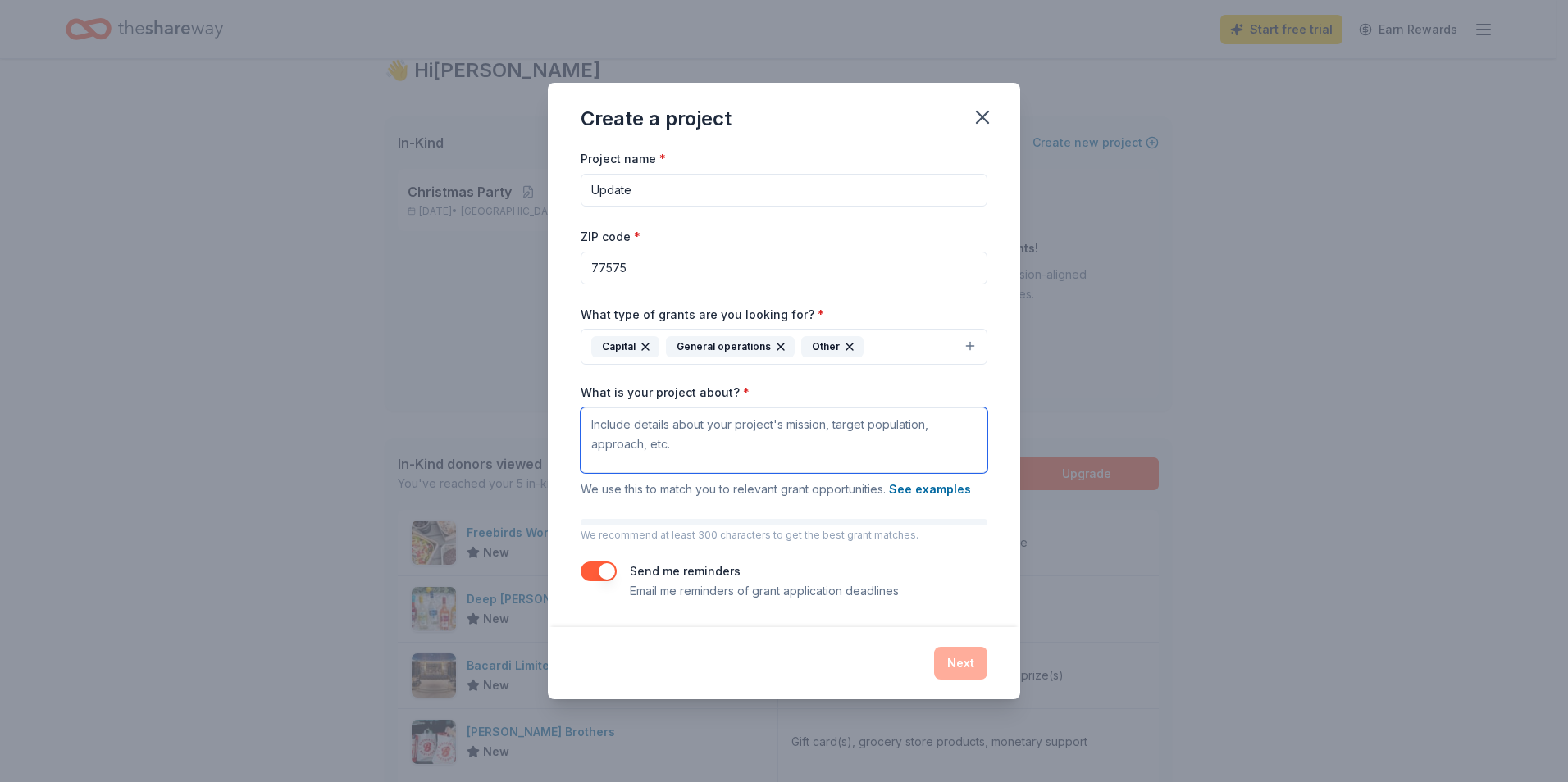
click at [745, 436] on textarea "What is your project about? *" at bounding box center [783, 439] width 406 height 65
click at [987, 123] on icon "button" at bounding box center [982, 117] width 23 height 23
click at [984, 115] on icon "button" at bounding box center [982, 117] width 12 height 12
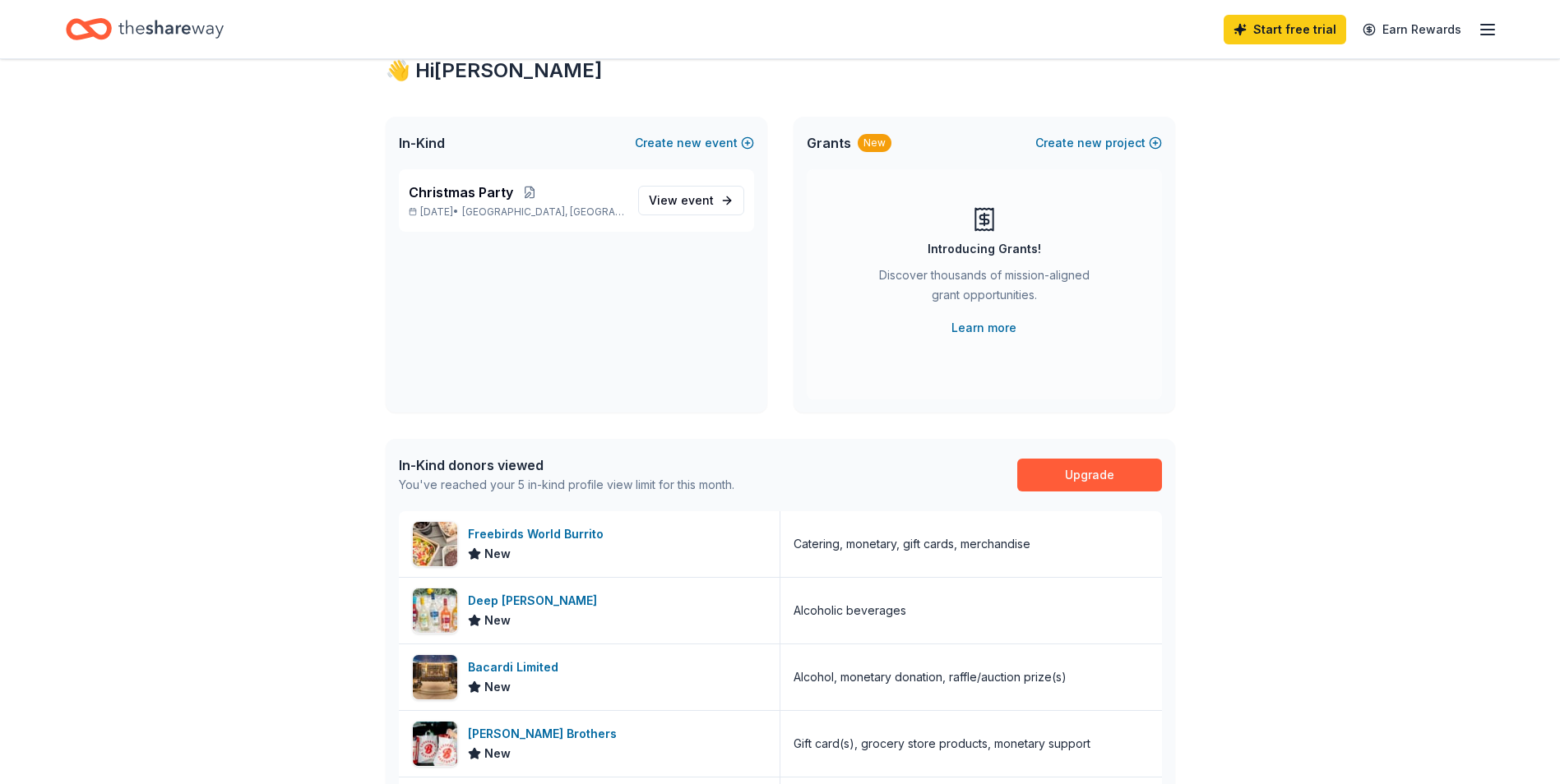
click at [128, 272] on div "👋 Hi Courtney In-Kind Create new event Christmas Party Dec 13, 2025 • Hardin, T…" at bounding box center [780, 582] width 1560 height 1154
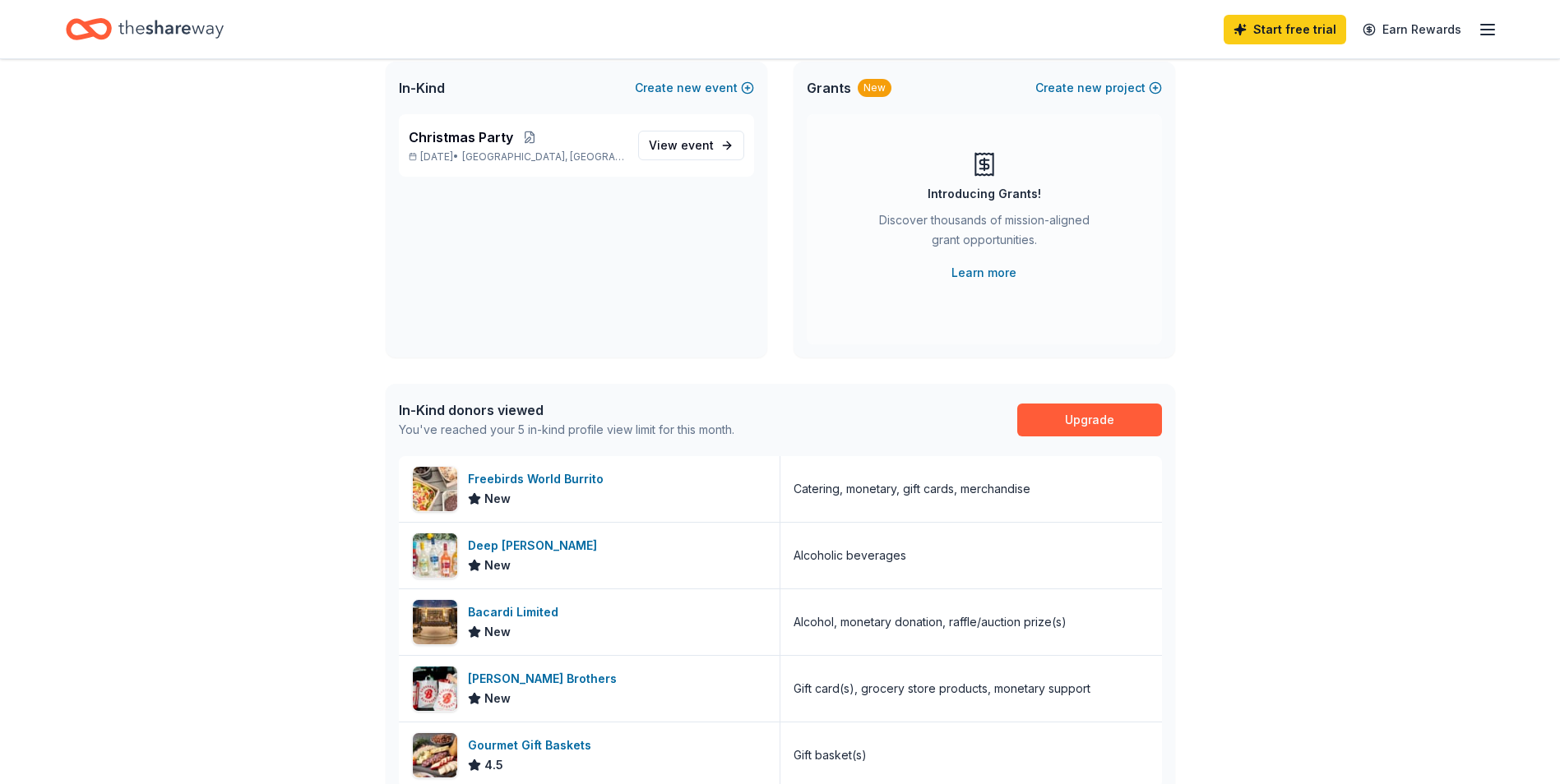
scroll to position [136, 0]
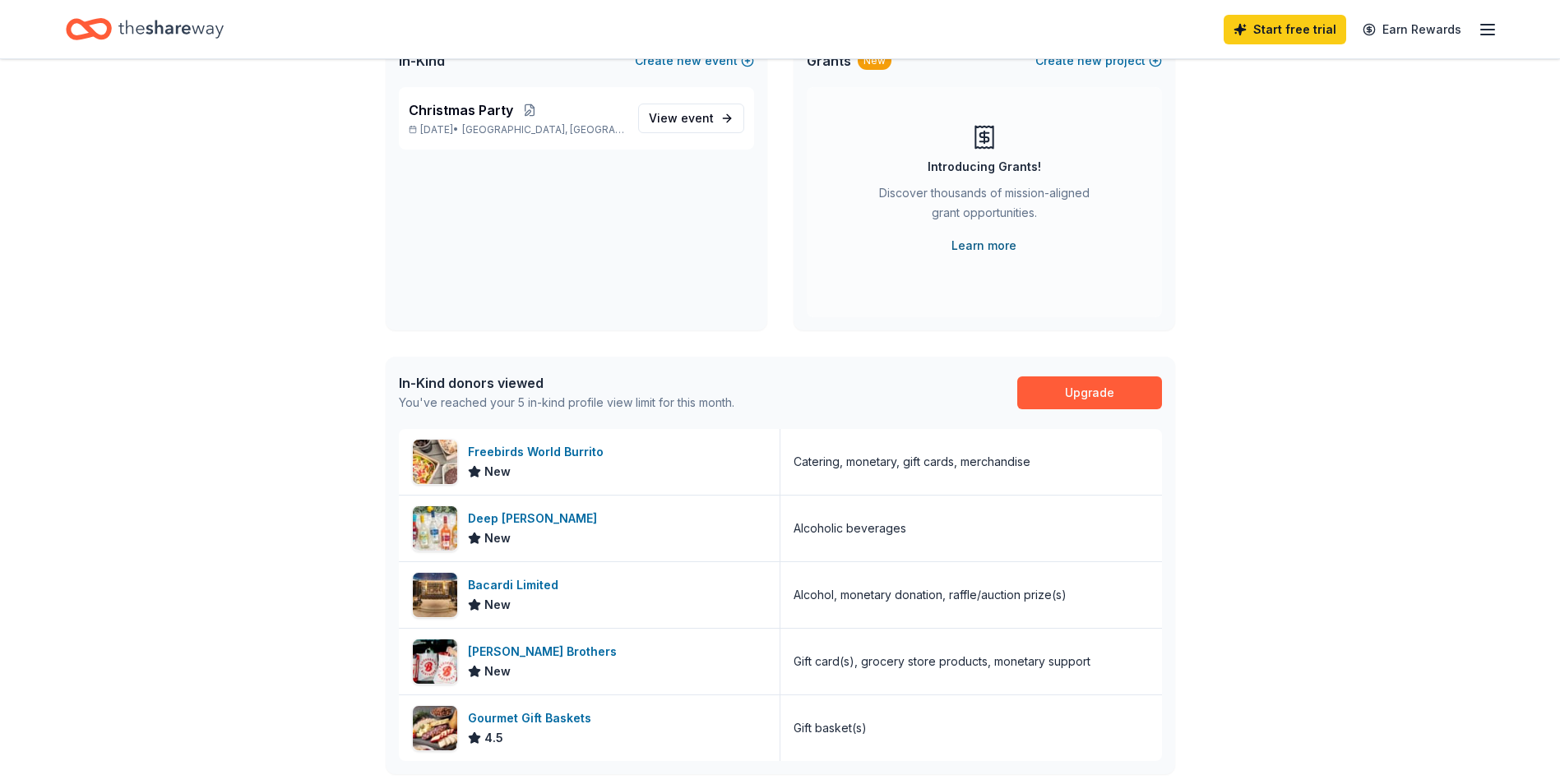
click at [1007, 243] on link "Learn more" at bounding box center [983, 246] width 65 height 20
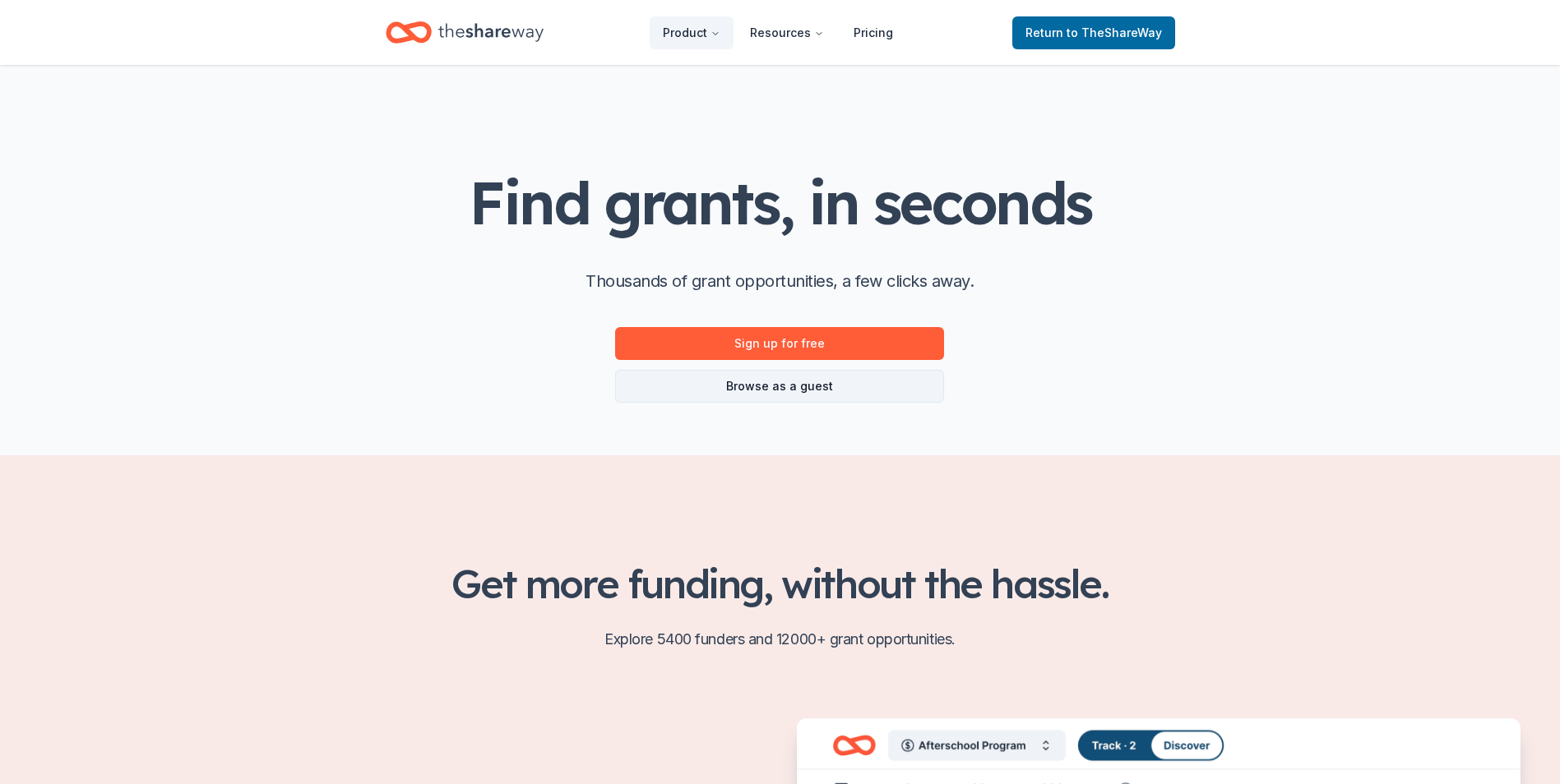
click at [716, 398] on link "Browse as a guest" at bounding box center [779, 386] width 329 height 33
click at [722, 388] on link "Browse as a guest" at bounding box center [779, 386] width 329 height 33
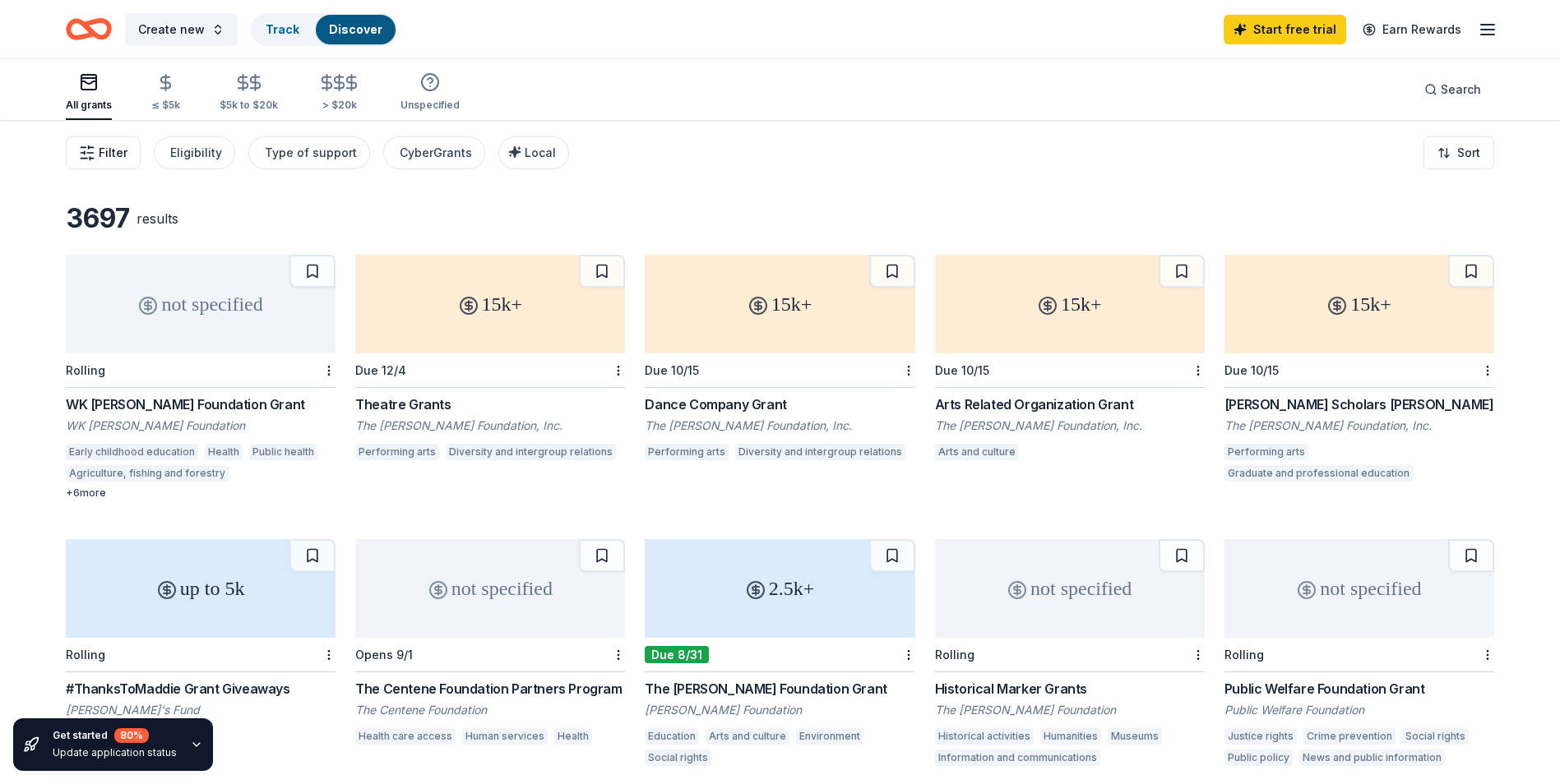
click at [95, 156] on icon "button" at bounding box center [87, 153] width 16 height 16
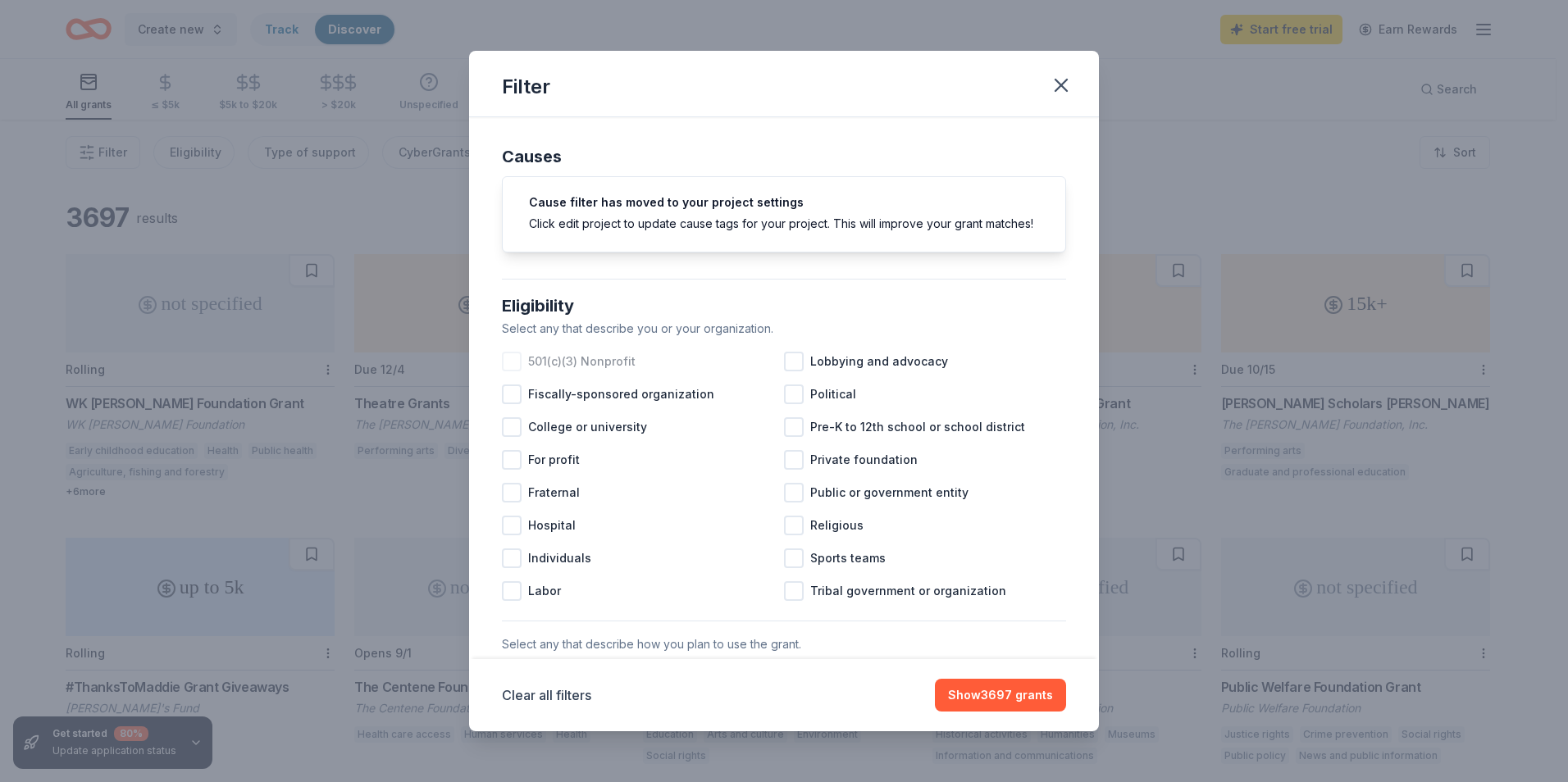
click at [513, 371] on div at bounding box center [512, 362] width 20 height 20
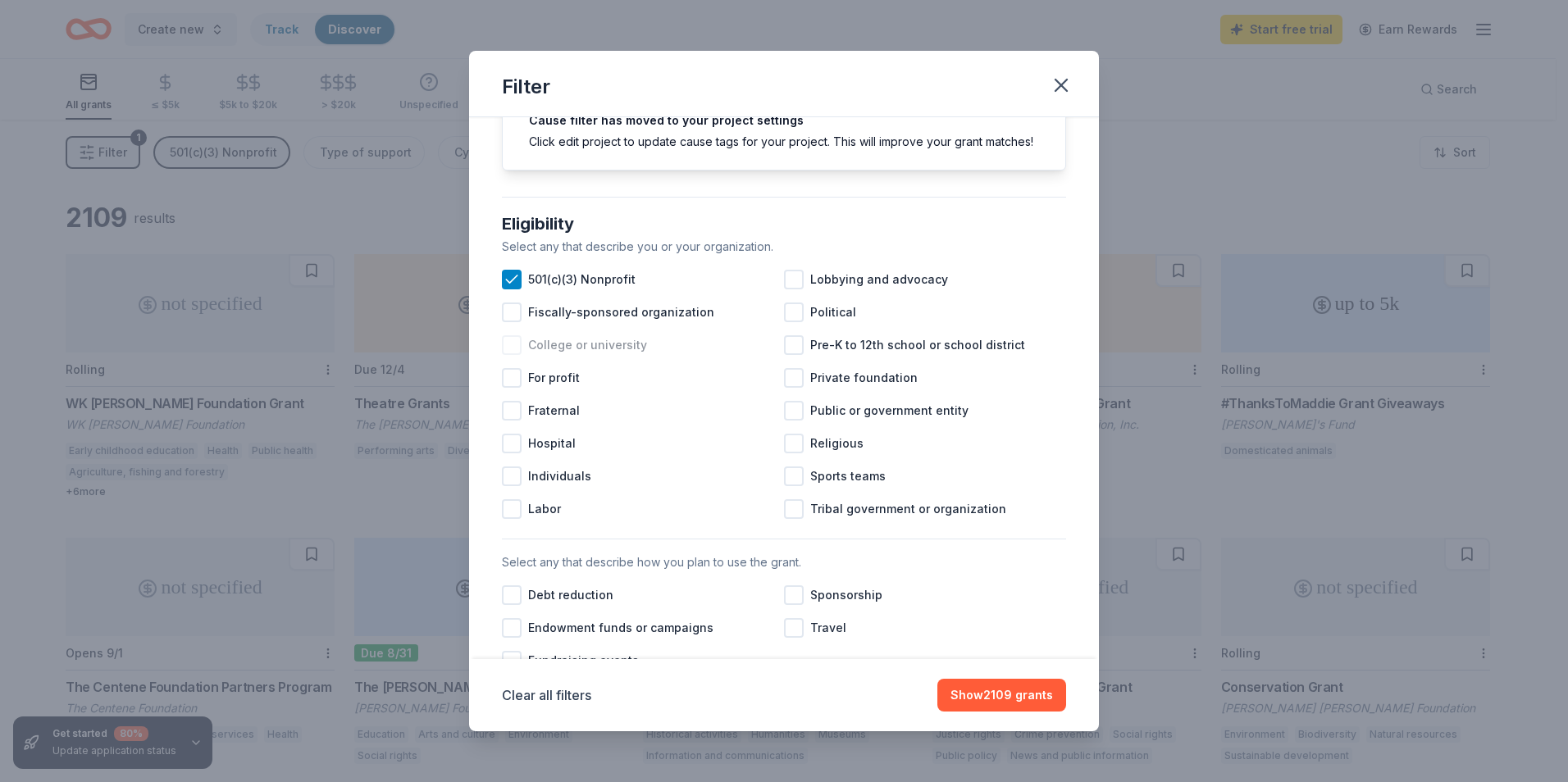
scroll to position [164, 0]
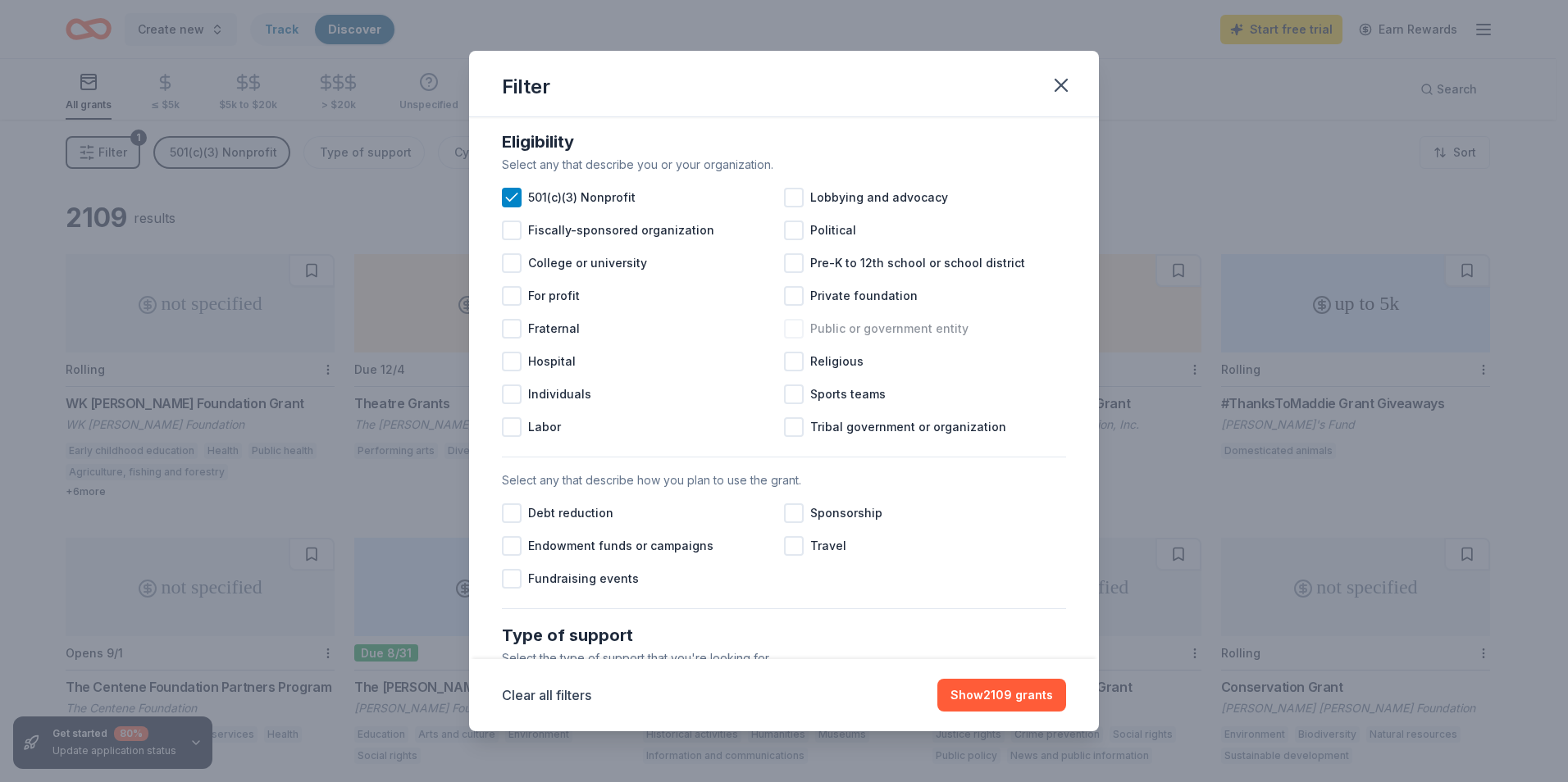
click at [790, 338] on div at bounding box center [794, 329] width 20 height 20
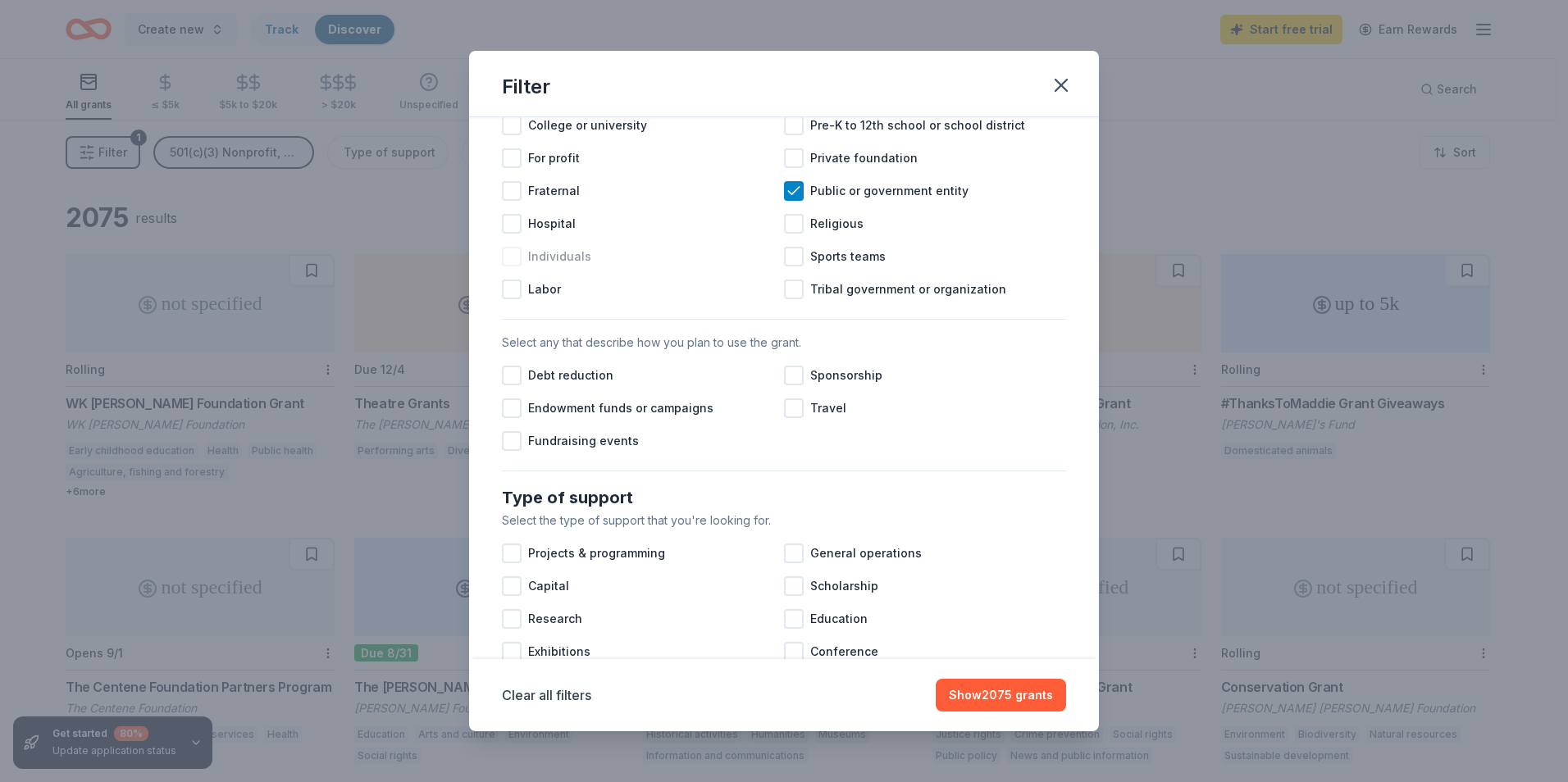
scroll to position [328, 0]
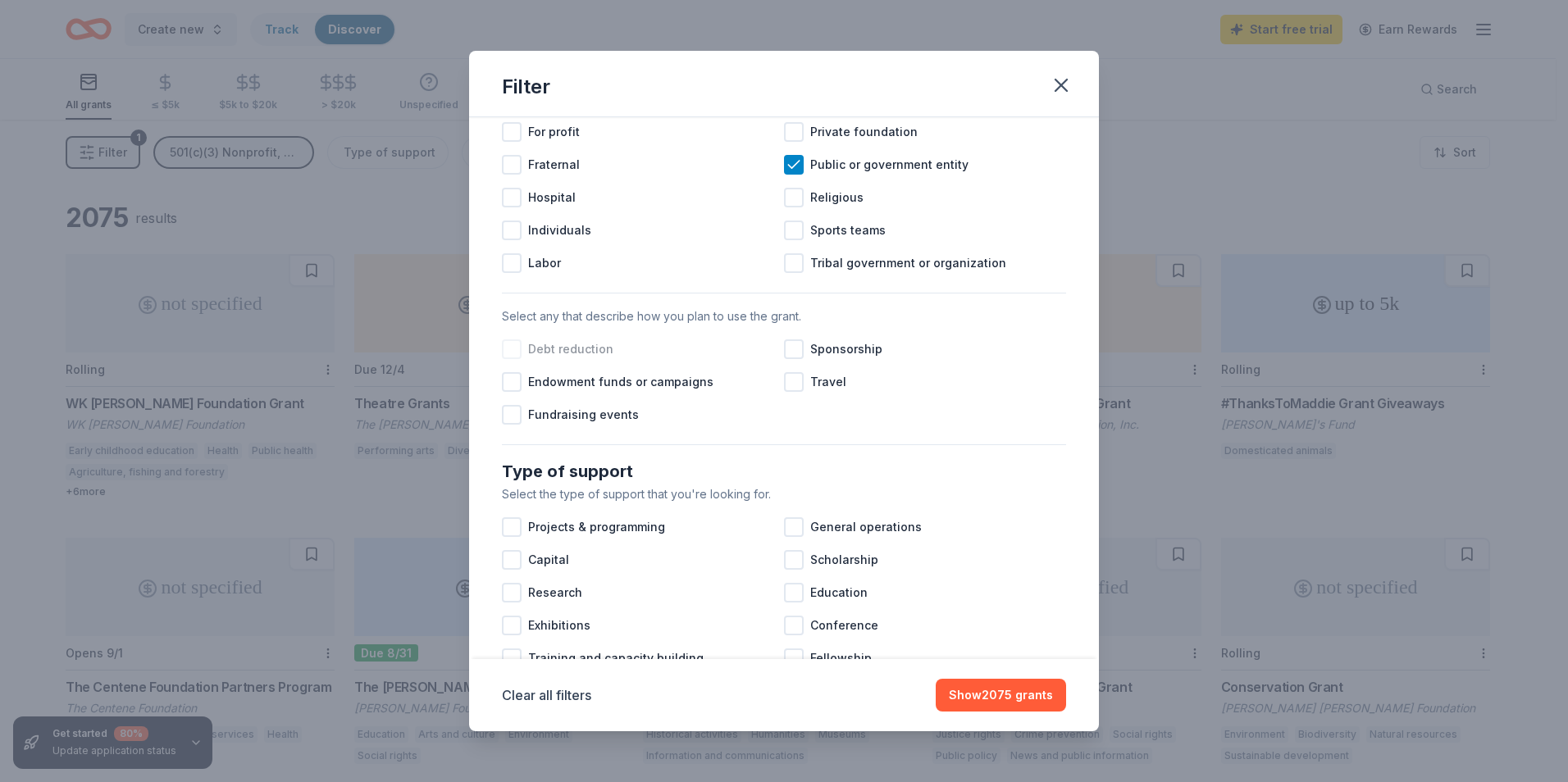
click at [512, 359] on div at bounding box center [512, 349] width 20 height 20
click at [512, 357] on icon at bounding box center [512, 349] width 16 height 16
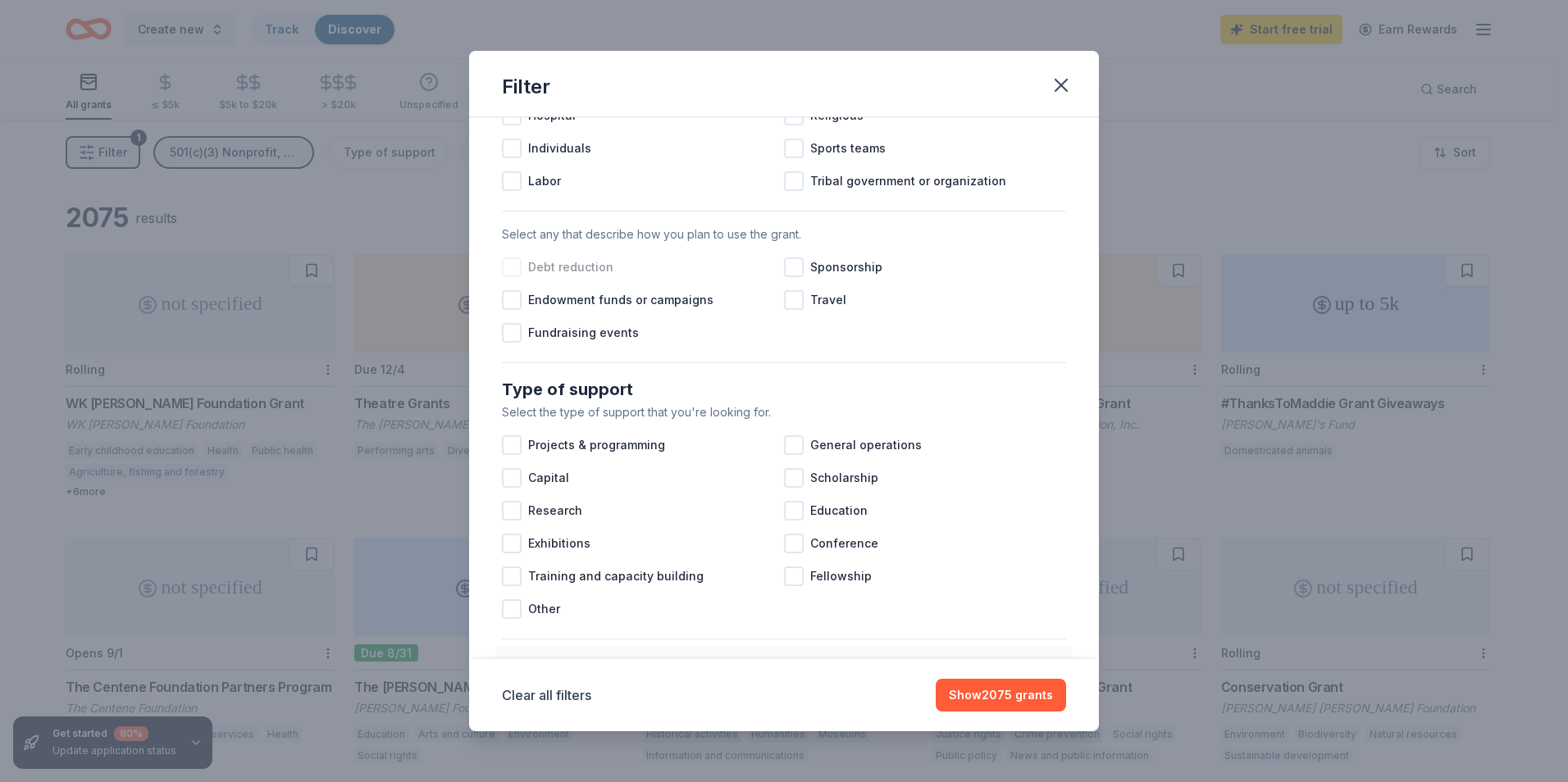
scroll to position [492, 0]
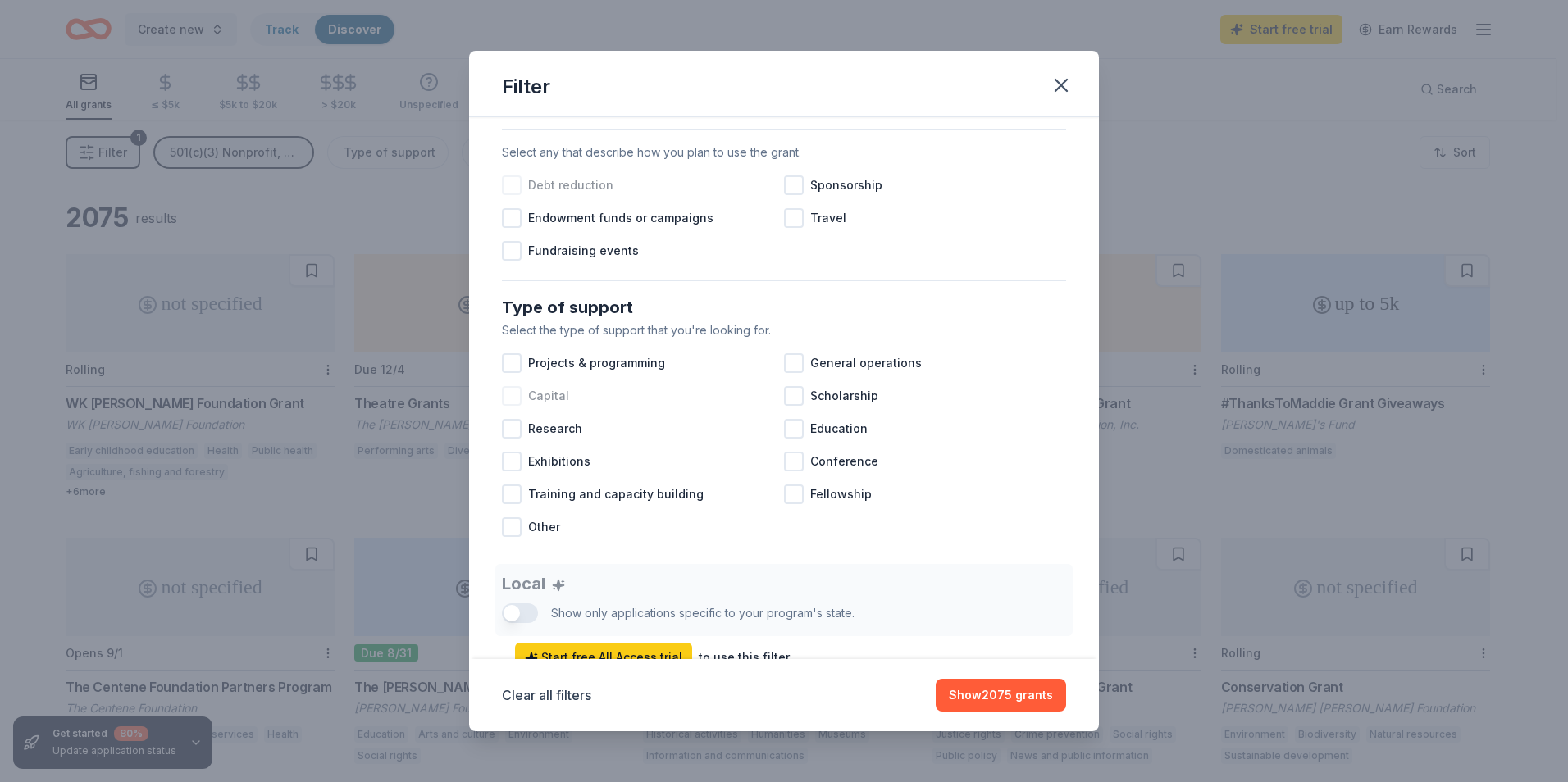
click at [511, 406] on div at bounding box center [512, 396] width 20 height 20
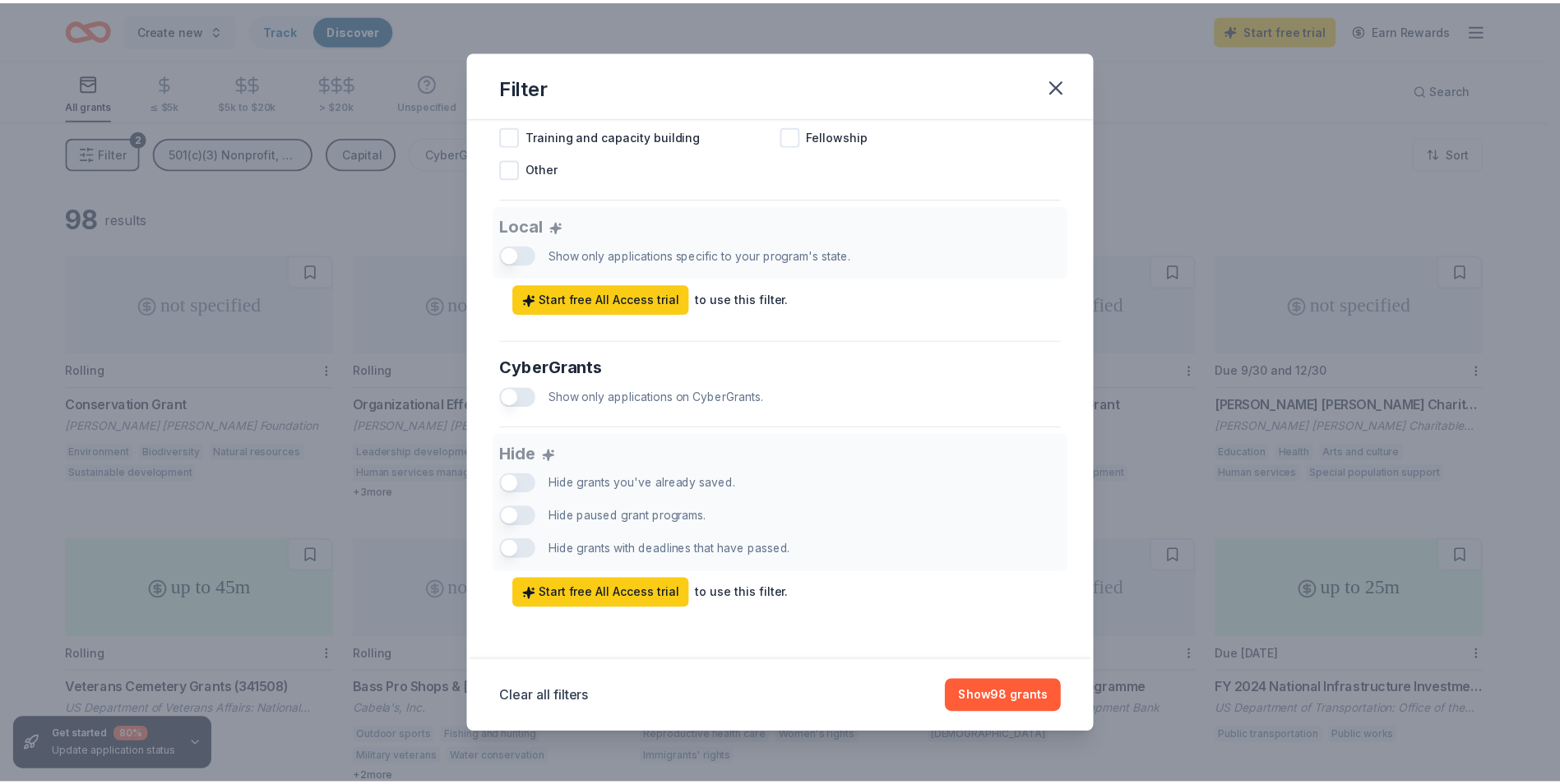
scroll to position [870, 0]
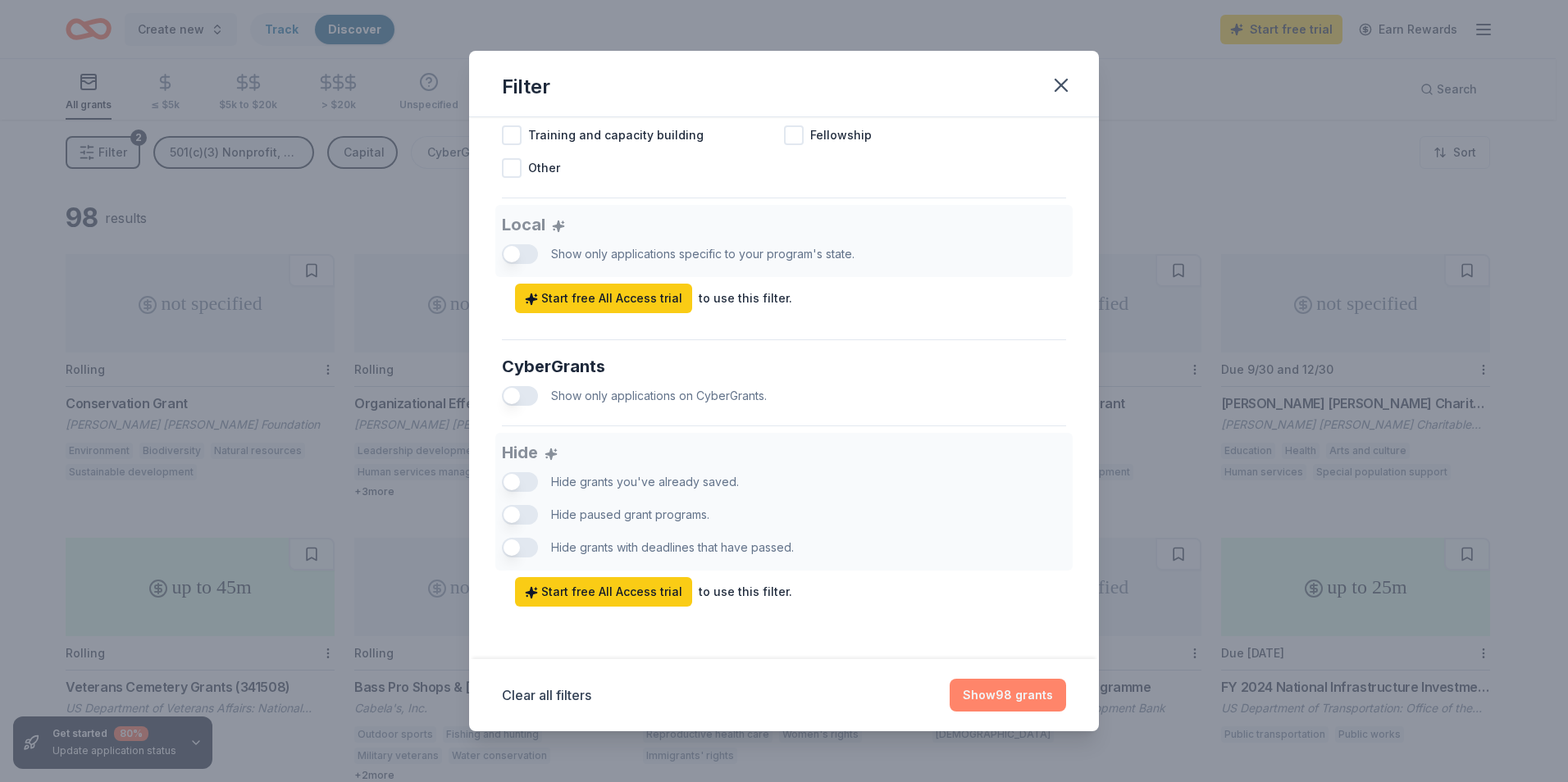
click at [1014, 705] on button "Show 98 grants" at bounding box center [1007, 695] width 116 height 33
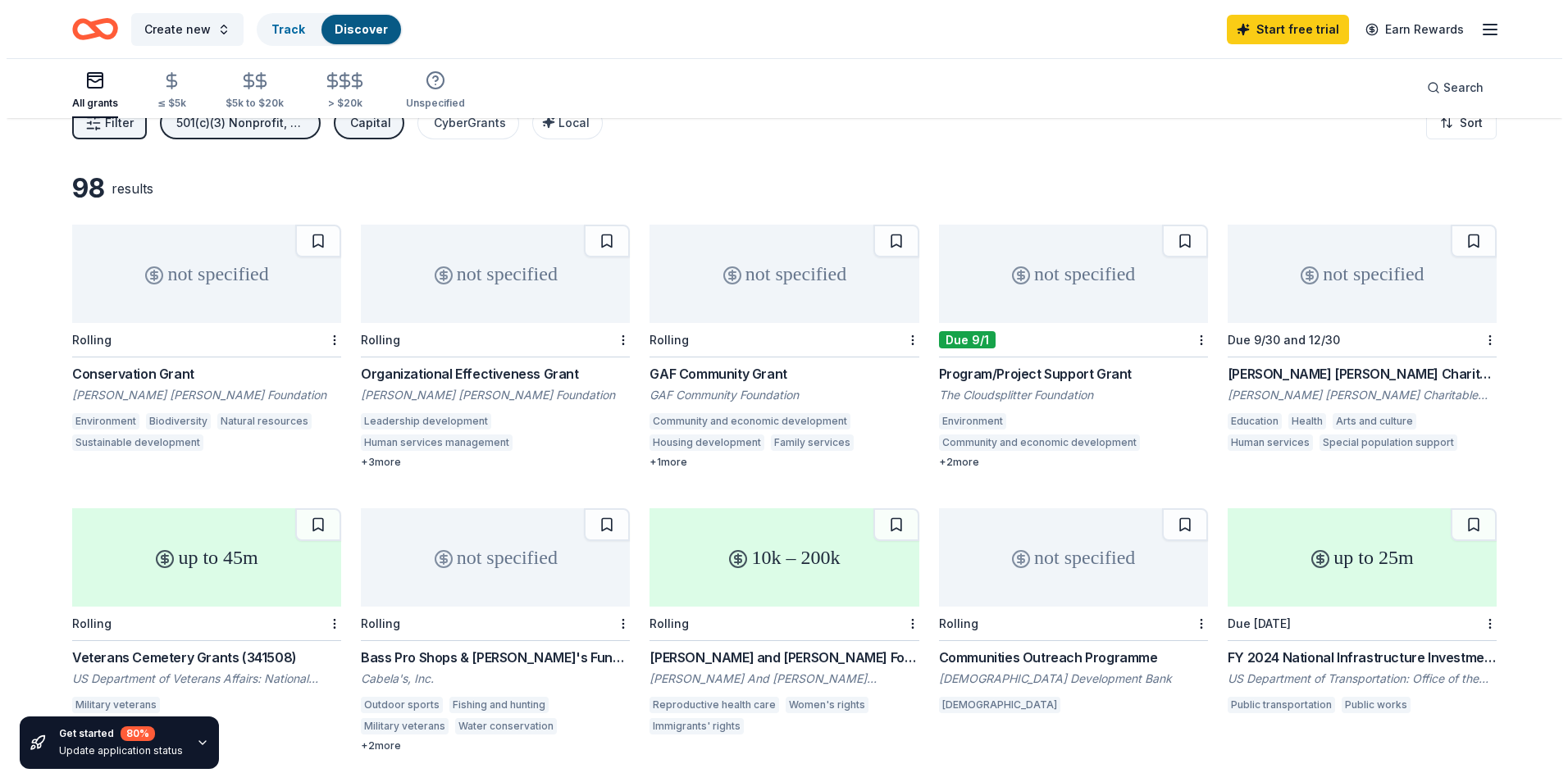
scroll to position [0, 0]
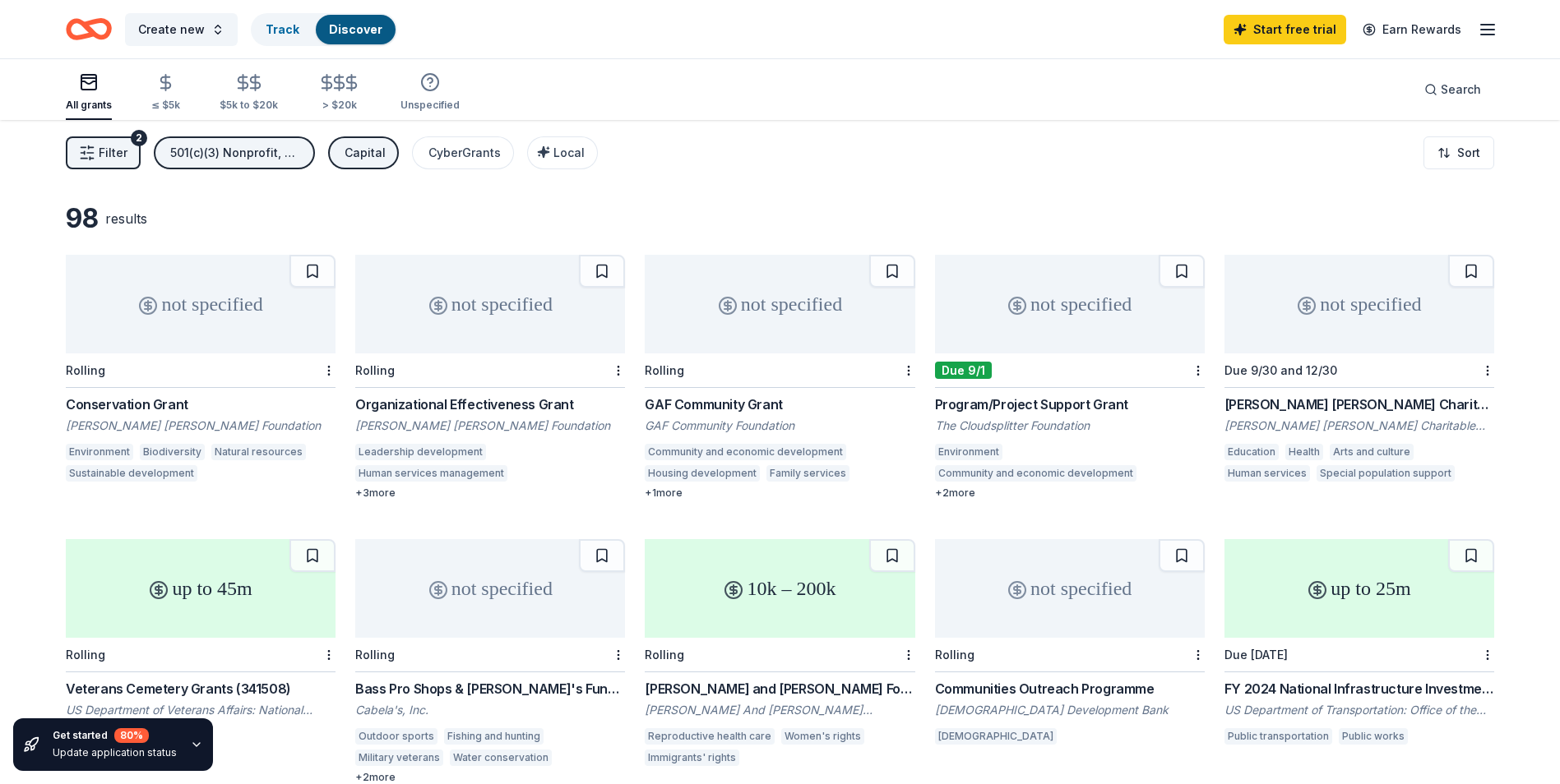
click at [96, 150] on button "Filter 2" at bounding box center [103, 152] width 75 height 33
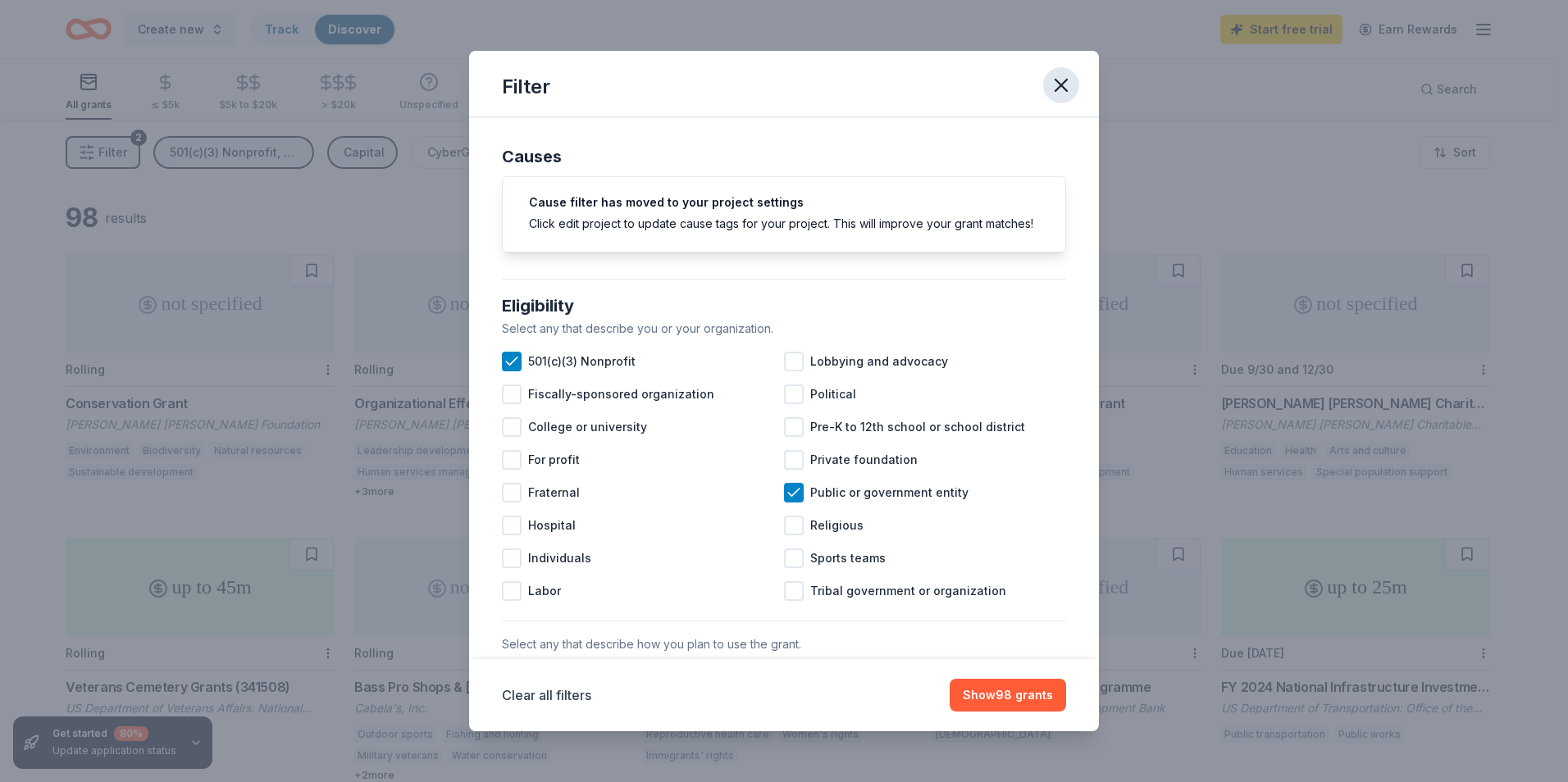
click at [1060, 87] on icon "button" at bounding box center [1061, 86] width 23 height 23
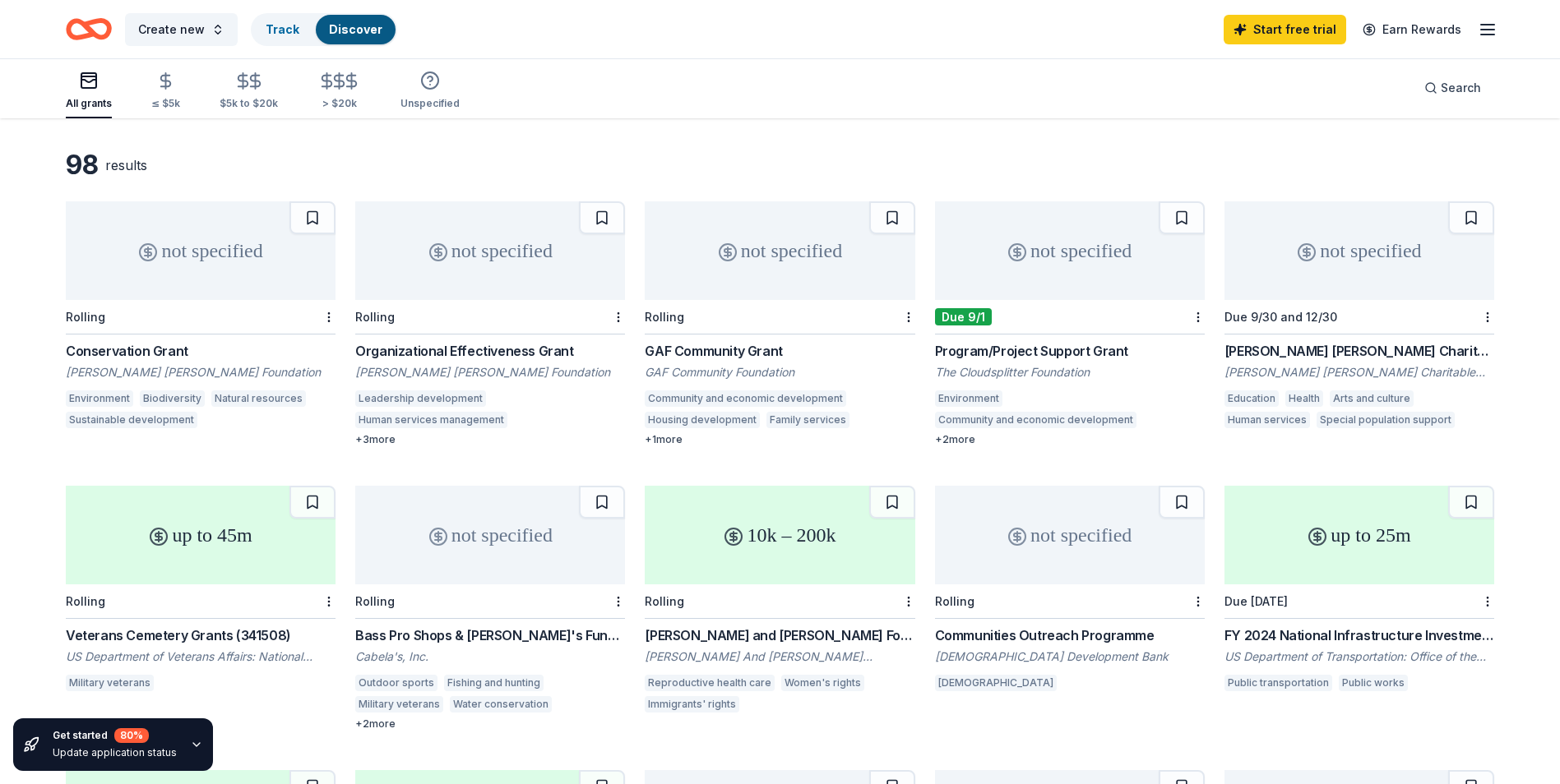
scroll to position [82, 0]
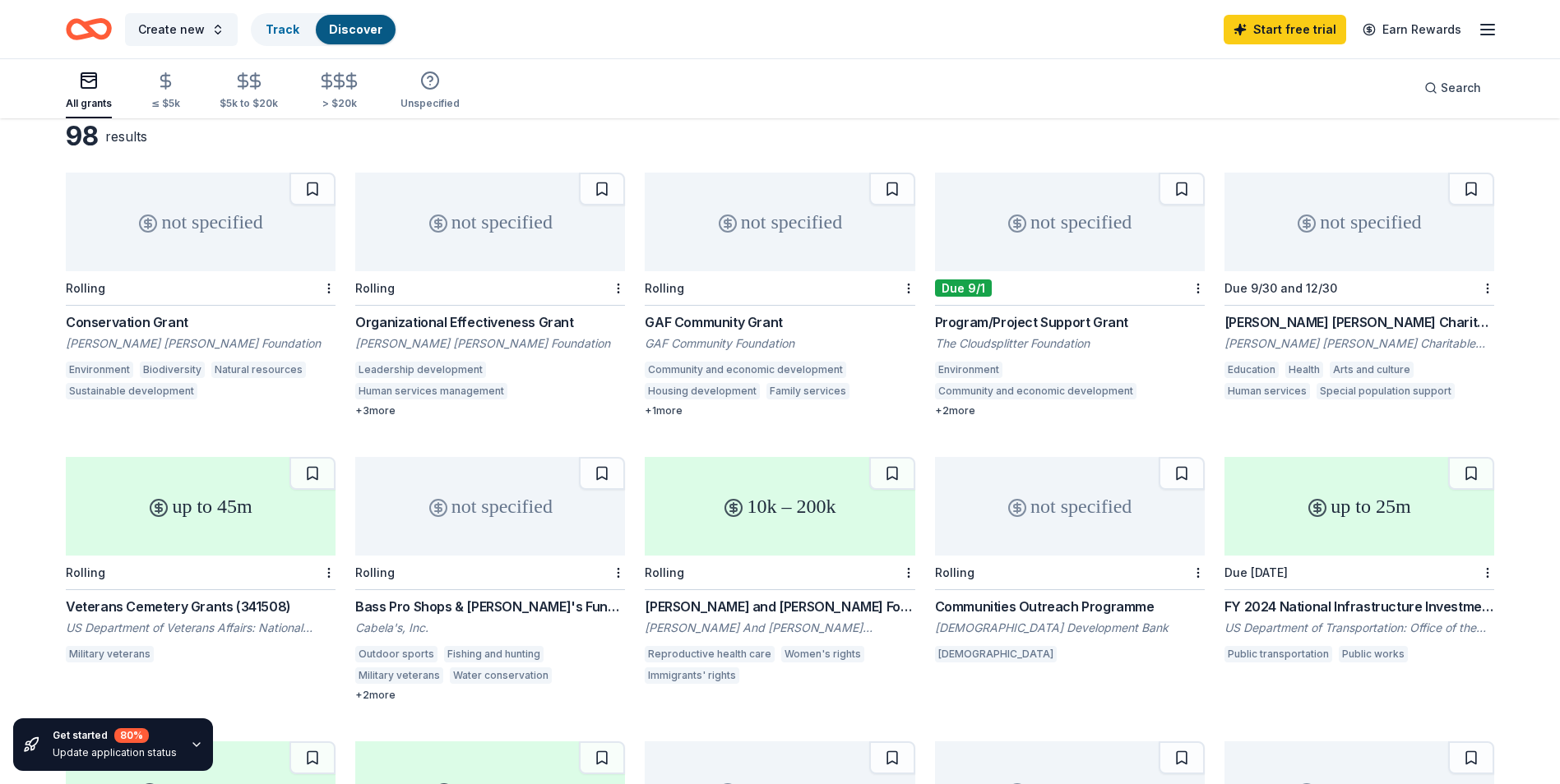
click at [669, 413] on div "+ 1 more" at bounding box center [779, 411] width 270 height 13
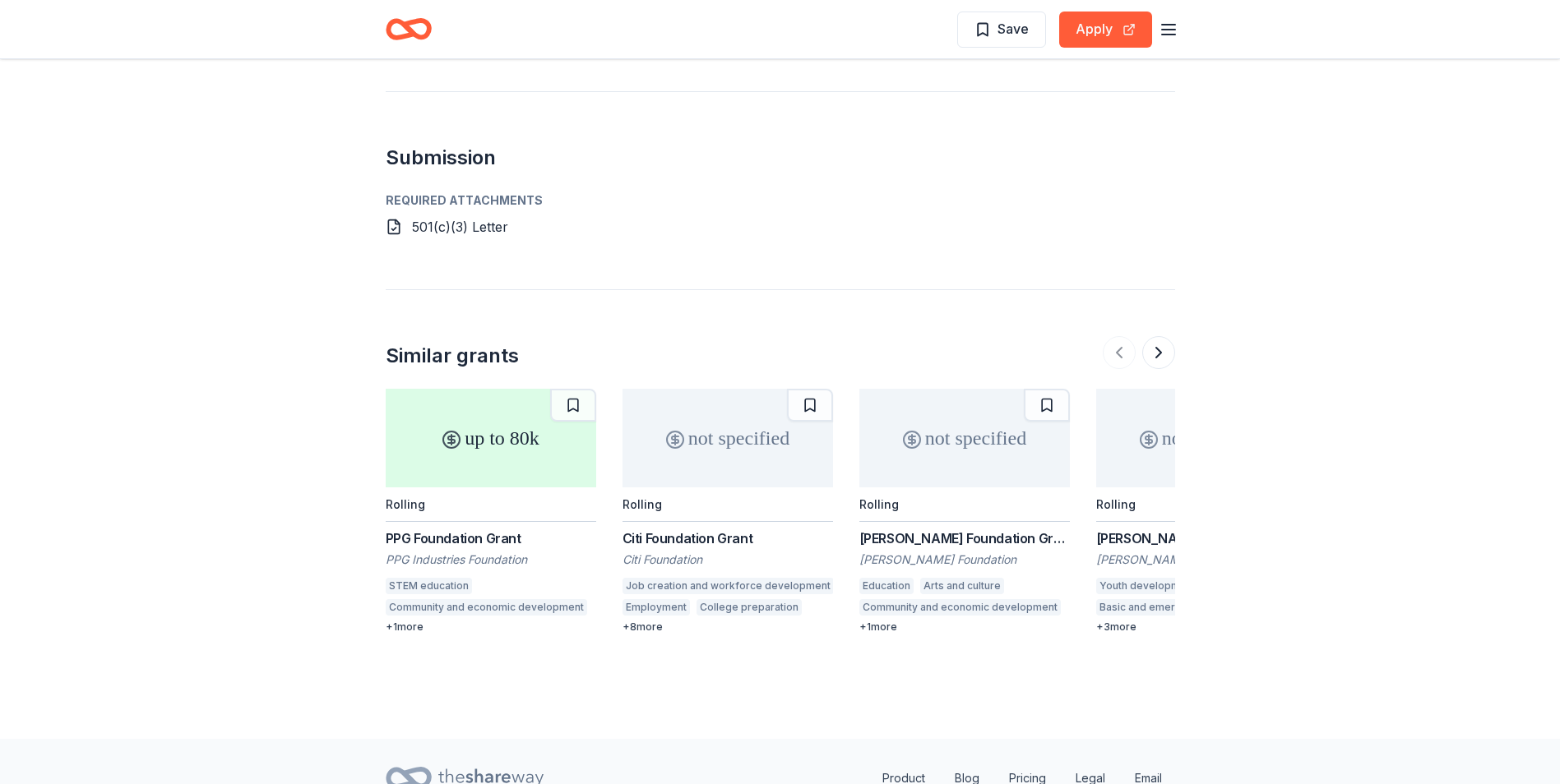
scroll to position [1397, 0]
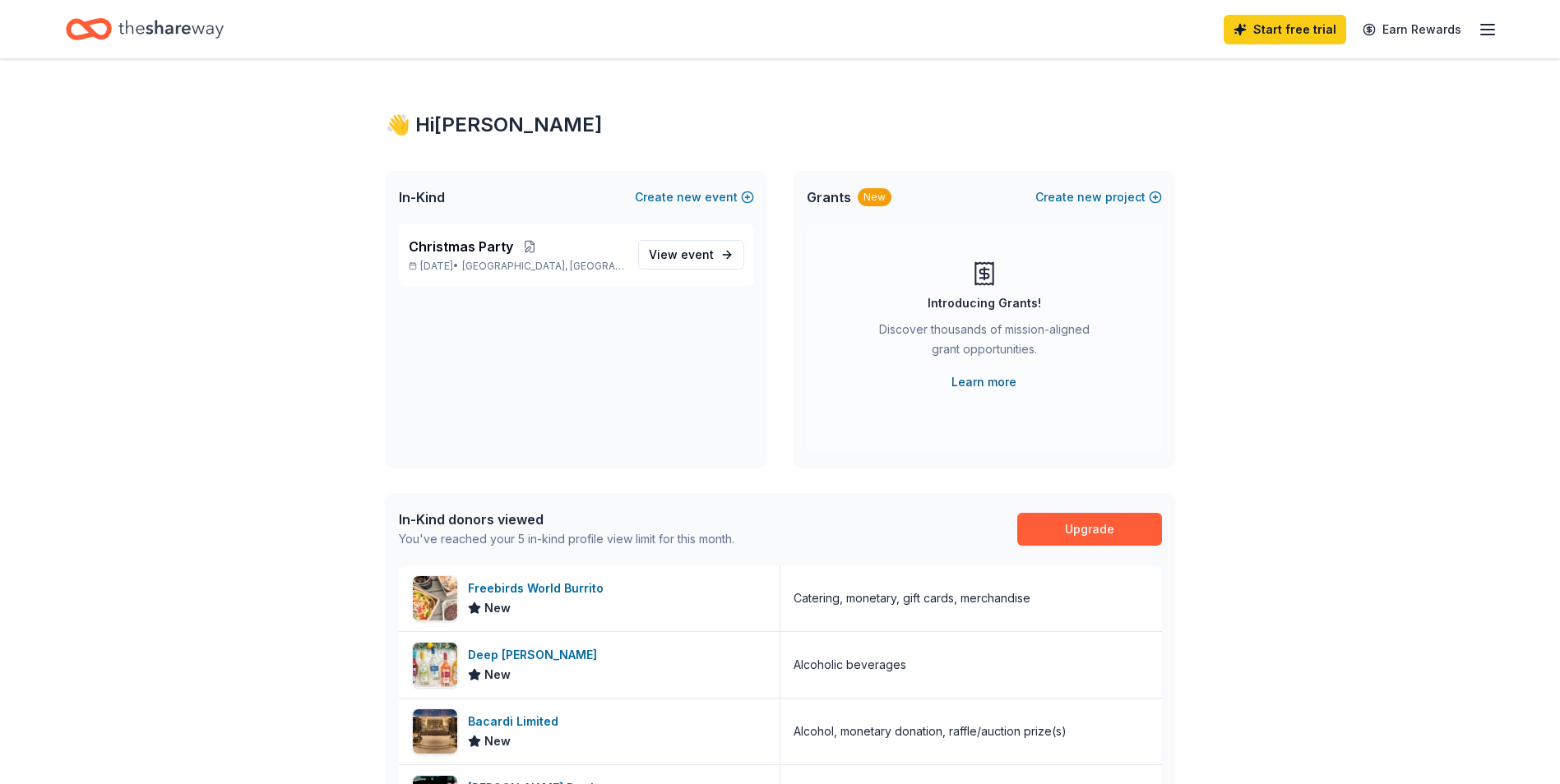
click at [985, 377] on link "Learn more" at bounding box center [983, 382] width 65 height 20
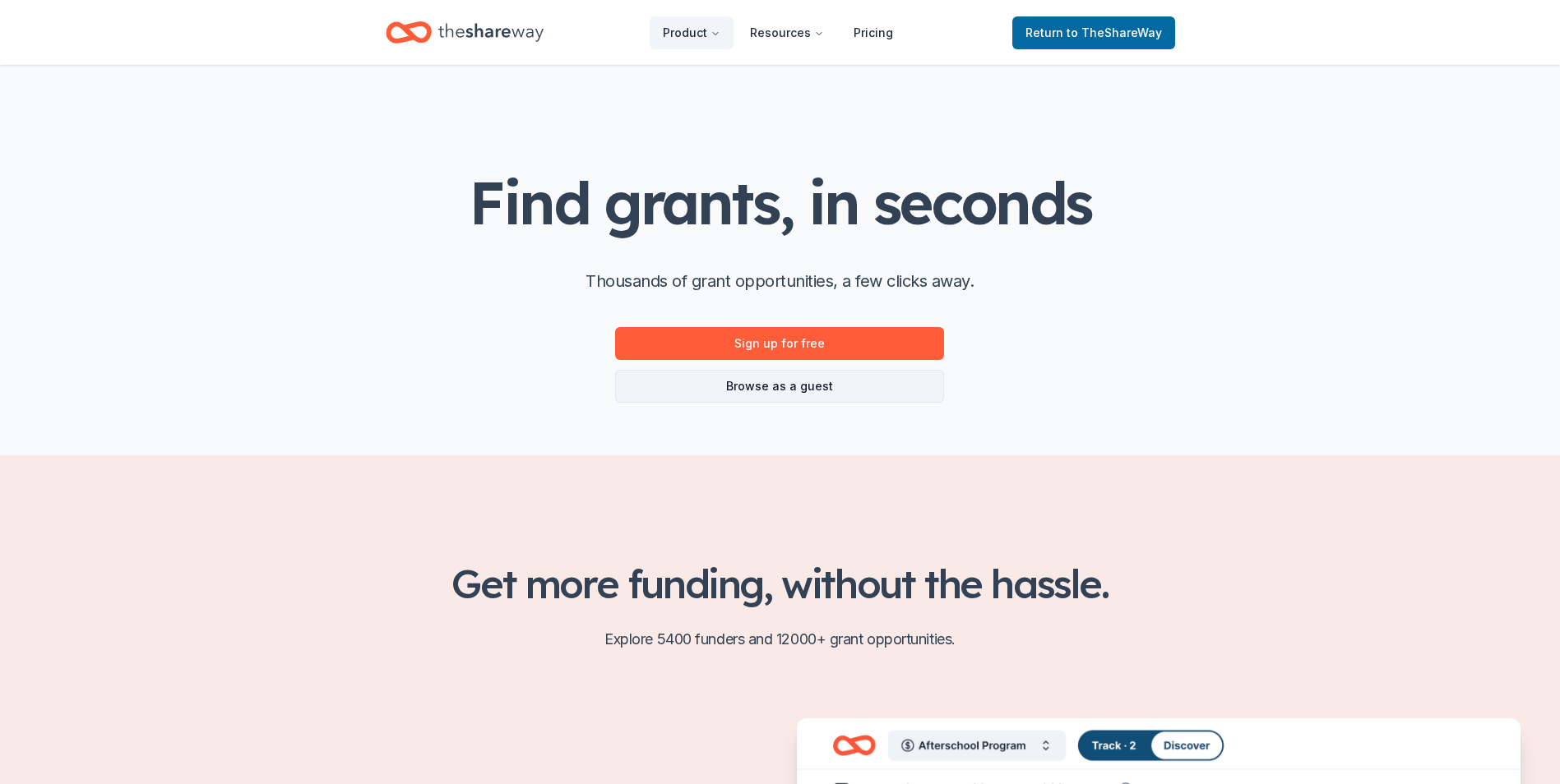
click at [778, 381] on link "Browse as a guest" at bounding box center [779, 386] width 329 height 33
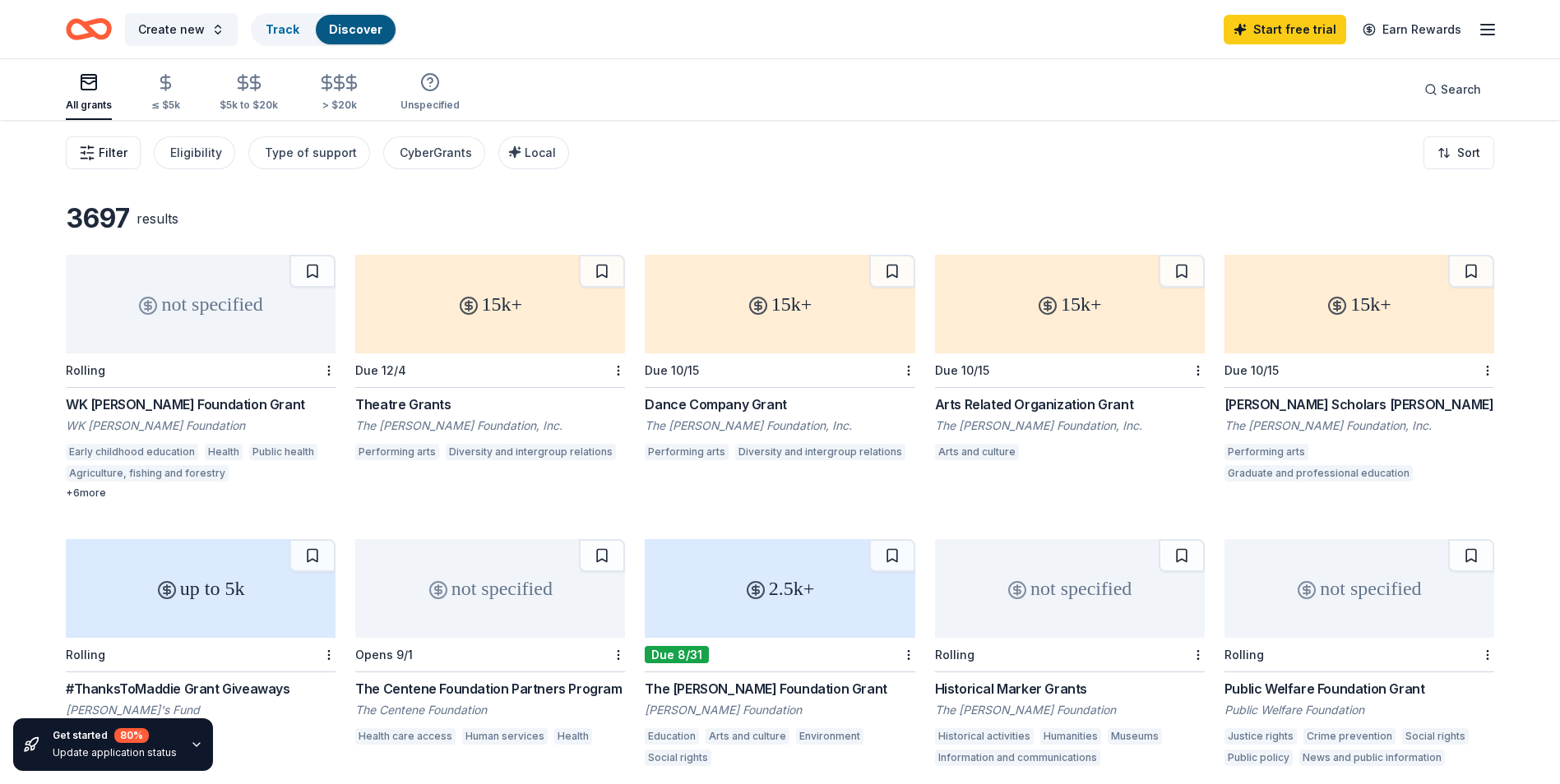
click at [114, 152] on span "Filter" at bounding box center [113, 153] width 29 height 20
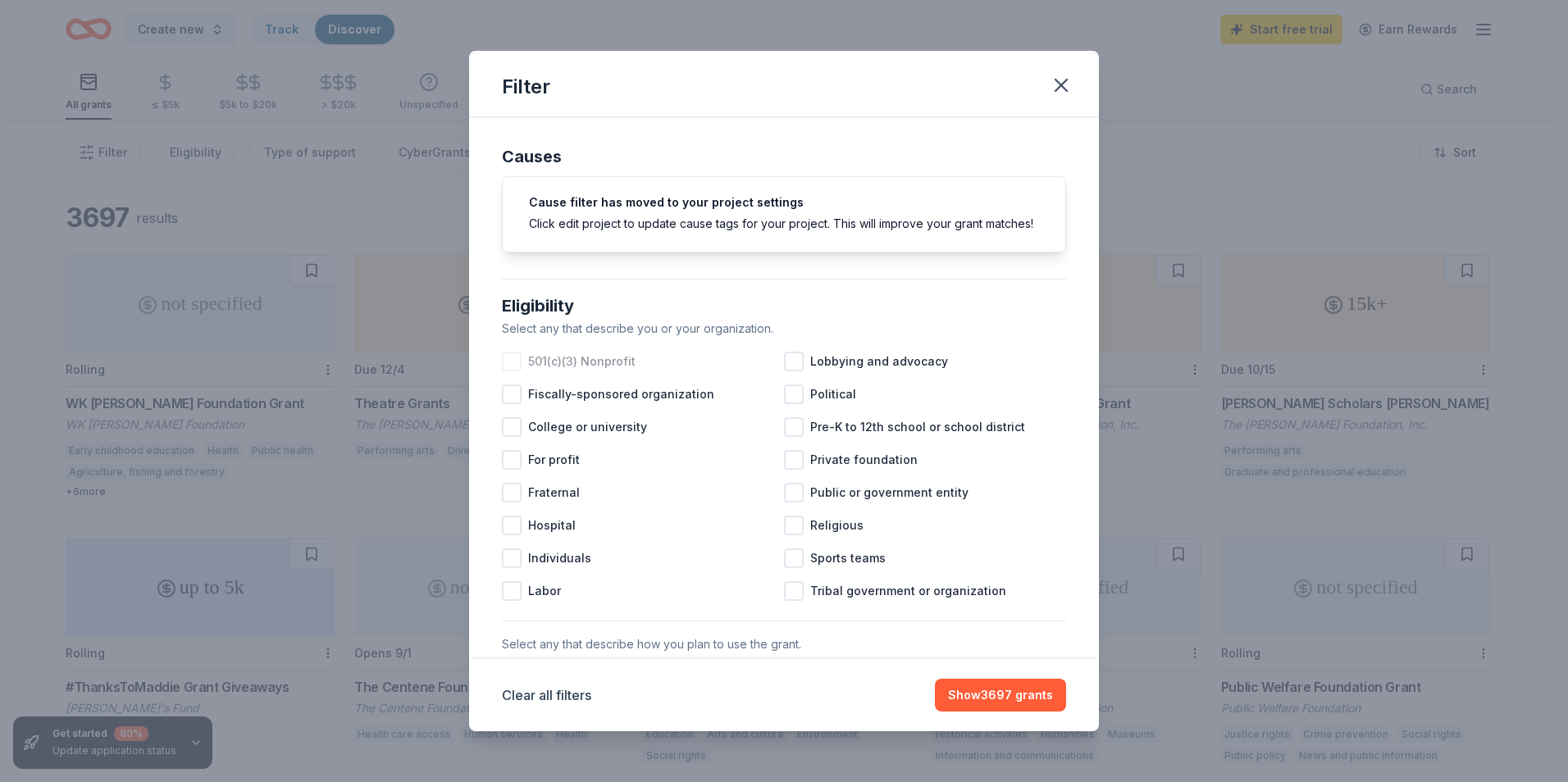
click at [513, 371] on div at bounding box center [512, 362] width 20 height 20
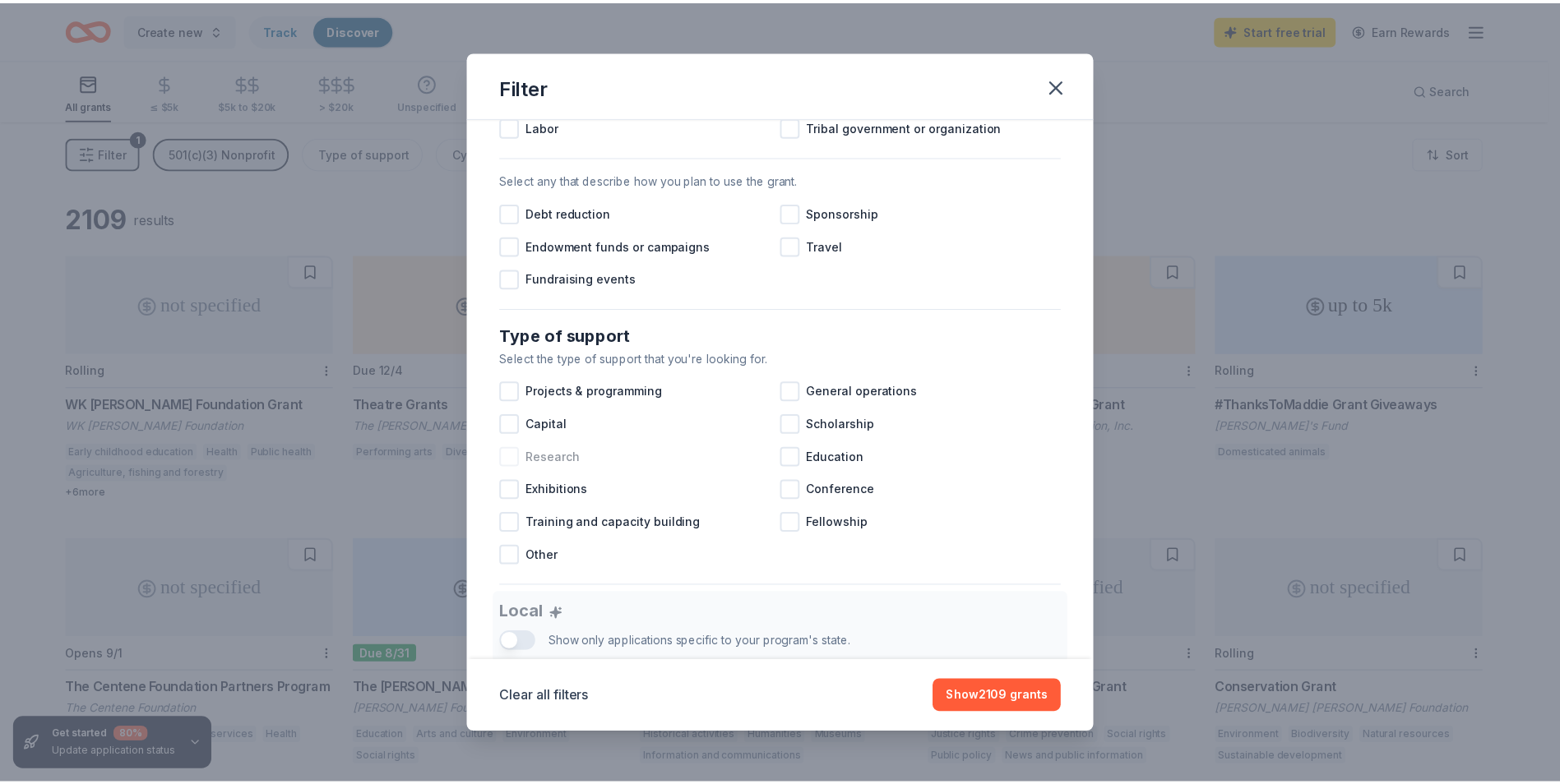
scroll to position [493, 0]
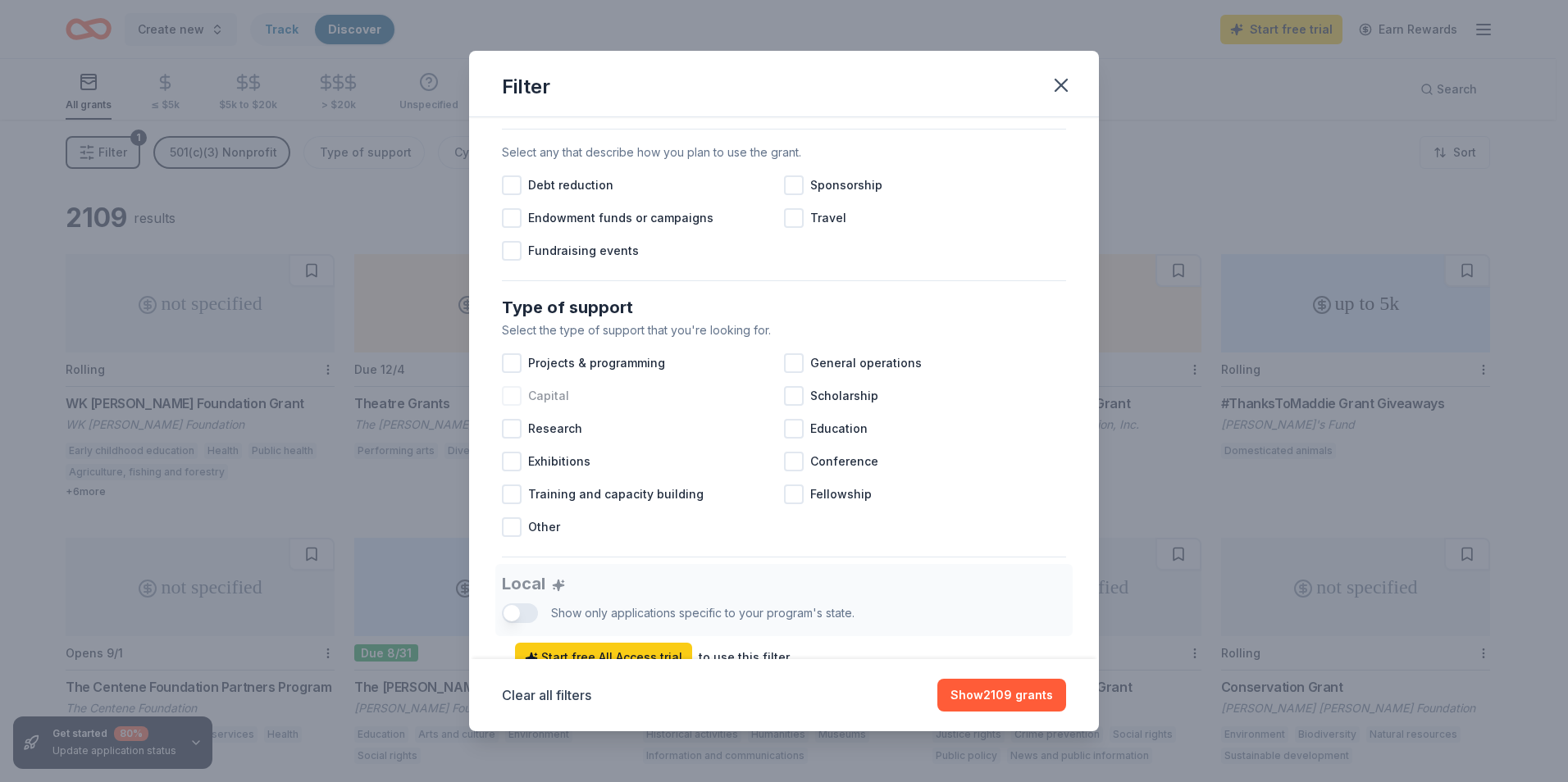
click at [512, 406] on div at bounding box center [512, 396] width 20 height 20
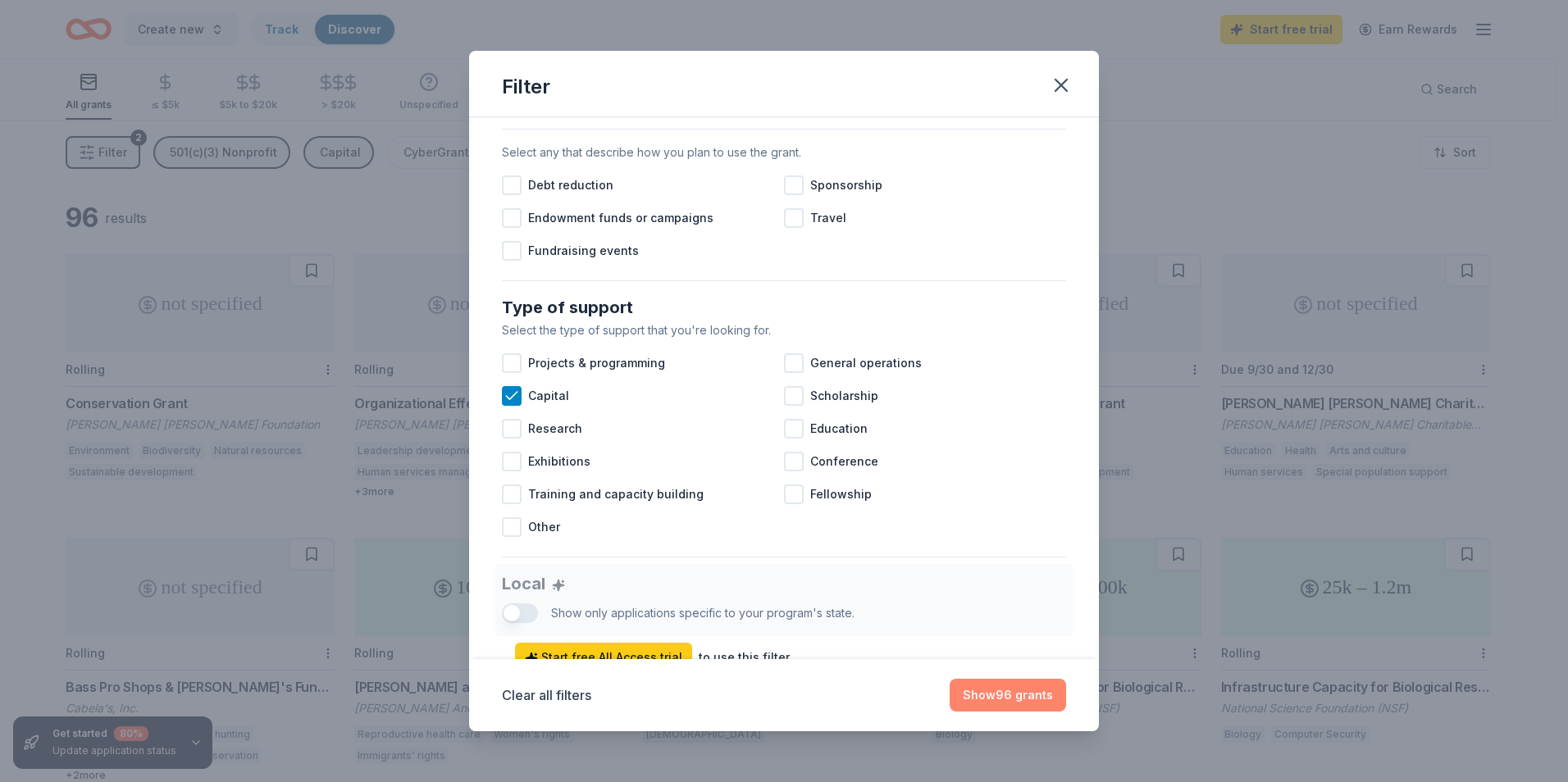
click at [1015, 691] on button "Show 96 grants" at bounding box center [1007, 695] width 116 height 33
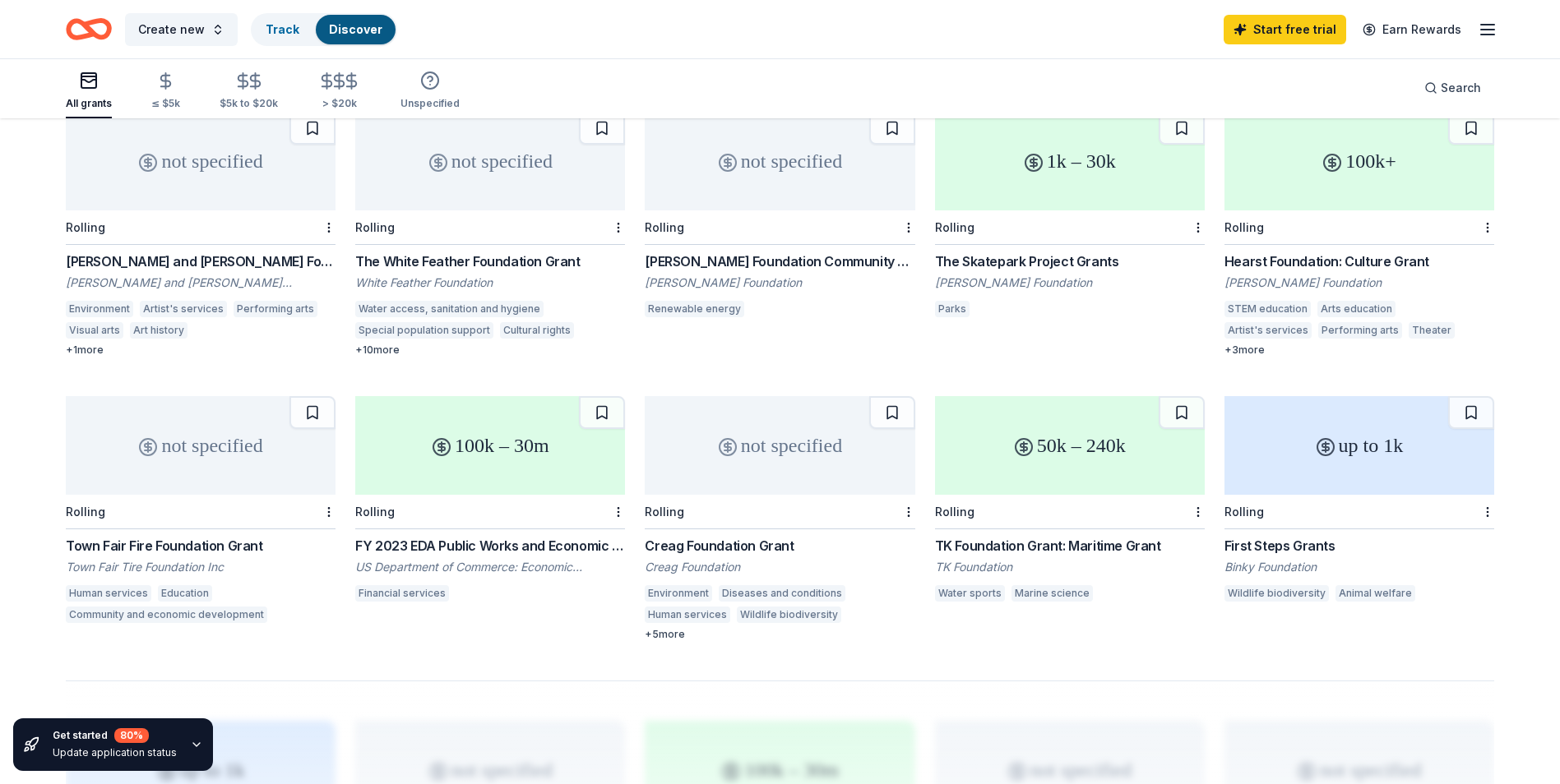
scroll to position [739, 0]
